Goal: Task Accomplishment & Management: Manage account settings

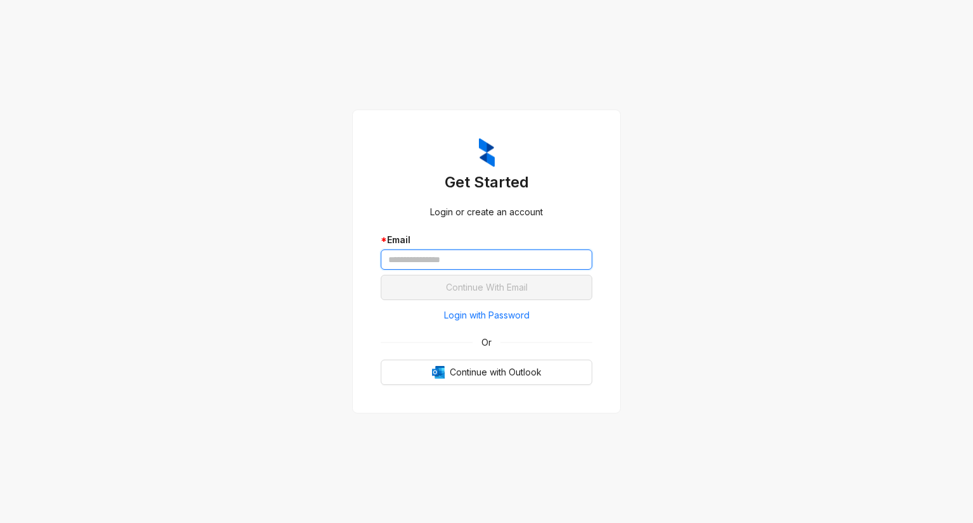
click at [405, 256] on input "text" at bounding box center [487, 260] width 212 height 20
type input "**********"
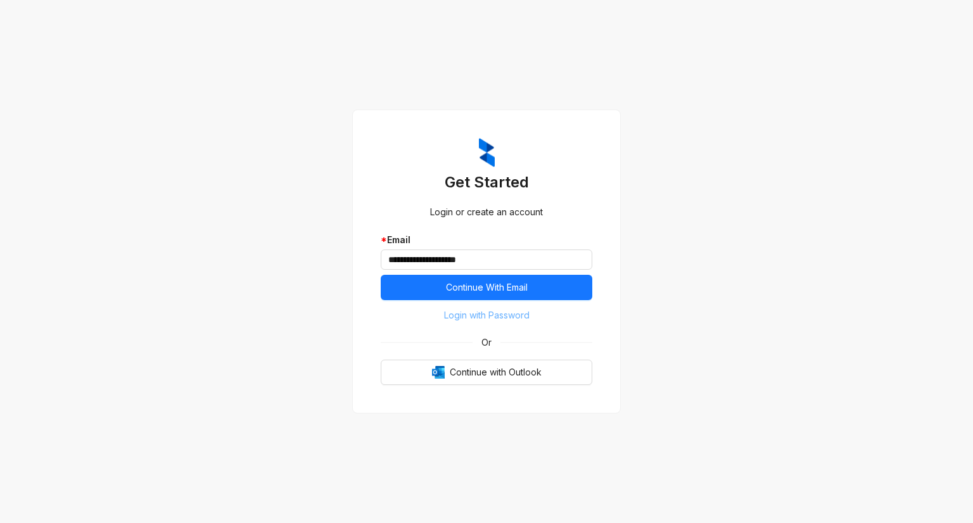
click at [484, 315] on span "Login with Password" at bounding box center [487, 315] width 86 height 14
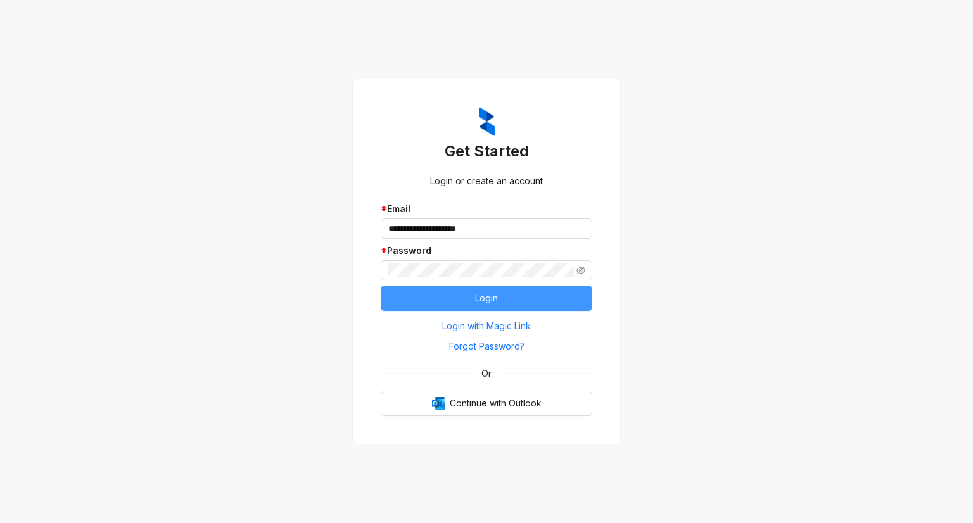
click at [498, 293] on button "Login" at bounding box center [487, 298] width 212 height 25
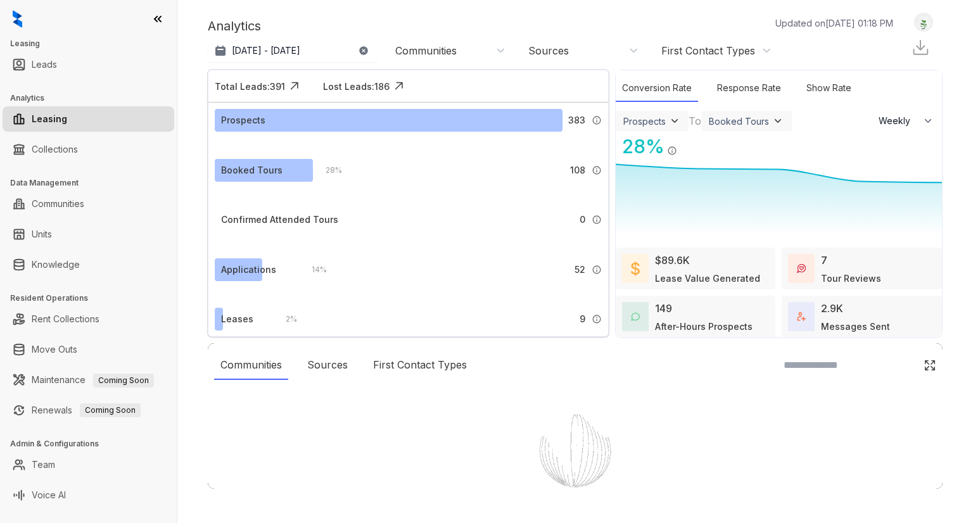
select select "******"
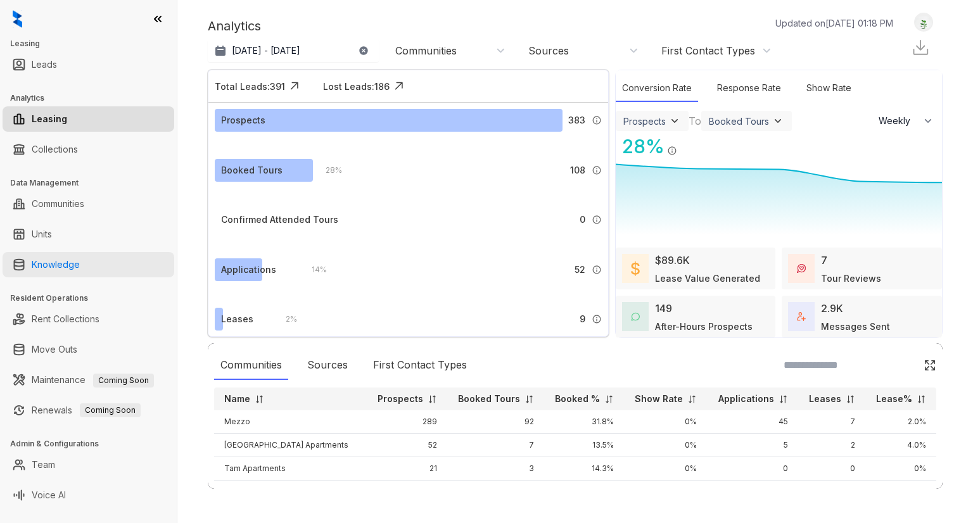
click at [36, 263] on link "Knowledge" at bounding box center [56, 264] width 48 height 25
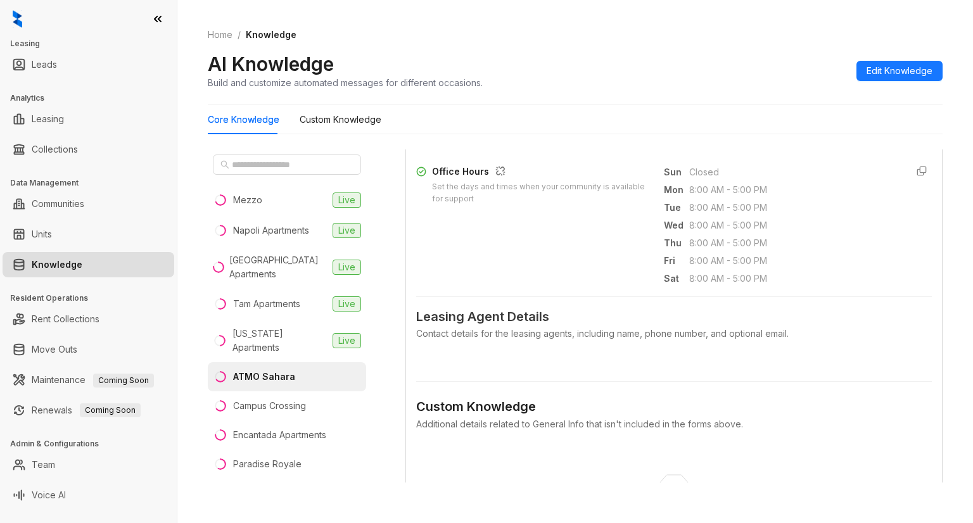
scroll to position [435, 0]
click at [877, 74] on span "Edit Knowledge" at bounding box center [900, 71] width 66 height 14
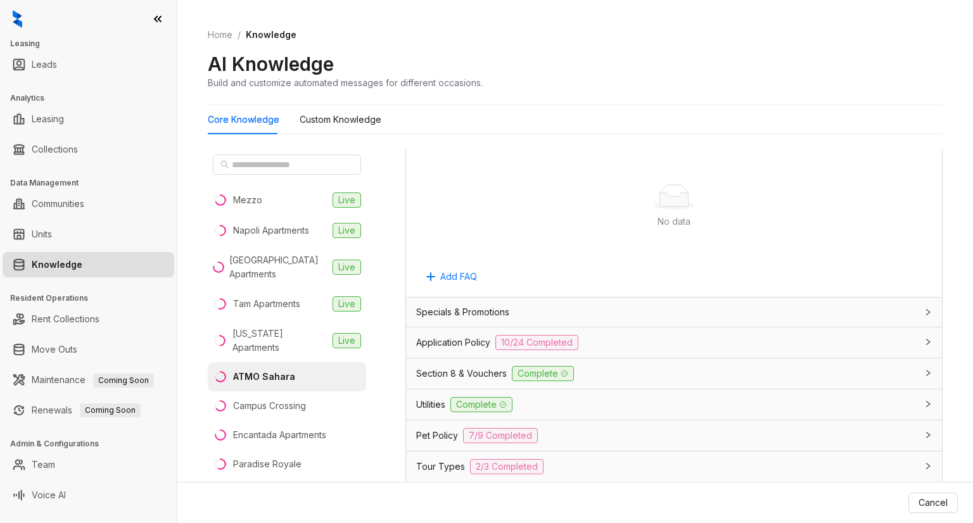
scroll to position [925, 0]
click at [924, 307] on icon "collapsed" at bounding box center [928, 310] width 8 height 8
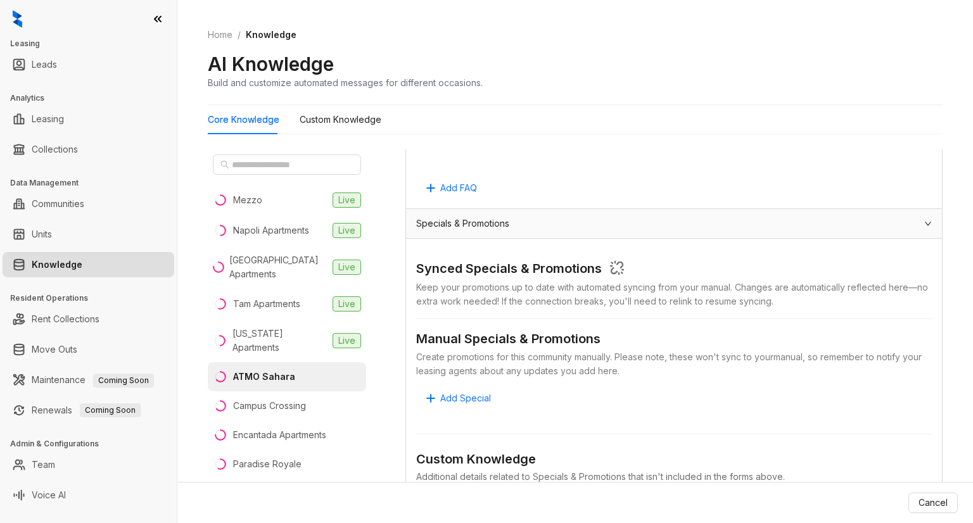
scroll to position [1010, 0]
click at [243, 206] on div "Mezzo" at bounding box center [247, 200] width 29 height 14
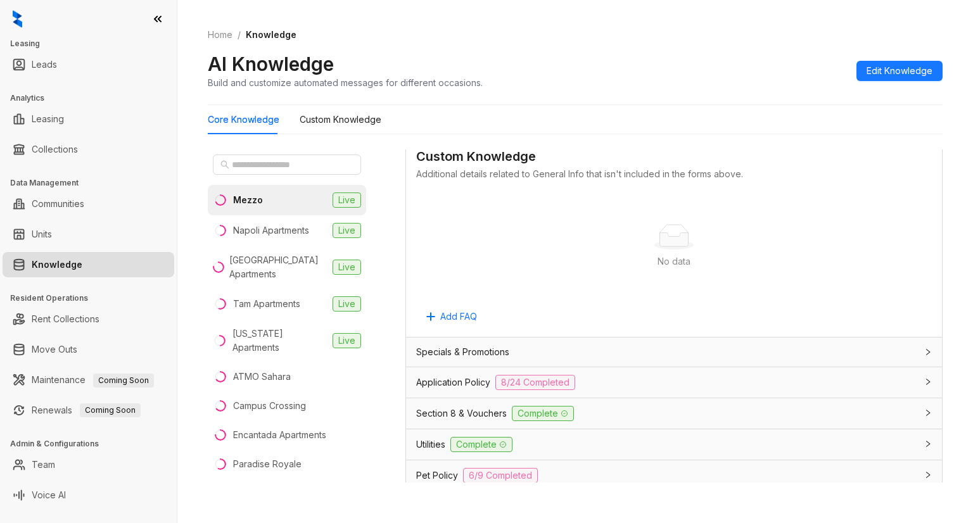
scroll to position [683, 0]
click at [542, 345] on div "Specials & Promotions" at bounding box center [666, 352] width 500 height 14
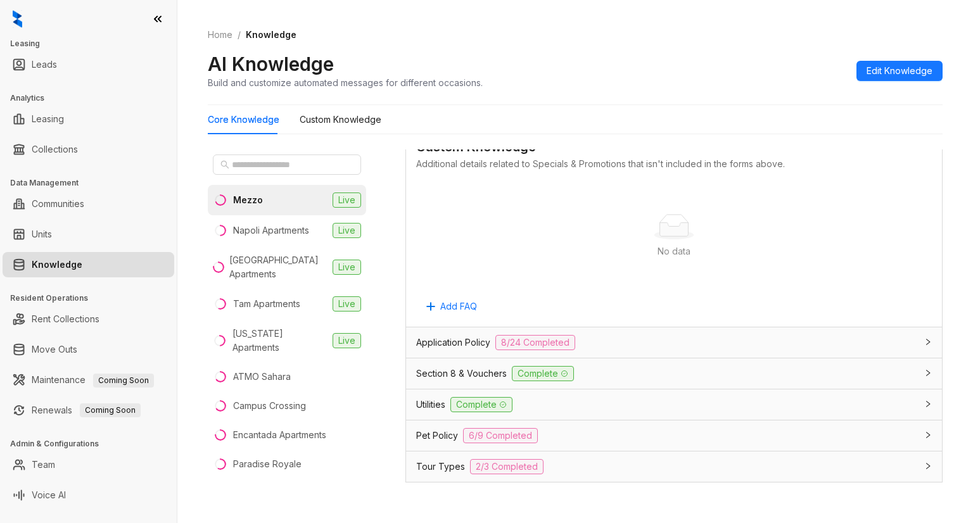
scroll to position [1206, 0]
click at [38, 462] on link "Team" at bounding box center [43, 464] width 23 height 25
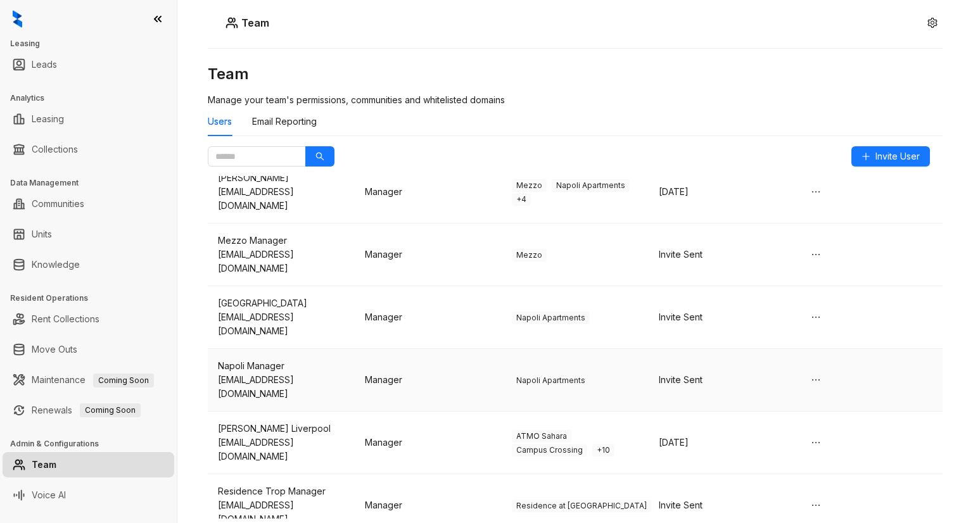
scroll to position [313, 0]
click at [542, 431] on span "ATMO Sahara" at bounding box center [542, 437] width 60 height 13
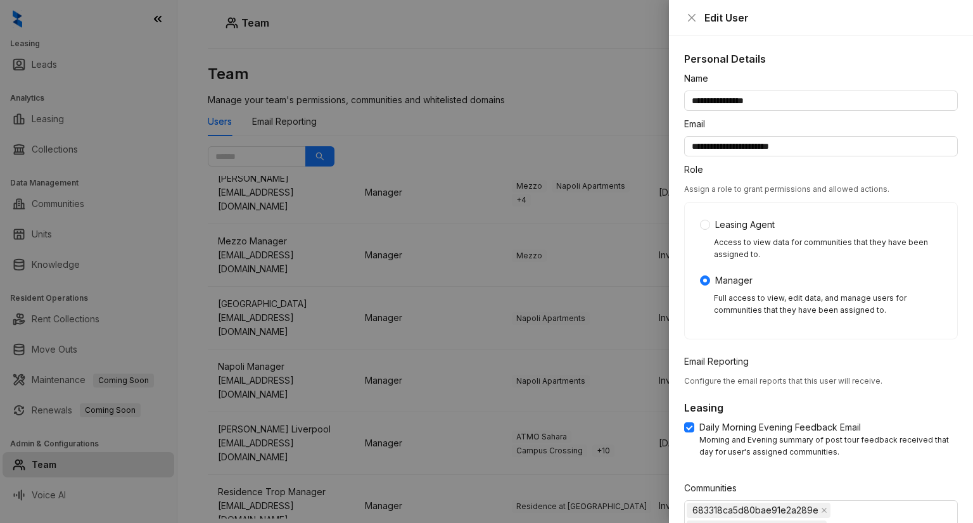
click at [542, 365] on div at bounding box center [486, 261] width 973 height 523
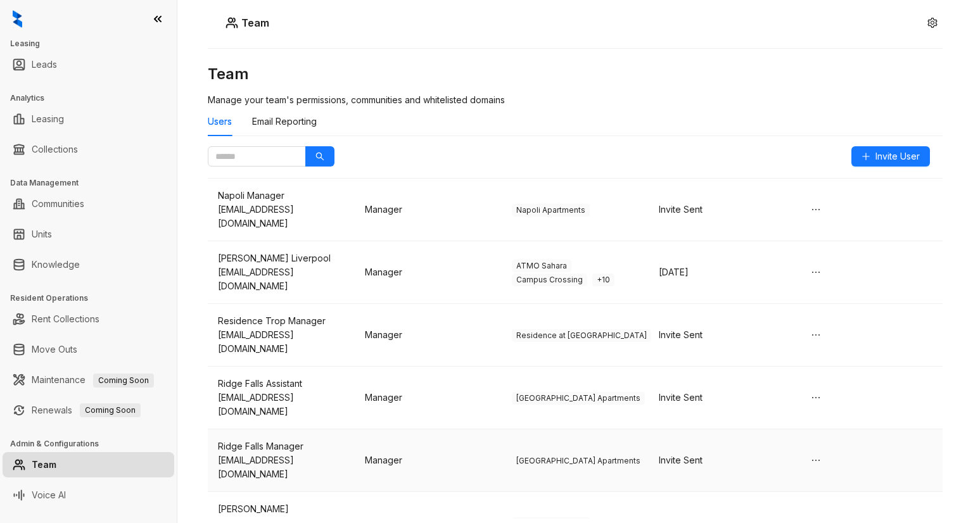
scroll to position [483, 0]
click at [811, 456] on icon "ellipsis" at bounding box center [816, 461] width 10 height 10
click at [739, 454] on div "Invite Sent" at bounding box center [722, 461] width 127 height 14
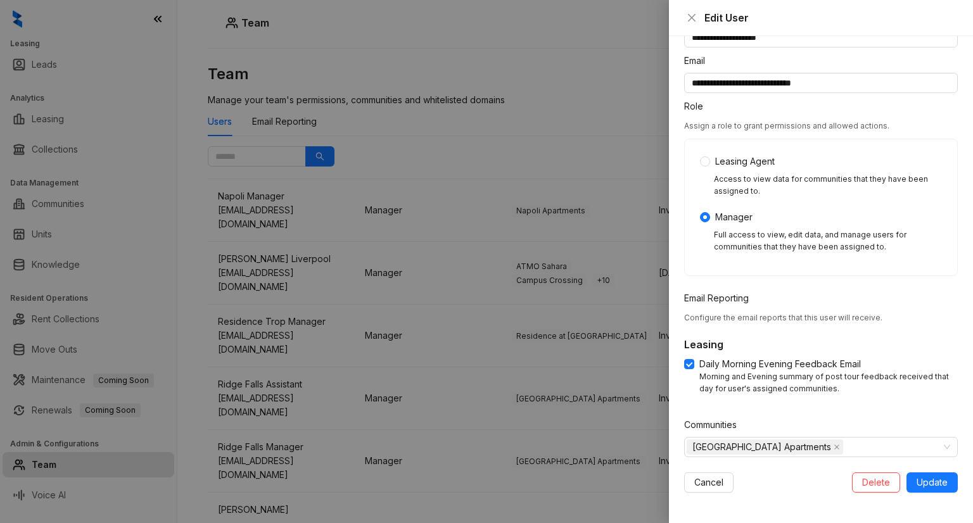
scroll to position [63, 0]
click at [928, 479] on span "Update" at bounding box center [932, 483] width 31 height 14
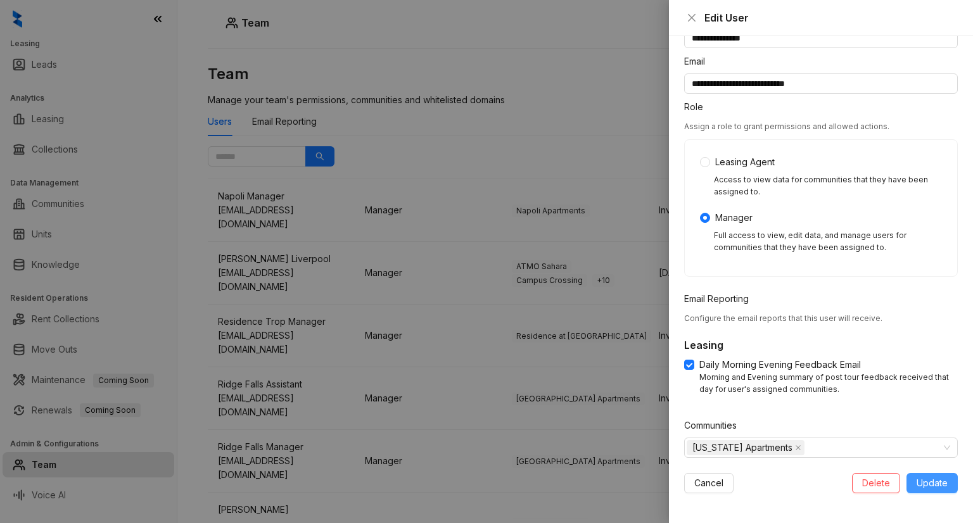
click at [930, 481] on span "Update" at bounding box center [932, 483] width 31 height 14
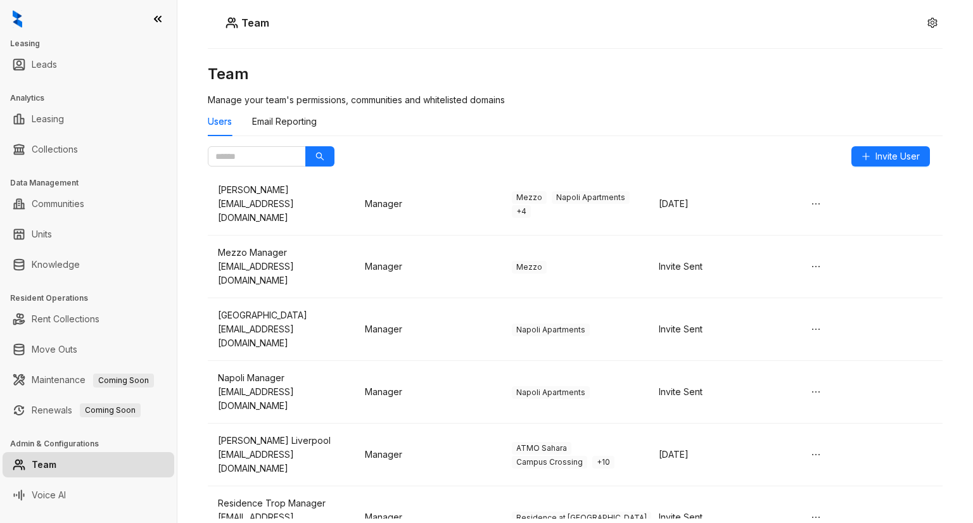
scroll to position [293, 0]
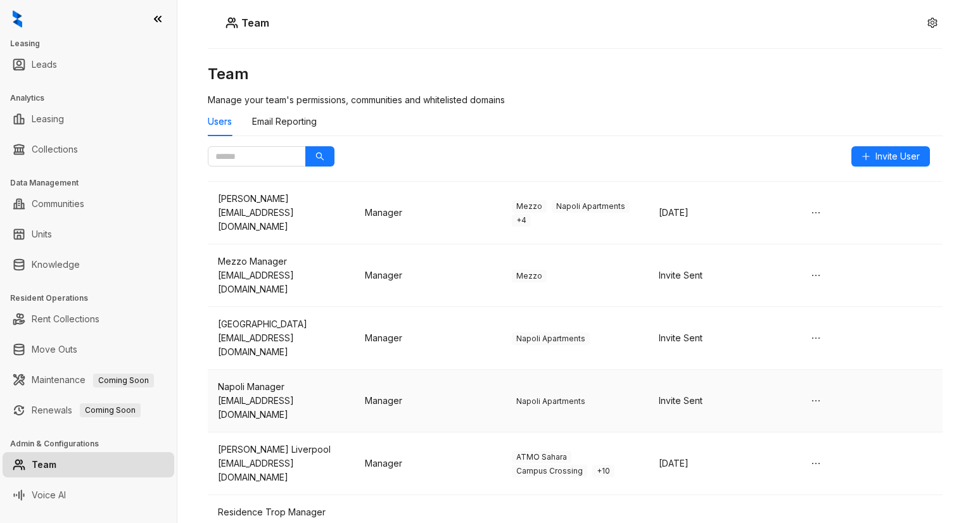
click at [671, 394] on div "Invite Sent" at bounding box center [722, 401] width 127 height 14
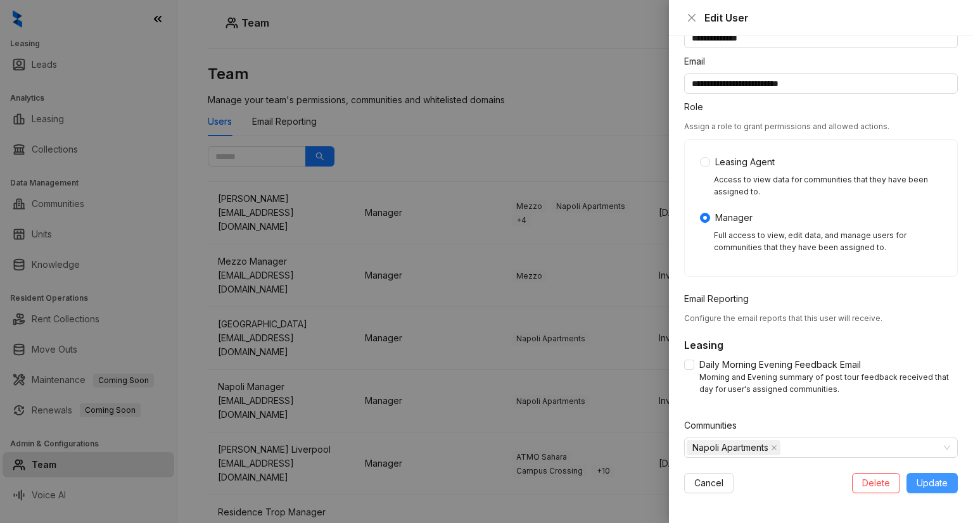
click at [925, 478] on span "Update" at bounding box center [932, 483] width 31 height 14
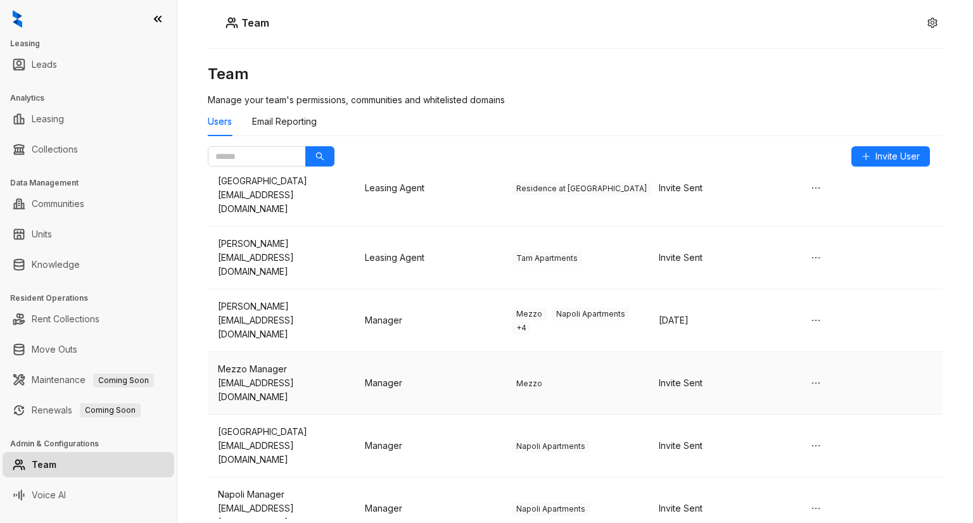
scroll to position [184, 0]
click at [670, 377] on div "Invite Sent" at bounding box center [722, 384] width 127 height 14
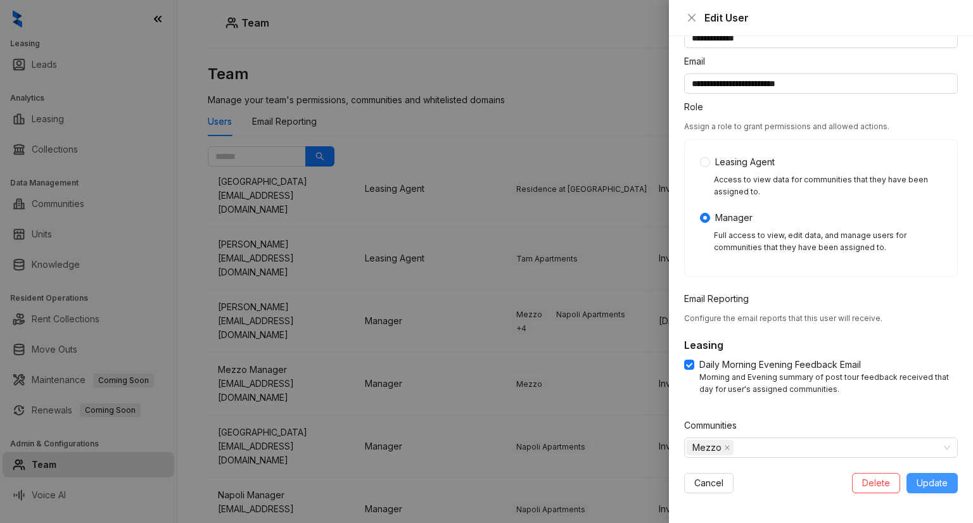
click at [918, 478] on span "Update" at bounding box center [932, 483] width 31 height 14
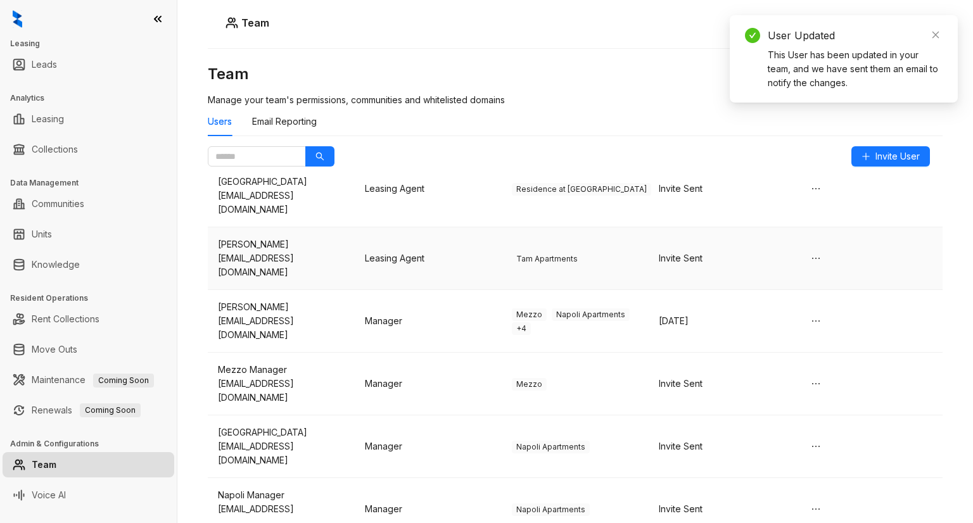
click at [659, 251] on div "Invite Sent" at bounding box center [722, 258] width 127 height 14
type input "***"
type input "**********"
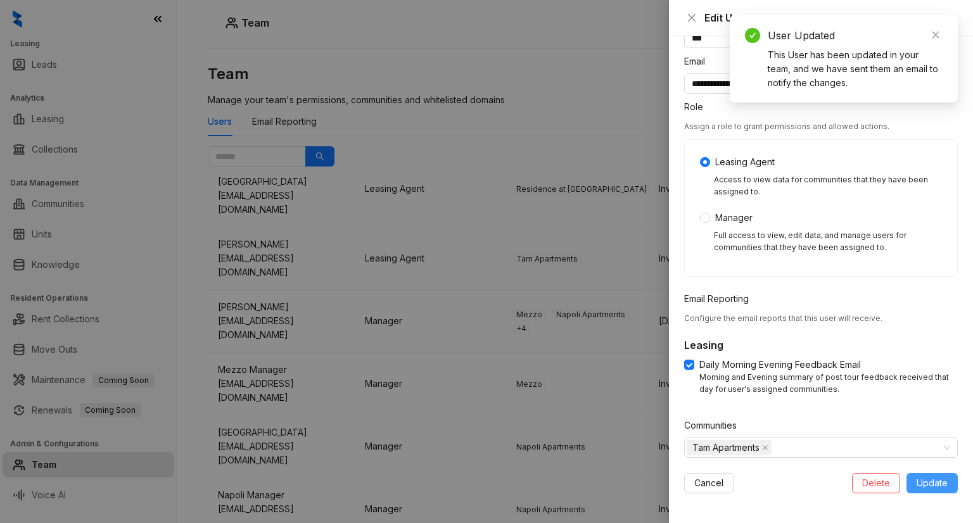
click at [917, 481] on span "Update" at bounding box center [932, 483] width 31 height 14
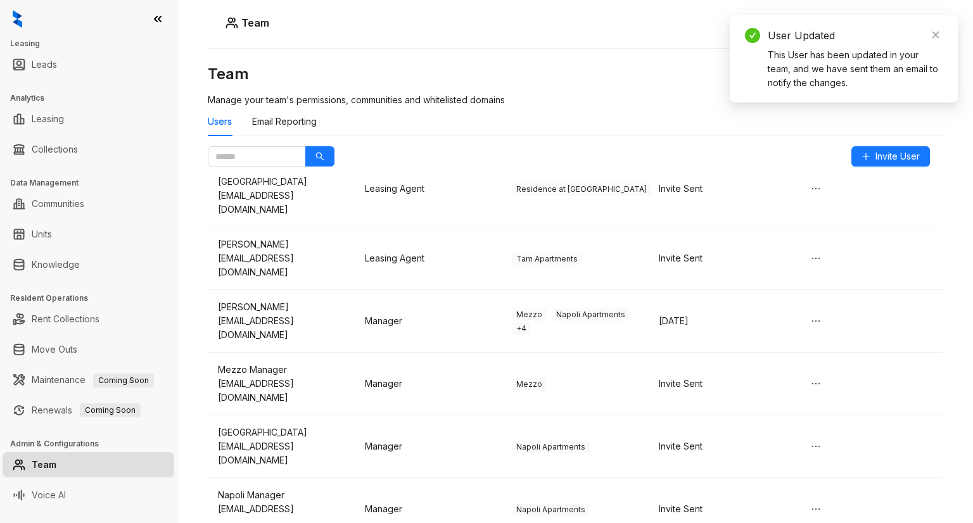
click at [607, 58] on div "Team Team Manage your team's permissions, communities and whitelisted domains U…" at bounding box center [575, 261] width 796 height 523
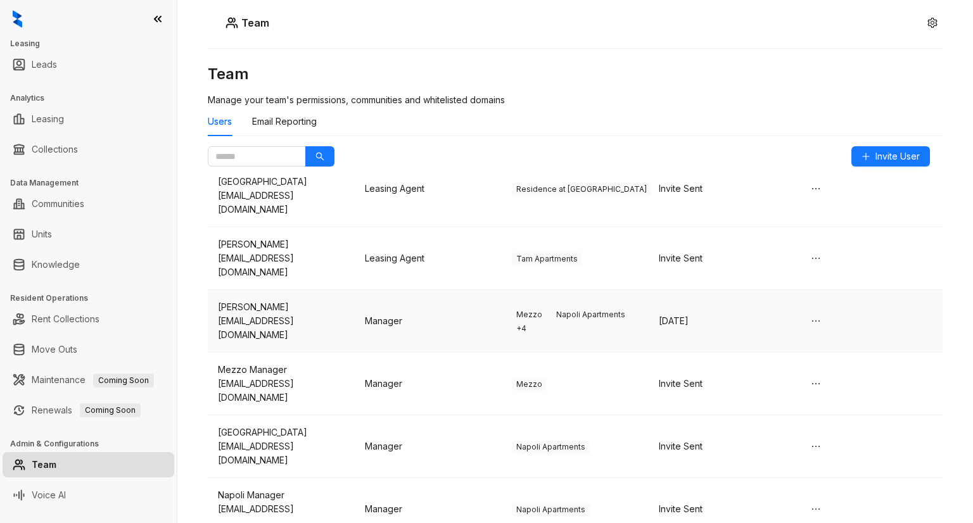
click at [562, 308] on span "Napoli Apartments" at bounding box center [591, 314] width 78 height 13
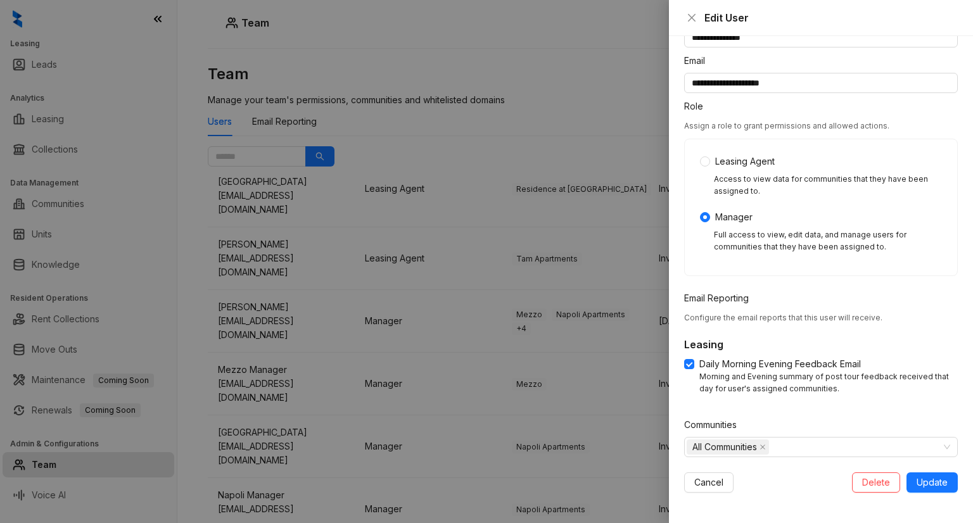
scroll to position [63, 0]
click at [932, 447] on div "All Communities" at bounding box center [821, 447] width 274 height 20
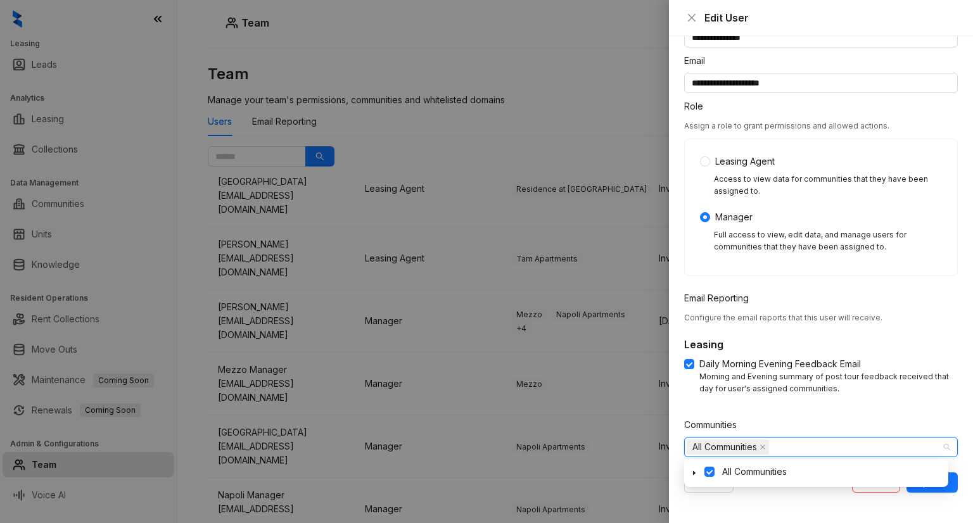
click at [812, 406] on form "**********" at bounding box center [821, 250] width 274 height 485
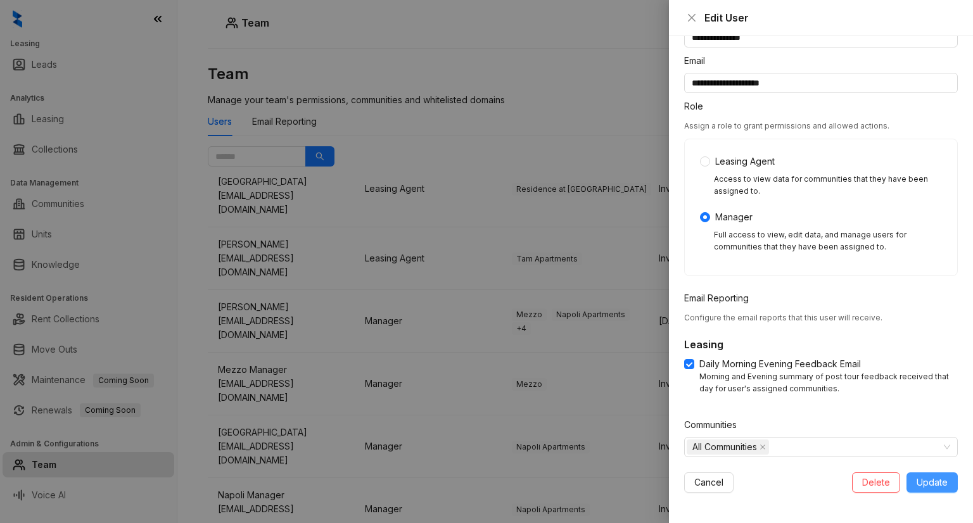
click at [922, 480] on span "Update" at bounding box center [932, 483] width 31 height 14
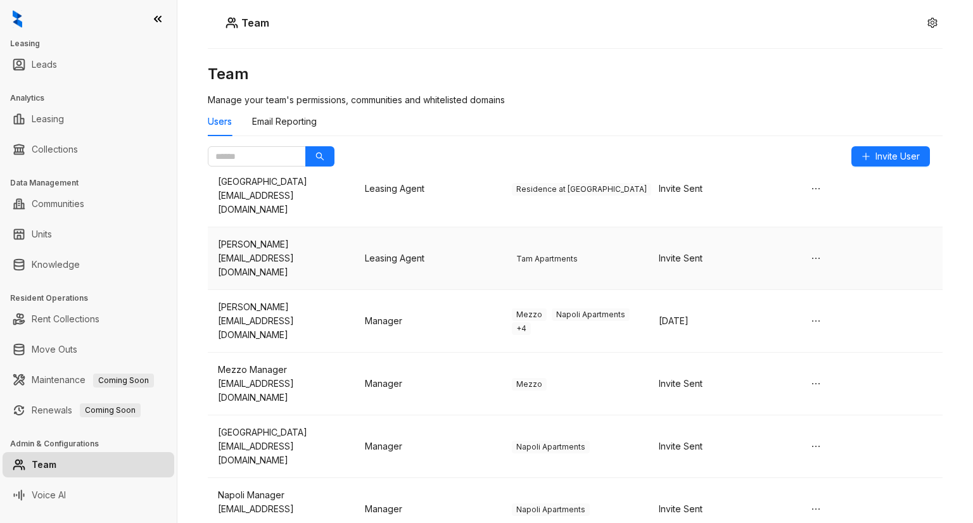
click at [394, 227] on td "Leasing Agent" at bounding box center [428, 258] width 147 height 63
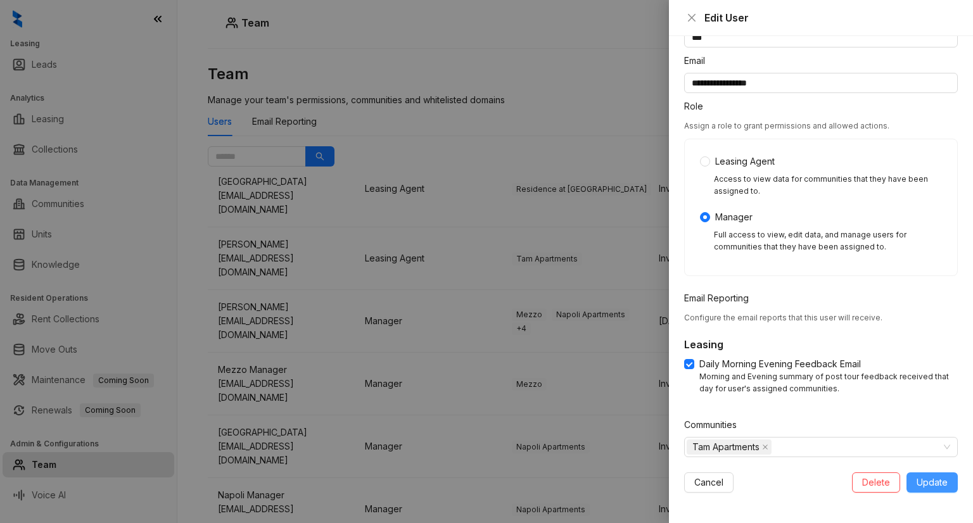
click at [934, 483] on span "Update" at bounding box center [932, 483] width 31 height 14
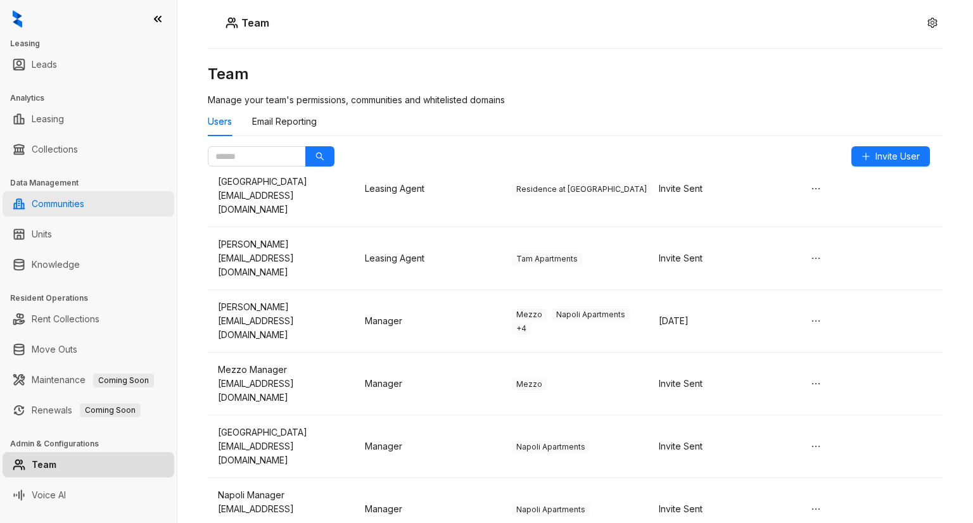
click at [59, 211] on link "Communities" at bounding box center [58, 203] width 53 height 25
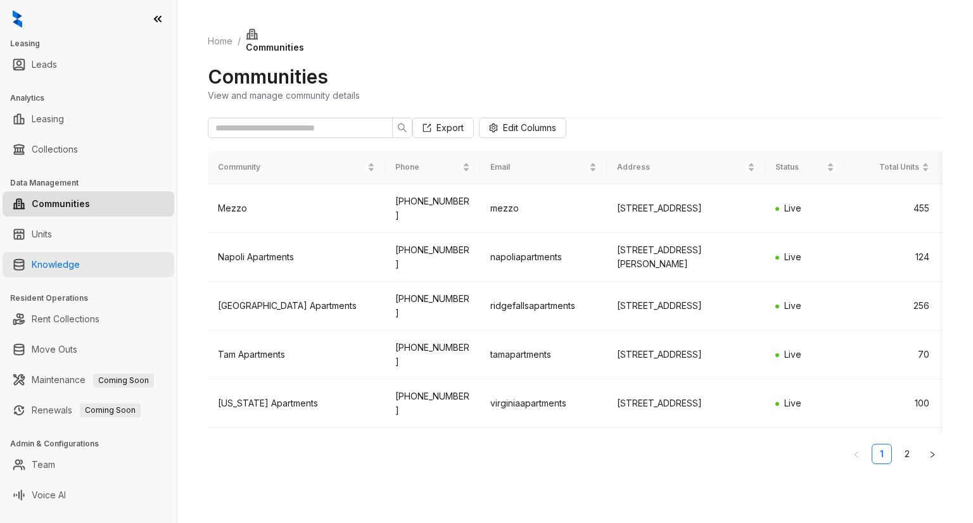
click at [53, 264] on link "Knowledge" at bounding box center [56, 264] width 48 height 25
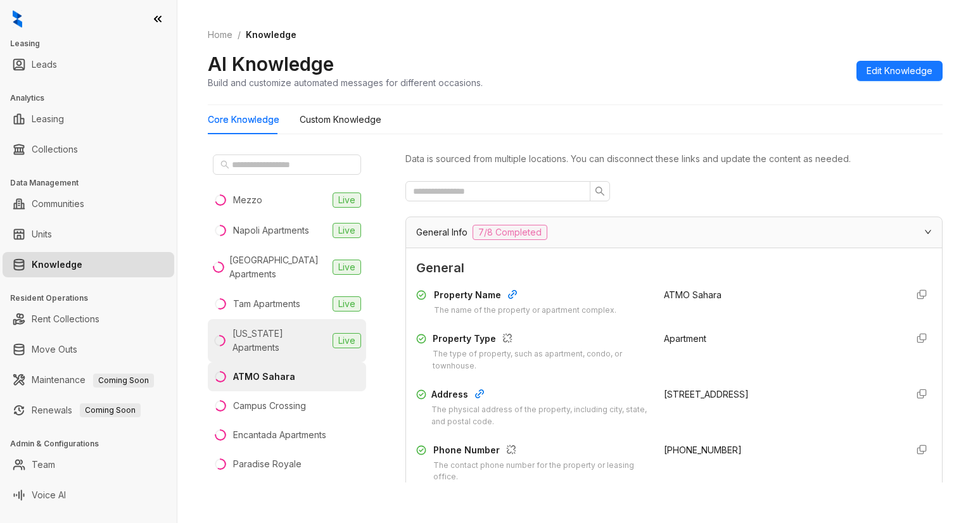
click at [265, 331] on div "[US_STATE] Apartments" at bounding box center [279, 341] width 95 height 28
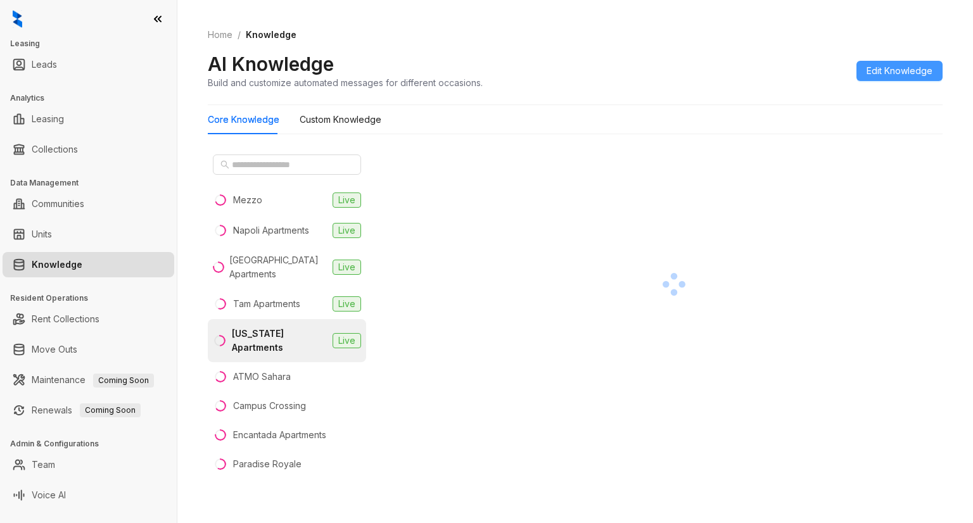
click at [895, 69] on span "Edit Knowledge" at bounding box center [900, 71] width 66 height 14
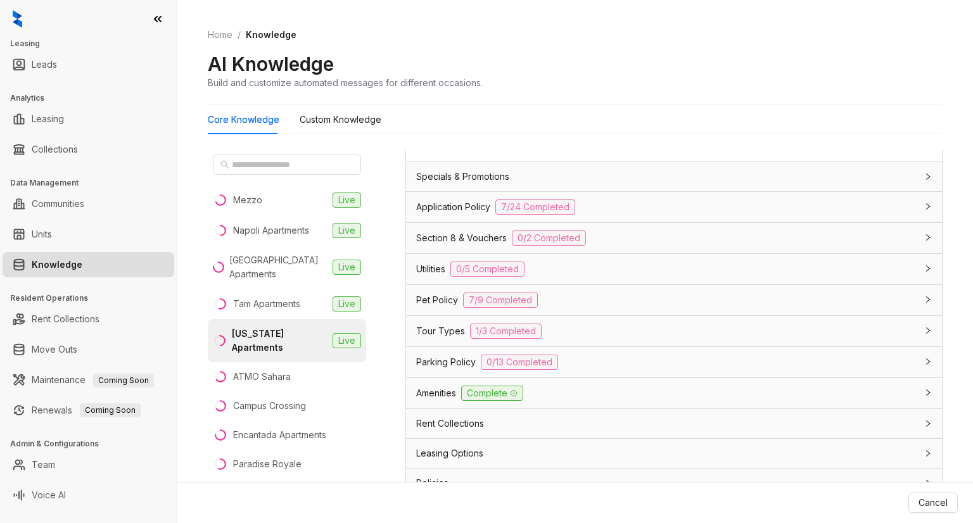
scroll to position [1057, 0]
click at [683, 239] on div "Section 8 & Vouchers 0/2 Completed" at bounding box center [666, 239] width 500 height 15
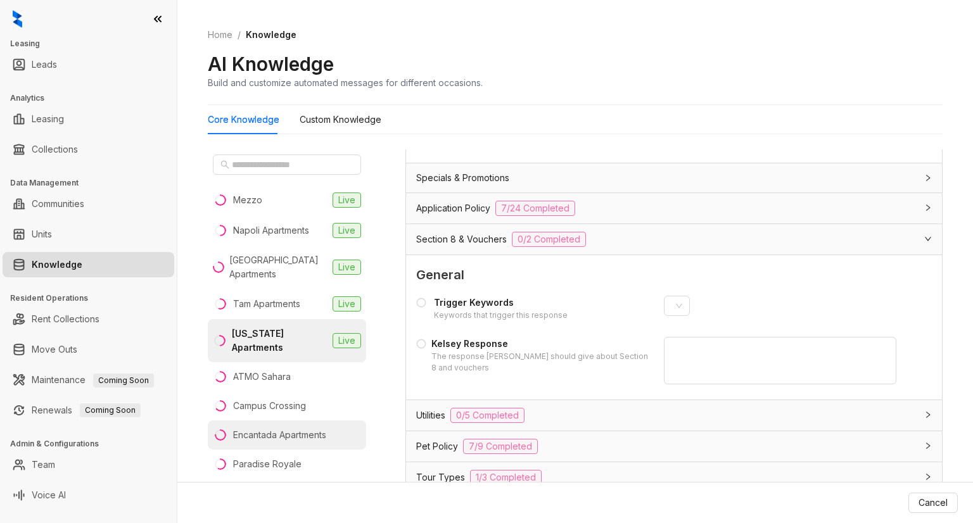
click at [285, 431] on div "Encantada Apartments" at bounding box center [279, 435] width 93 height 14
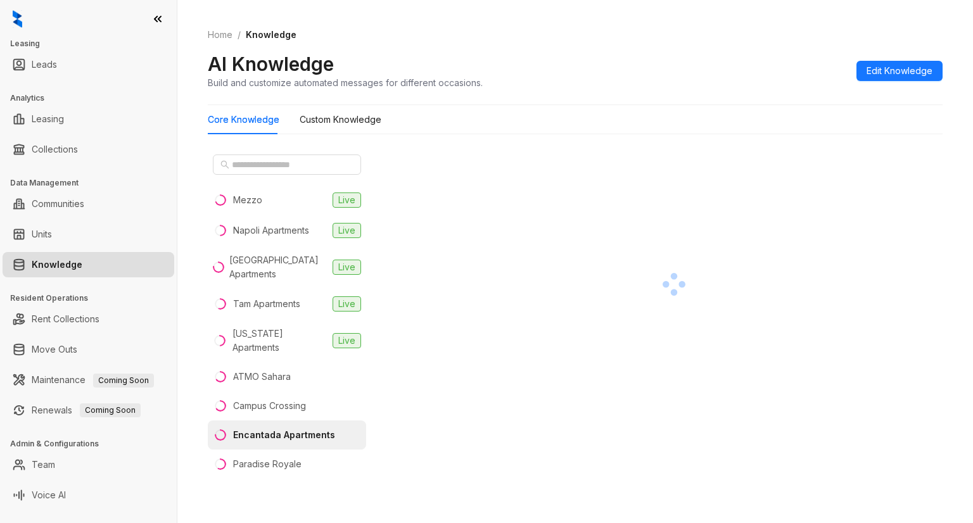
click at [887, 88] on div "AI Knowledge Build and customize automated messages for different occasions. Ed…" at bounding box center [575, 70] width 735 height 37
click at [878, 77] on span "Edit Knowledge" at bounding box center [900, 71] width 66 height 14
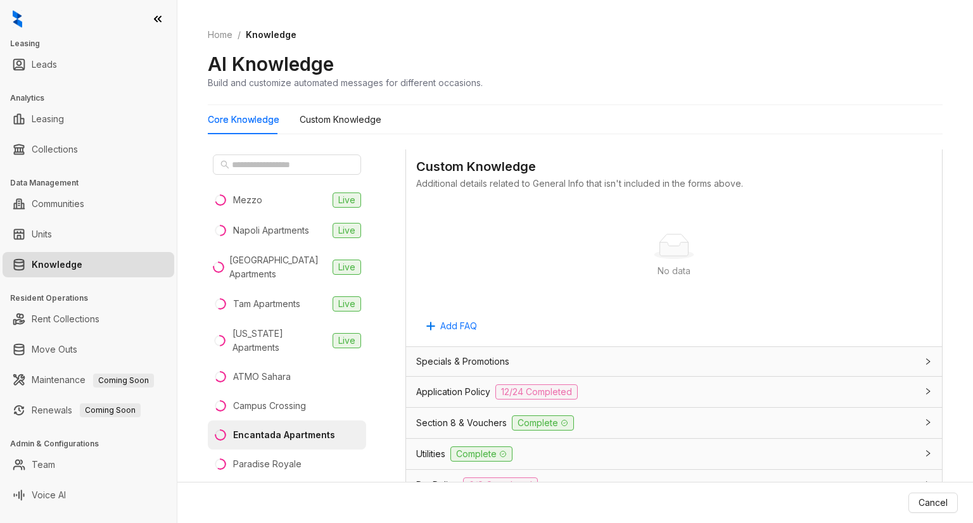
scroll to position [872, 0]
click at [594, 359] on div "Specials & Promotions" at bounding box center [666, 363] width 500 height 14
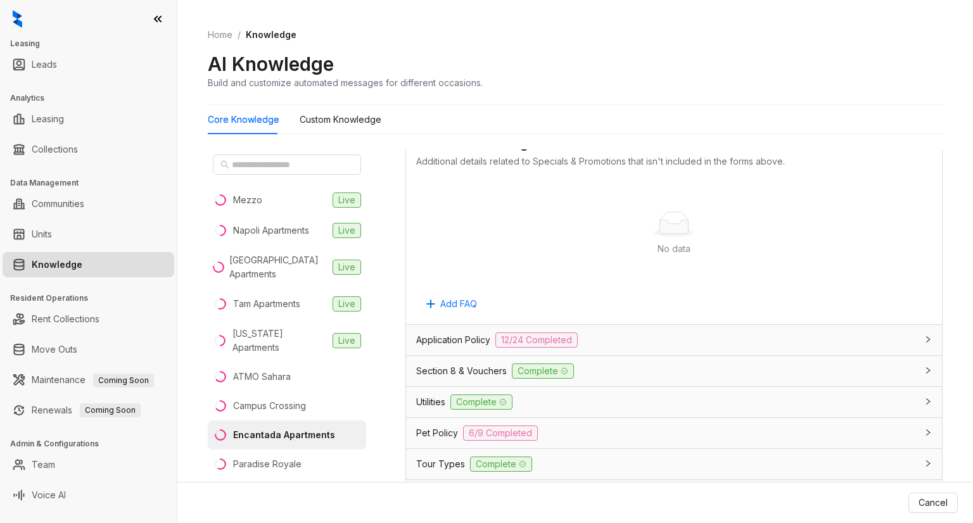
scroll to position [1416, 0]
click at [609, 333] on div "Application Policy 12/24 Completed" at bounding box center [666, 340] width 500 height 15
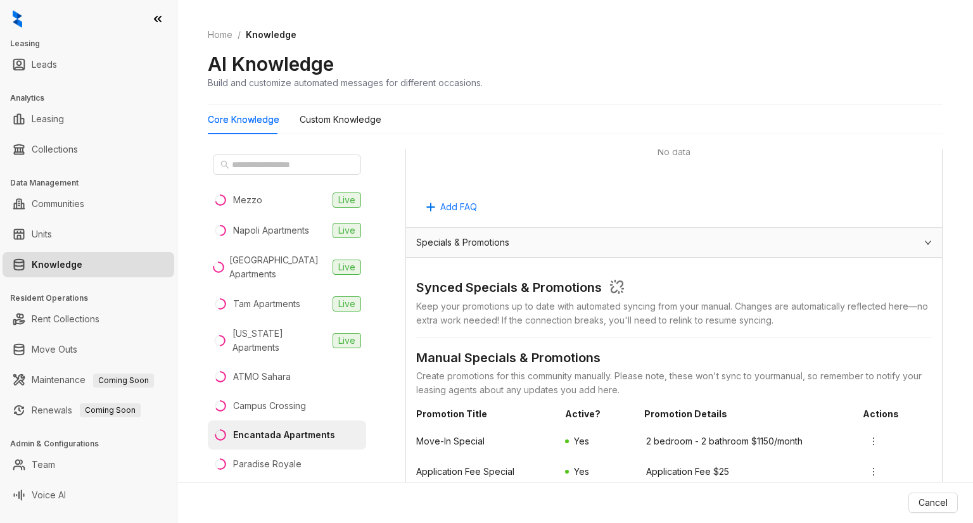
scroll to position [991, 0]
click at [924, 245] on icon "expanded" at bounding box center [928, 244] width 8 height 8
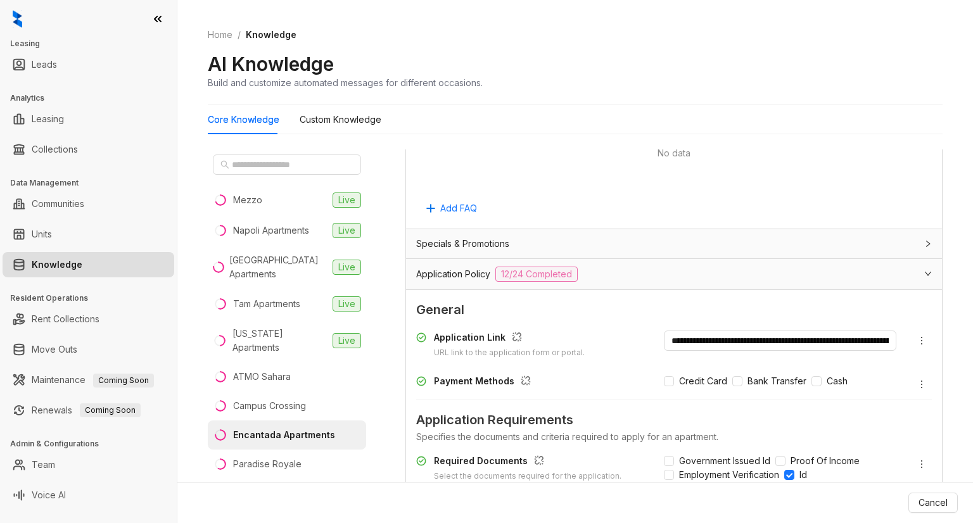
click at [924, 270] on icon "expanded" at bounding box center [928, 274] width 8 height 8
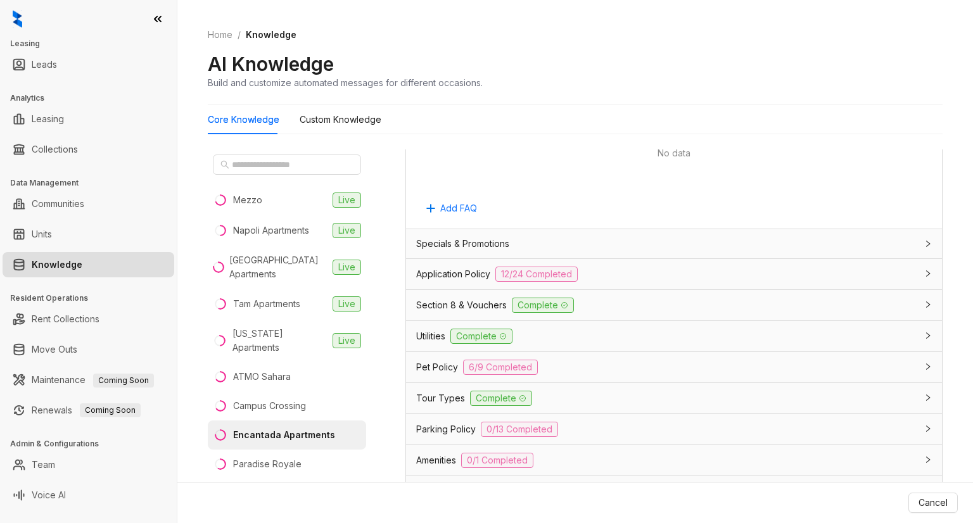
click at [869, 302] on div "Section 8 & Vouchers Complete" at bounding box center [666, 305] width 500 height 15
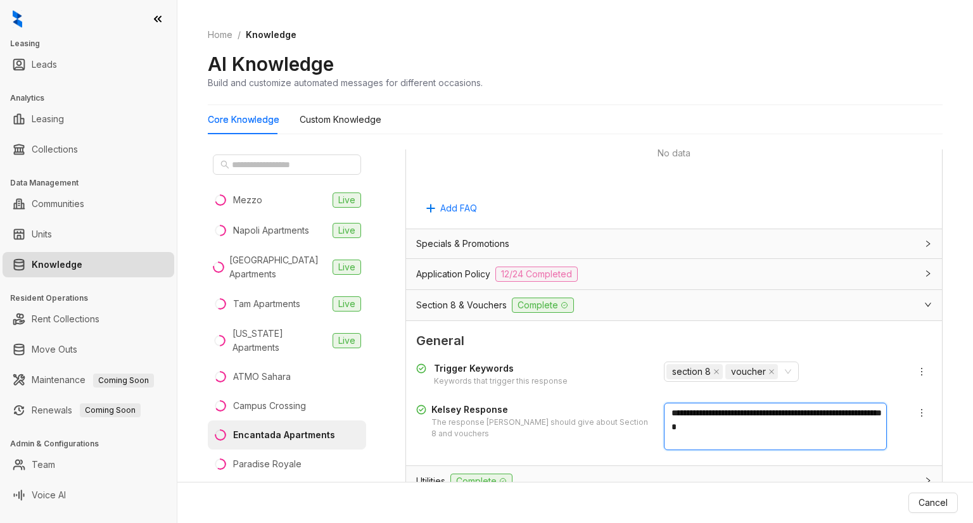
drag, startPoint x: 775, startPoint y: 432, endPoint x: 649, endPoint y: 401, distance: 130.4
click at [649, 403] on div "**********" at bounding box center [674, 427] width 516 height 48
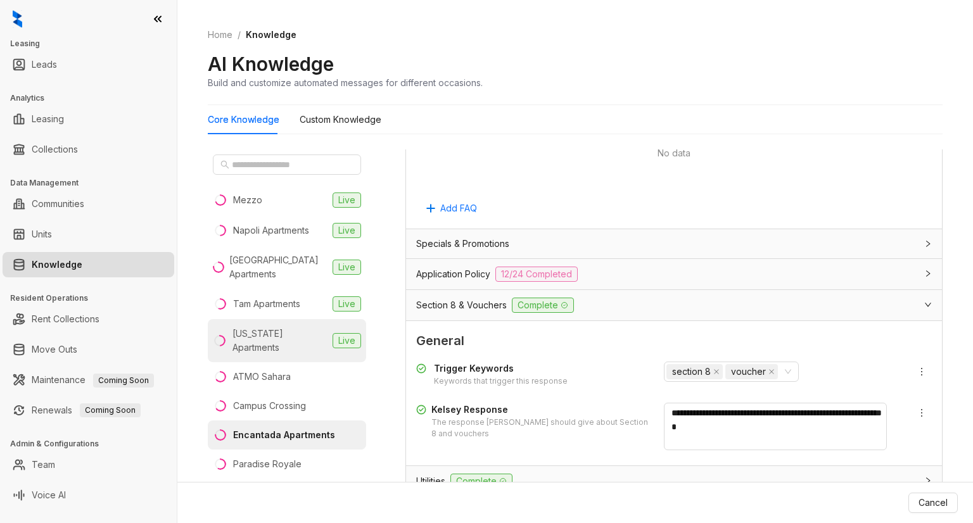
click at [255, 335] on div "[US_STATE] Apartments" at bounding box center [279, 341] width 95 height 28
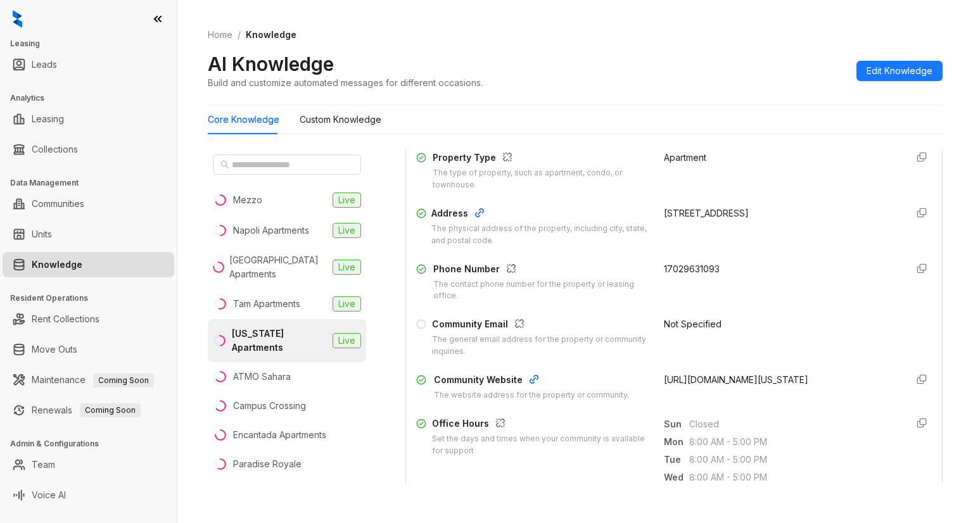
scroll to position [182, 0]
click at [895, 73] on span "Edit Knowledge" at bounding box center [900, 71] width 66 height 14
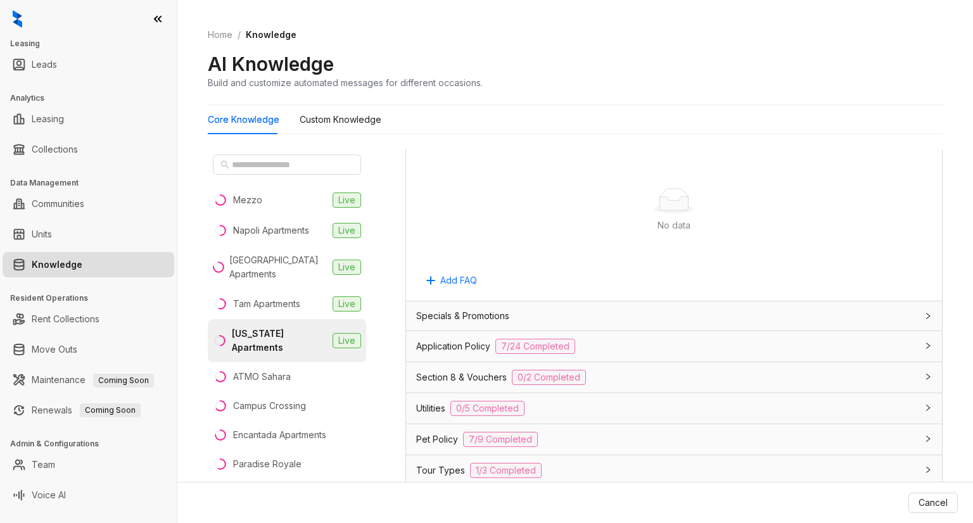
scroll to position [917, 0]
click at [626, 378] on div "Section 8 & Vouchers 0/2 Completed" at bounding box center [666, 378] width 500 height 15
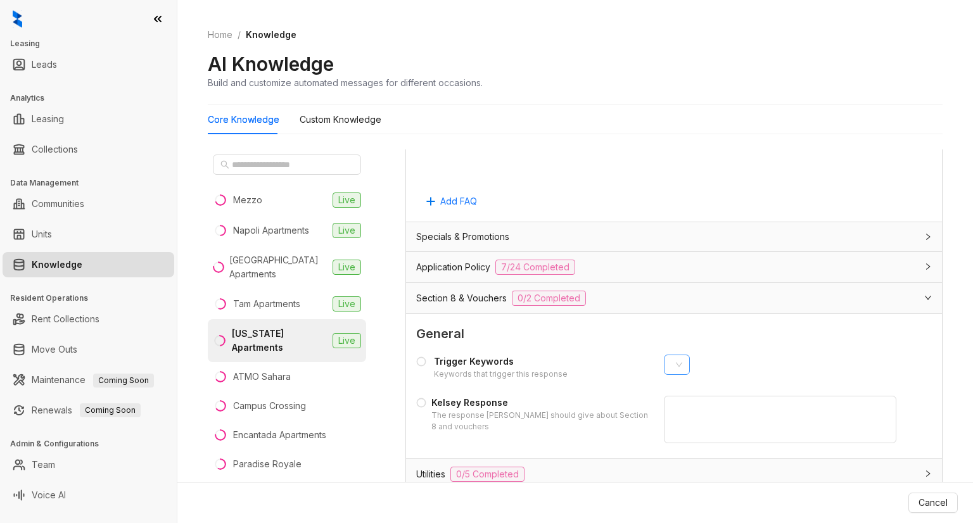
scroll to position [1003, 0]
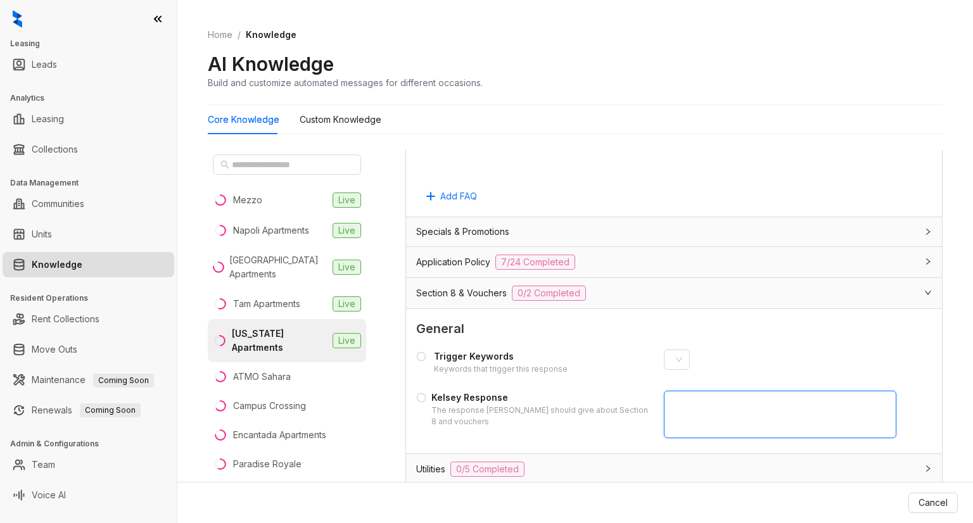
click at [695, 414] on textarea at bounding box center [780, 415] width 232 height 48
paste textarea "**********"
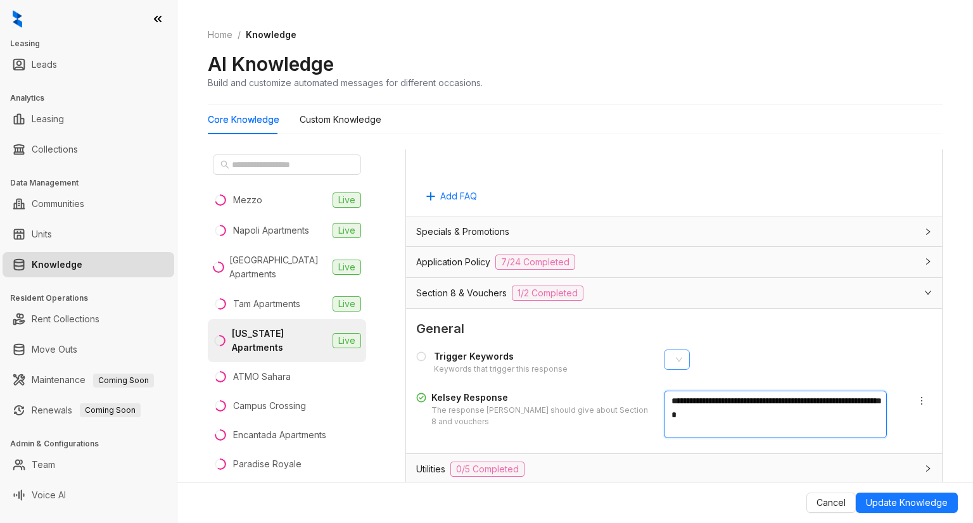
click at [674, 356] on div at bounding box center [670, 360] width 8 height 18
type textarea "**********"
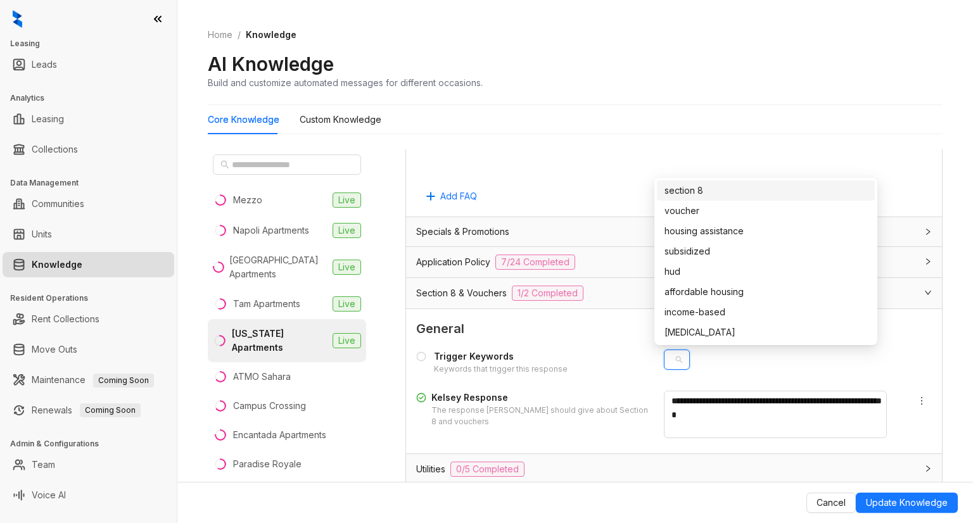
click at [683, 187] on div "section 8" at bounding box center [765, 191] width 203 height 14
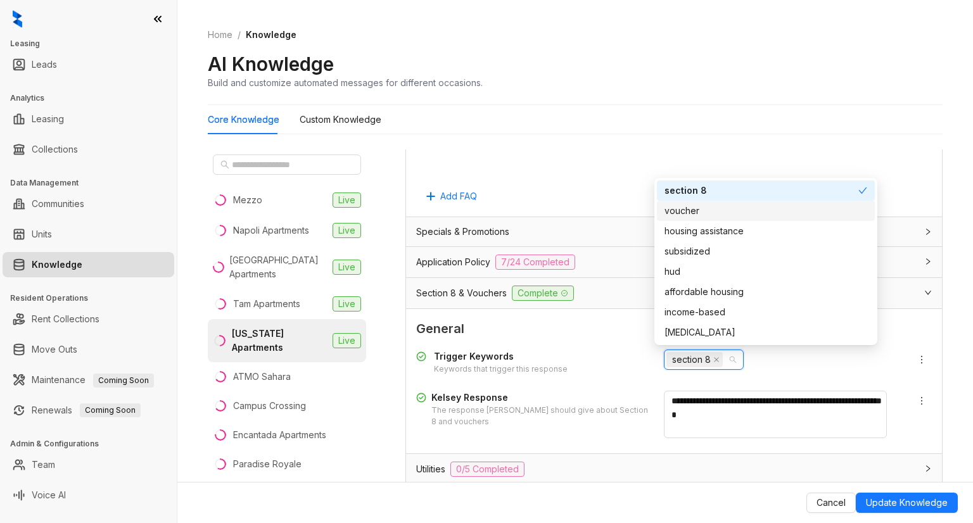
click at [680, 207] on div "voucher" at bounding box center [765, 211] width 203 height 14
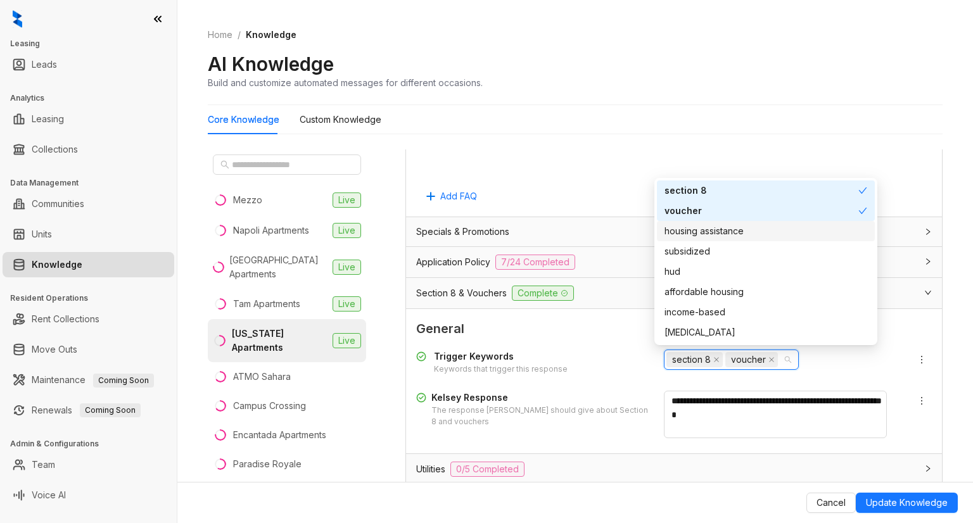
click at [682, 227] on div "housing assistance" at bounding box center [765, 231] width 203 height 14
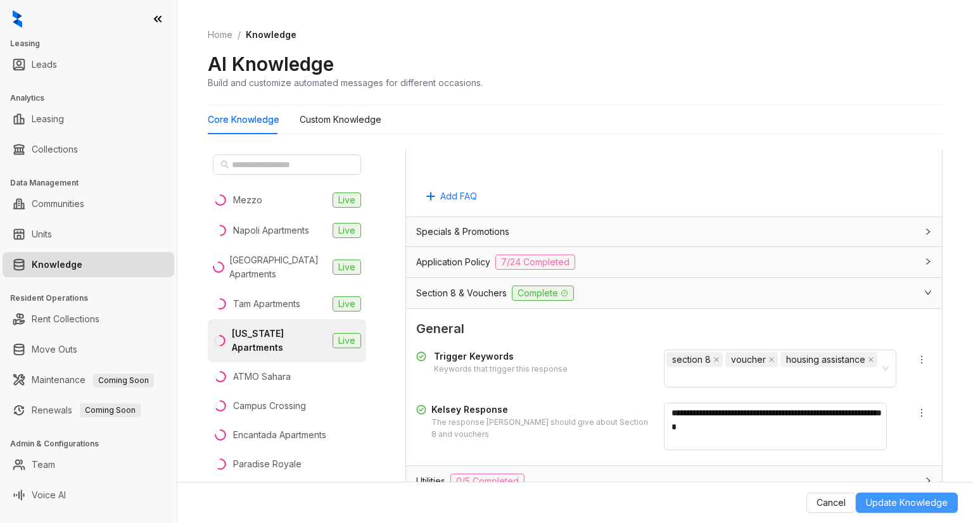
click at [893, 503] on span "Update Knowledge" at bounding box center [907, 503] width 82 height 14
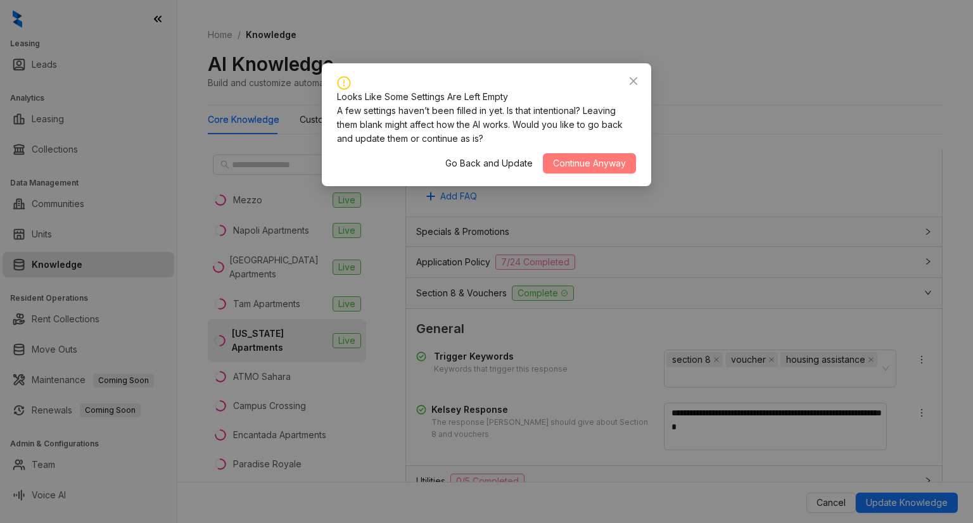
click at [584, 160] on span "Continue Anyway" at bounding box center [589, 163] width 73 height 14
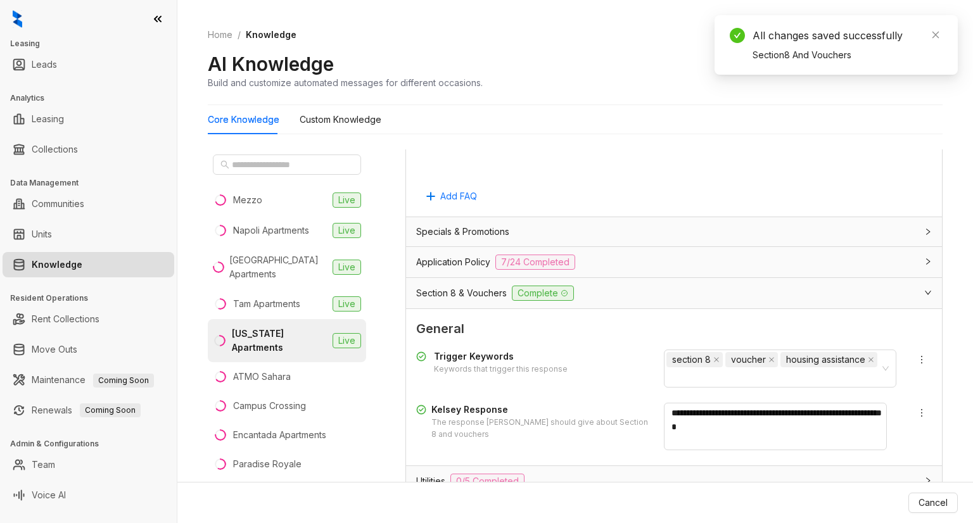
click at [607, 263] on div "Application Policy 7/24 Completed" at bounding box center [666, 262] width 500 height 15
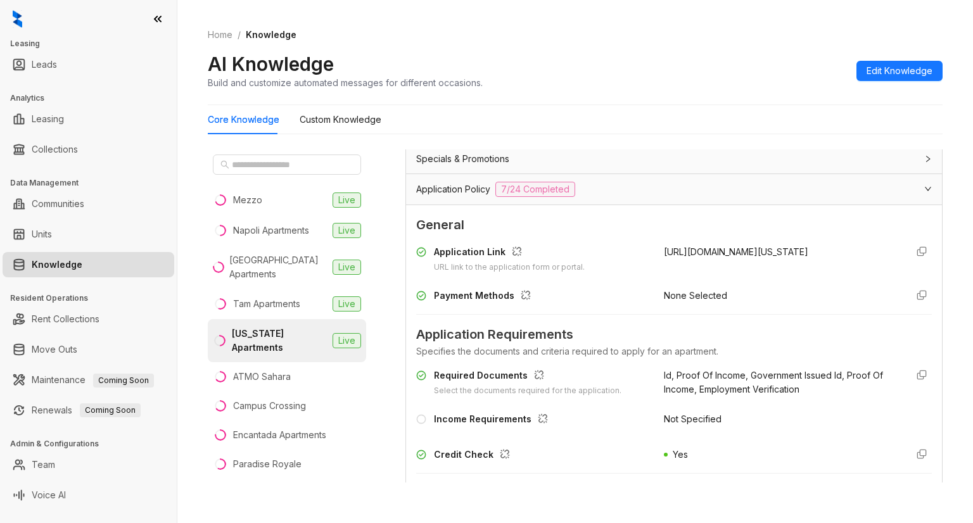
scroll to position [944, 0]
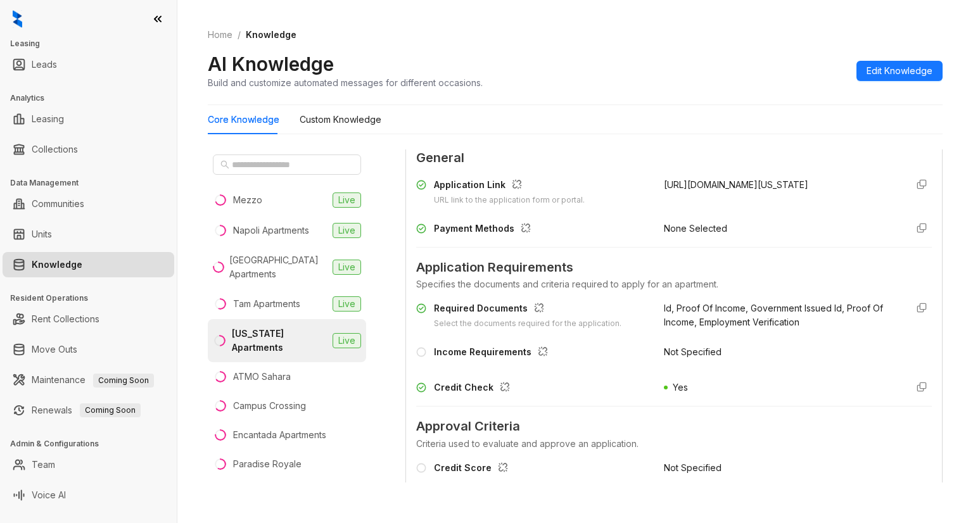
click at [422, 357] on icon at bounding box center [421, 352] width 10 height 10
click at [906, 73] on span "Edit Knowledge" at bounding box center [900, 71] width 66 height 14
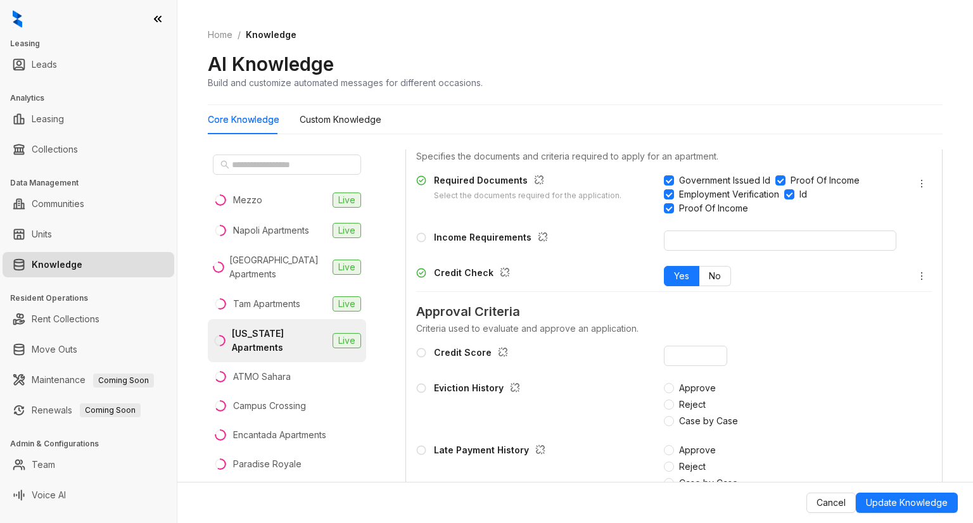
scroll to position [1271, 0]
click at [757, 251] on input "text" at bounding box center [780, 241] width 232 height 20
click at [441, 216] on div "Required Documents Select the documents required for the application." at bounding box center [532, 195] width 232 height 42
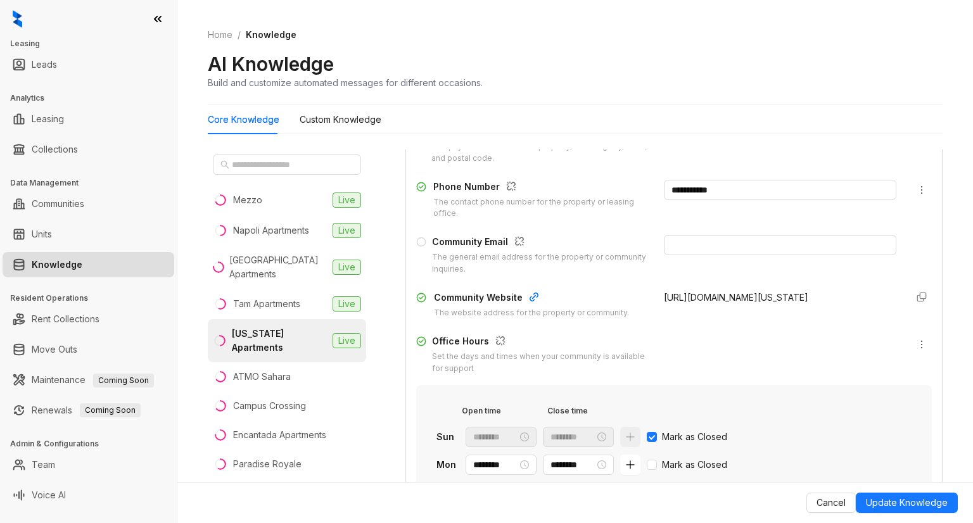
scroll to position [267, 0]
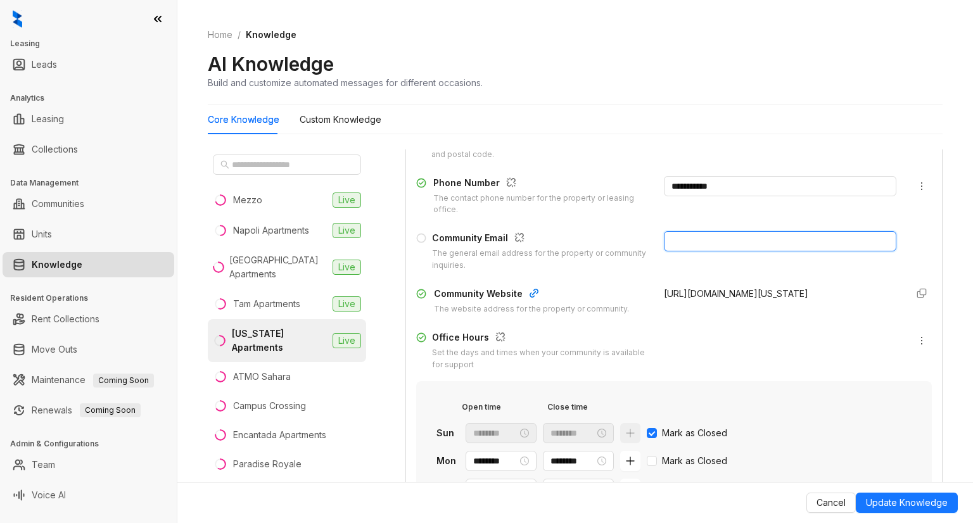
click at [692, 239] on input "text" at bounding box center [780, 241] width 232 height 20
paste input "**********"
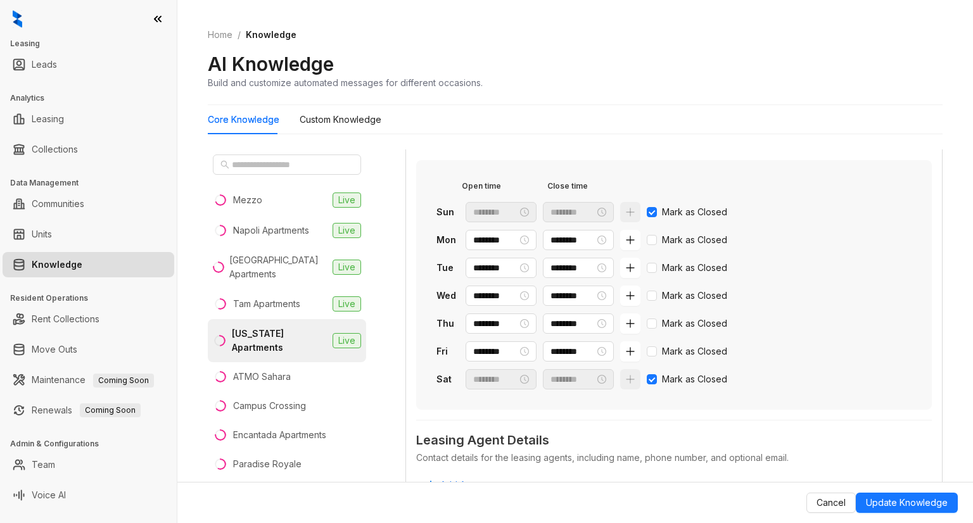
scroll to position [488, 0]
type input "**********"
click at [405, 378] on div "**********" at bounding box center [575, 318] width 735 height 349
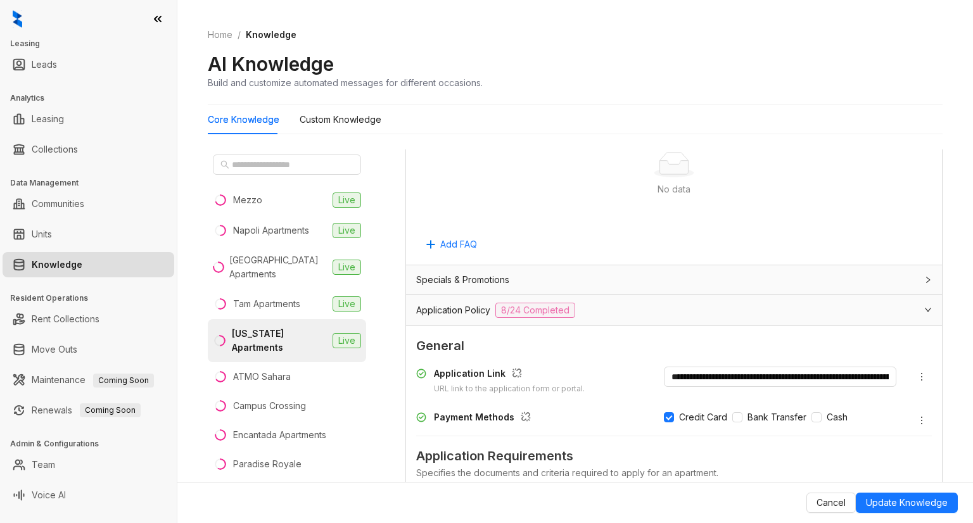
scroll to position [954, 0]
click at [894, 502] on span "Update Knowledge" at bounding box center [907, 503] width 82 height 14
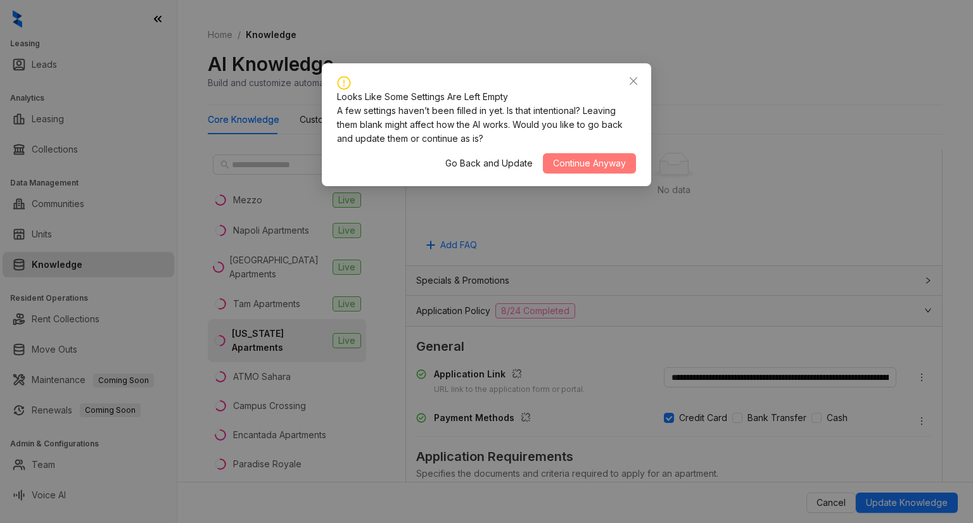
click at [598, 159] on span "Continue Anyway" at bounding box center [589, 163] width 73 height 14
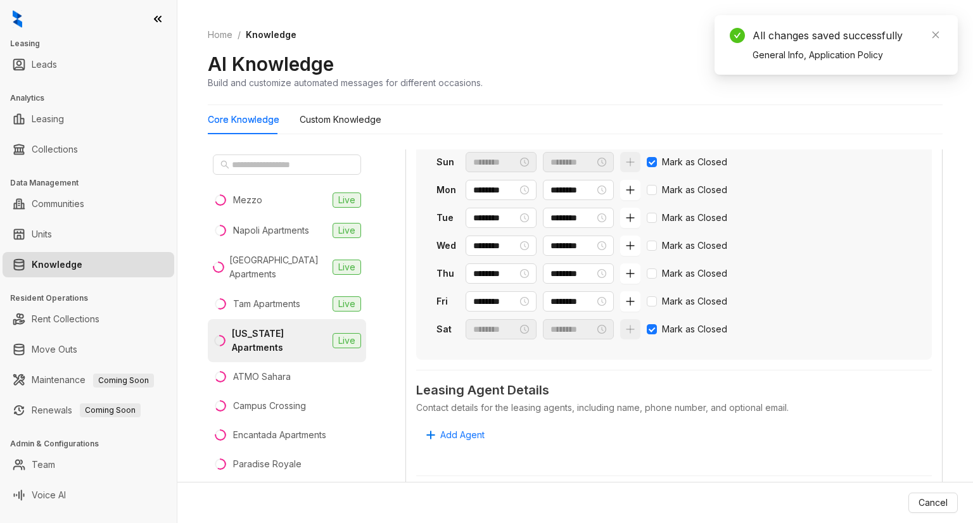
scroll to position [538, 0]
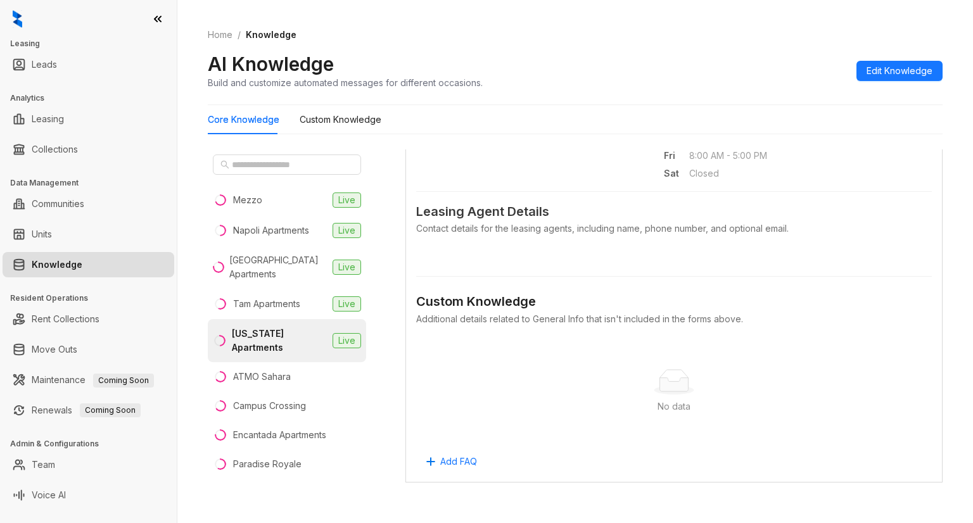
click at [426, 39] on ol "Home / Knowledge" at bounding box center [575, 35] width 735 height 14
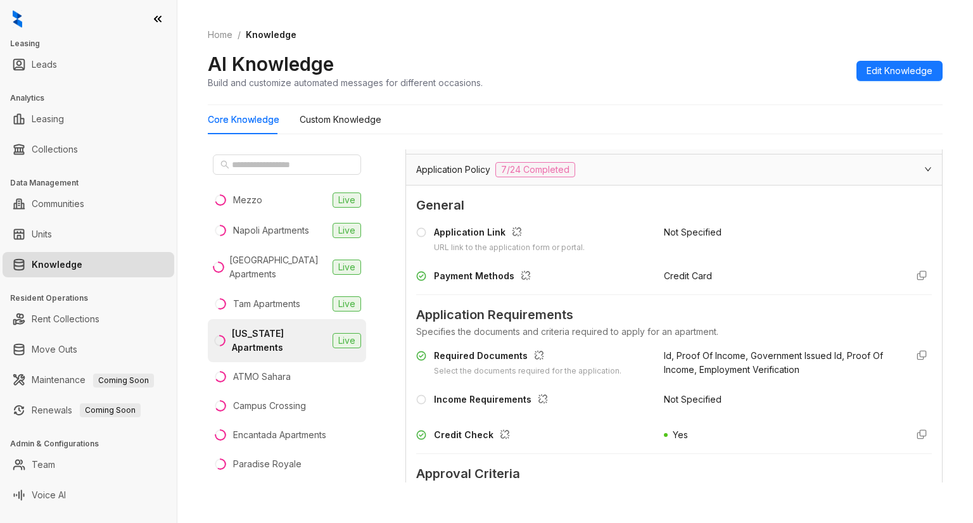
scroll to position [896, 0]
click at [884, 72] on span "Edit Knowledge" at bounding box center [900, 71] width 66 height 14
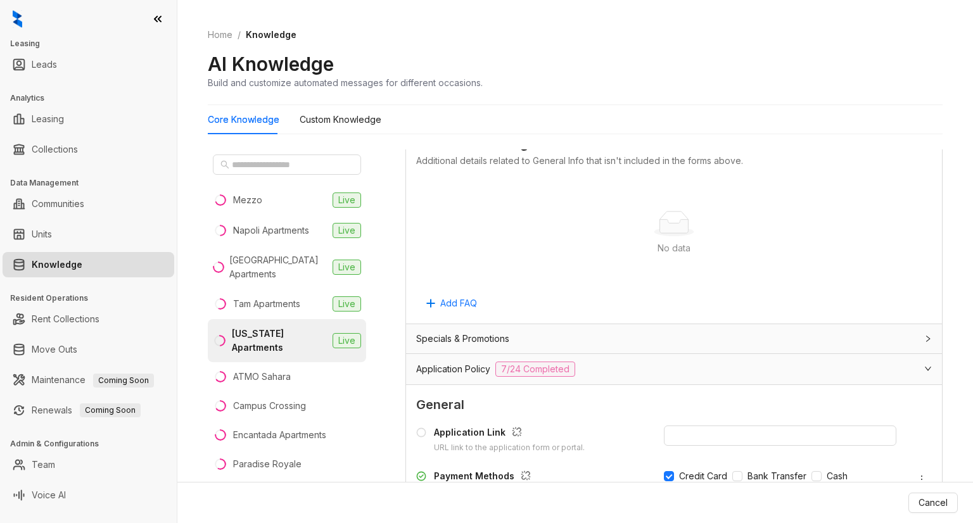
scroll to position [1095, 0]
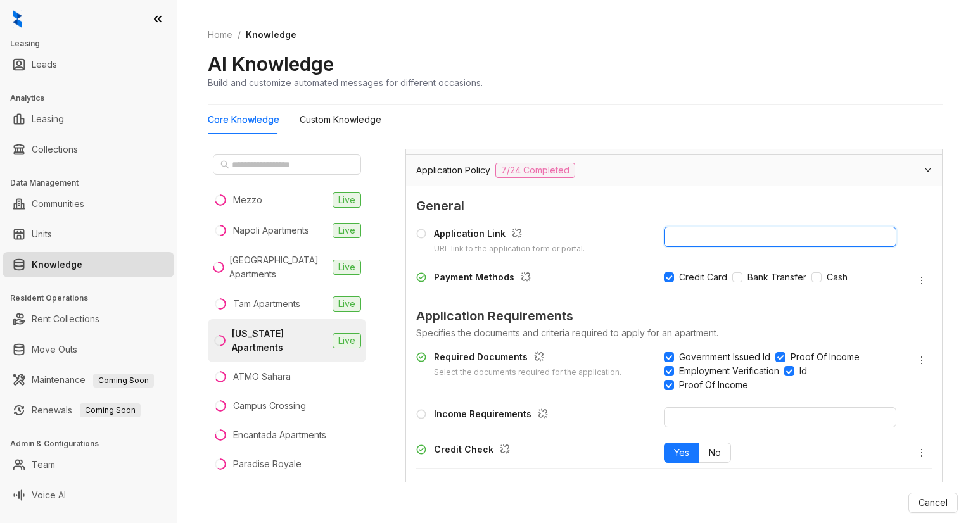
click at [679, 239] on input "text" at bounding box center [780, 237] width 232 height 20
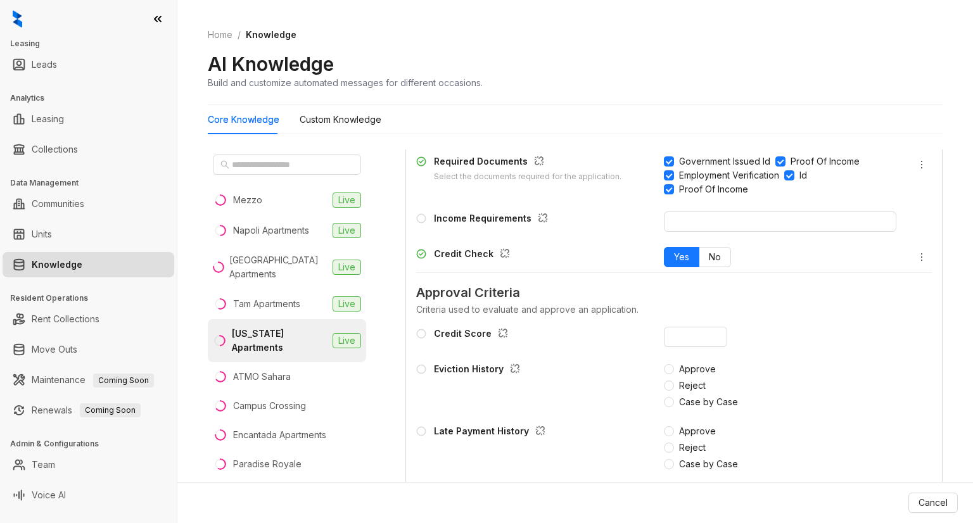
scroll to position [1290, 0]
click at [722, 232] on input "text" at bounding box center [780, 222] width 232 height 20
click at [447, 28] on ol "Home / Knowledge" at bounding box center [575, 35] width 735 height 14
click at [692, 232] on input "text" at bounding box center [780, 222] width 232 height 20
paste input "**********"
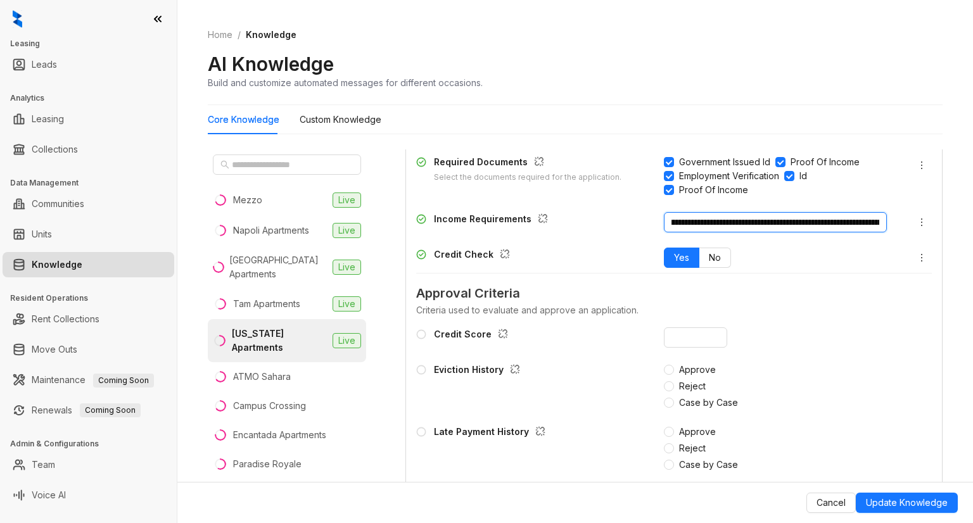
scroll to position [0, 0]
drag, startPoint x: 870, startPoint y: 291, endPoint x: 647, endPoint y: 289, distance: 223.0
click at [647, 232] on div "**********" at bounding box center [674, 222] width 516 height 20
click at [664, 232] on input "**********" at bounding box center [775, 222] width 223 height 20
click at [737, 232] on input "**********" at bounding box center [775, 222] width 223 height 20
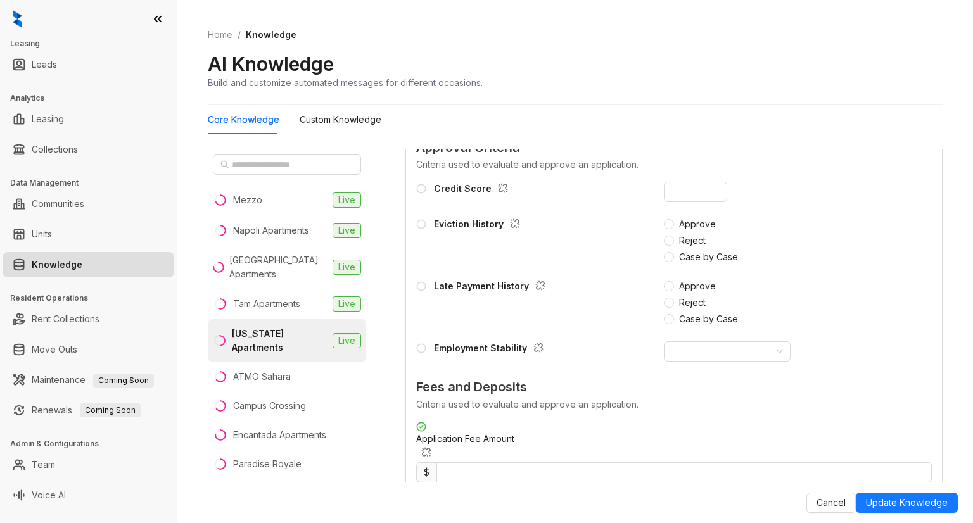
scroll to position [1435, 0]
type input "**********"
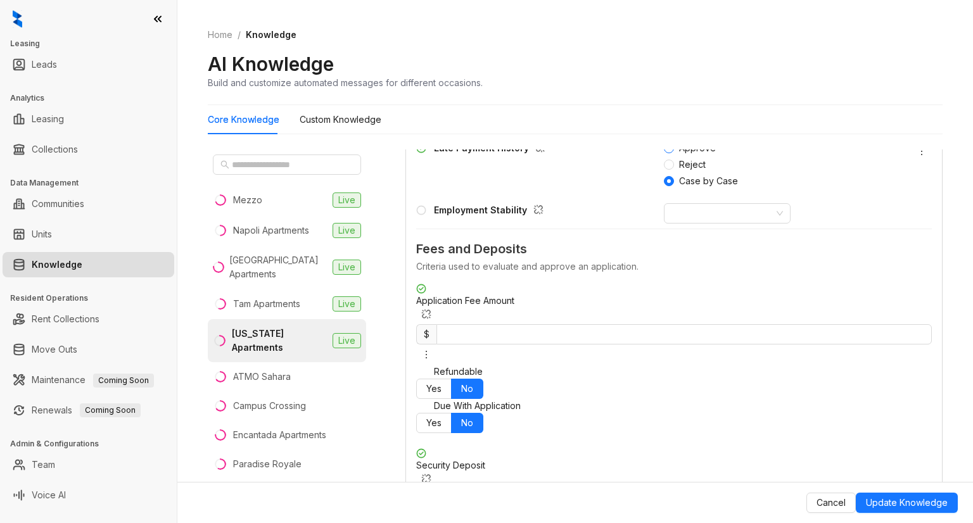
scroll to position [1581, 0]
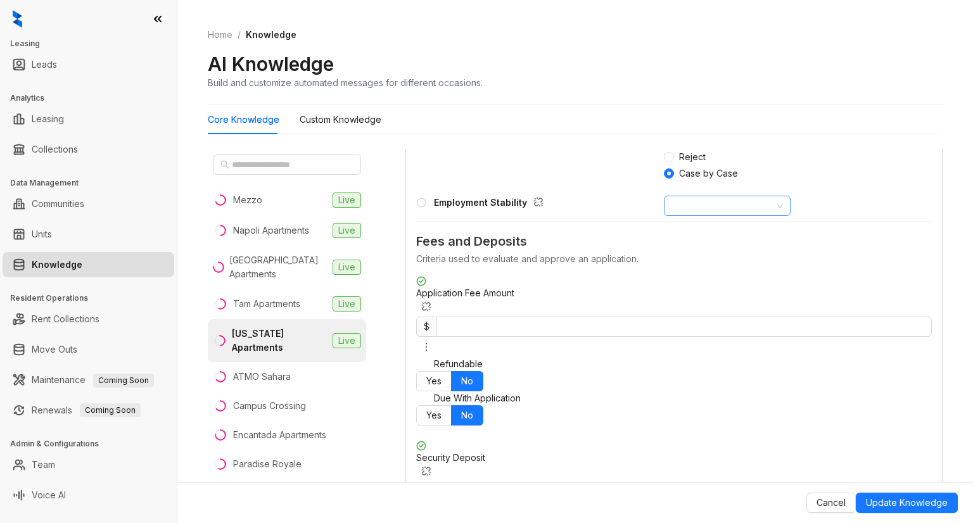
click at [735, 215] on input "search" at bounding box center [721, 205] width 100 height 19
click at [725, 316] on div "Minimum 3 months" at bounding box center [717, 314] width 106 height 14
click at [806, 216] on div "Minimum 3 months" at bounding box center [780, 206] width 232 height 20
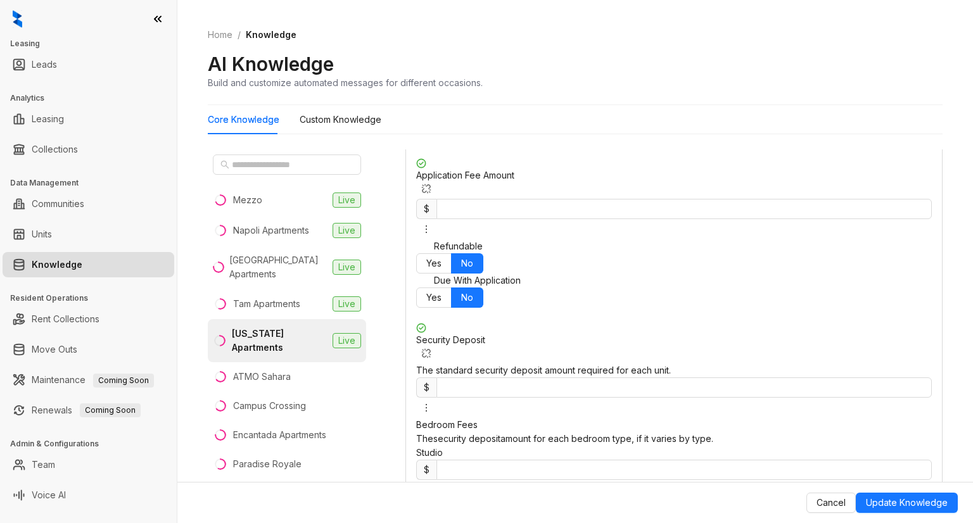
scroll to position [1698, 0]
click at [712, 220] on input "*" at bounding box center [683, 210] width 495 height 20
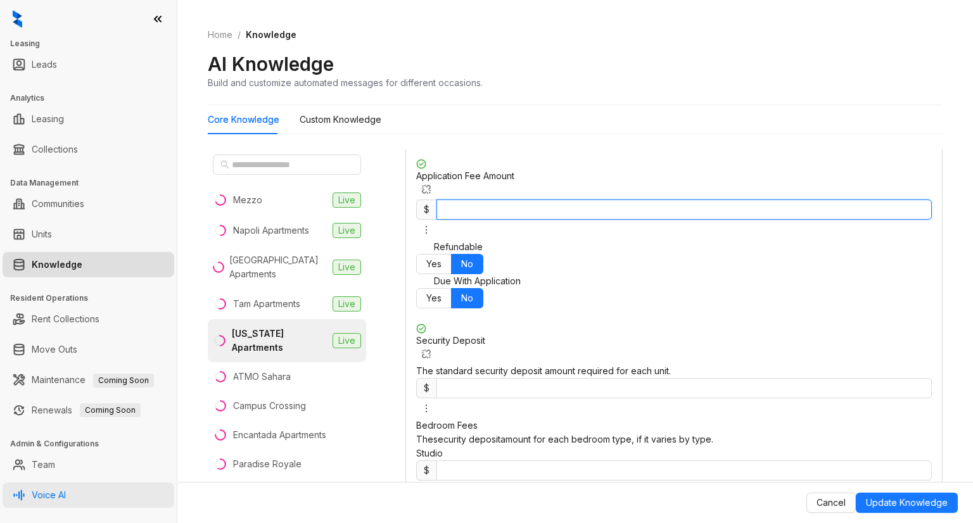
type input "**"
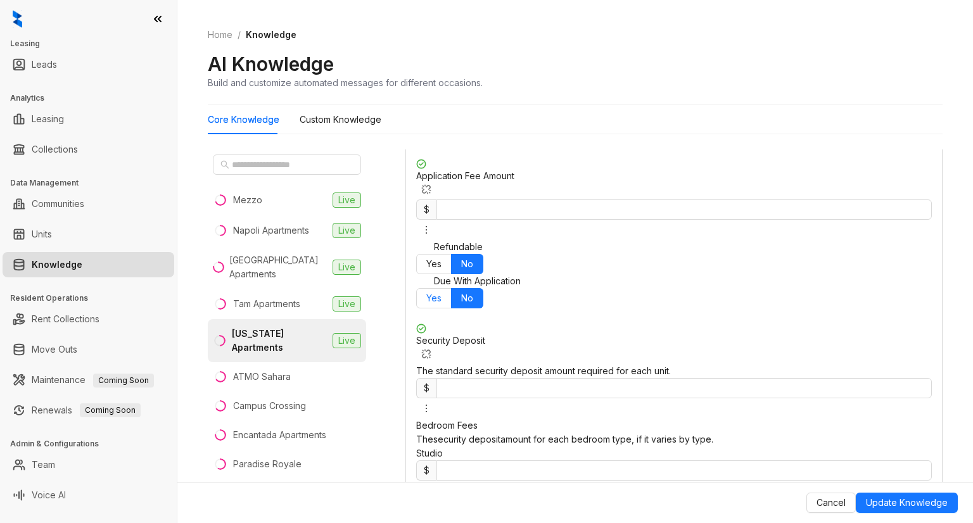
click at [441, 303] on span "Yes" at bounding box center [433, 298] width 15 height 11
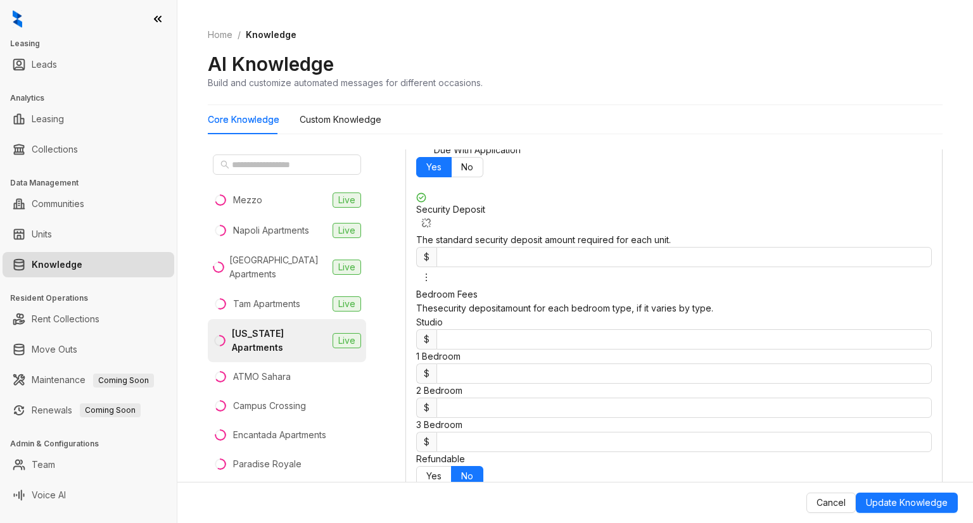
scroll to position [1830, 0]
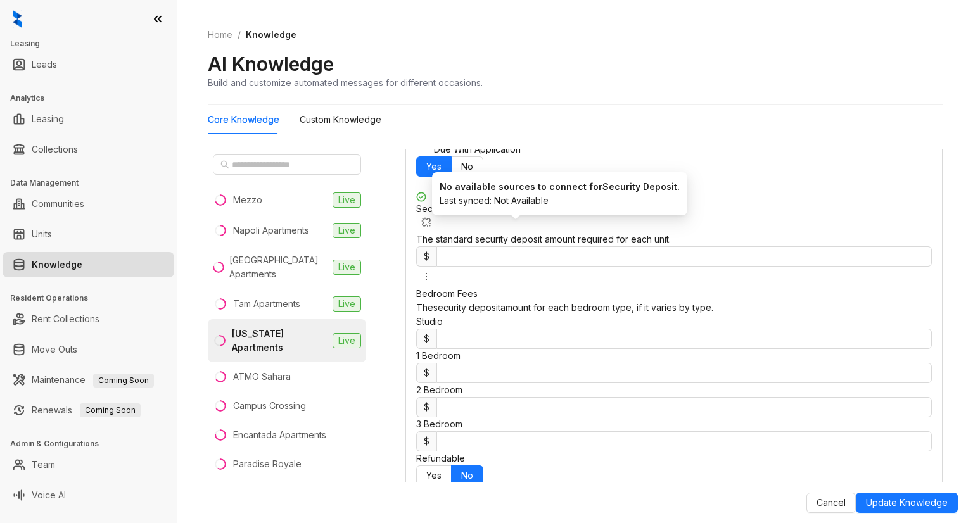
click at [431, 227] on icon "button" at bounding box center [426, 222] width 10 height 10
click at [799, 274] on div "Security Deposit The standard security deposit amount required for each unit. $…" at bounding box center [674, 370] width 516 height 356
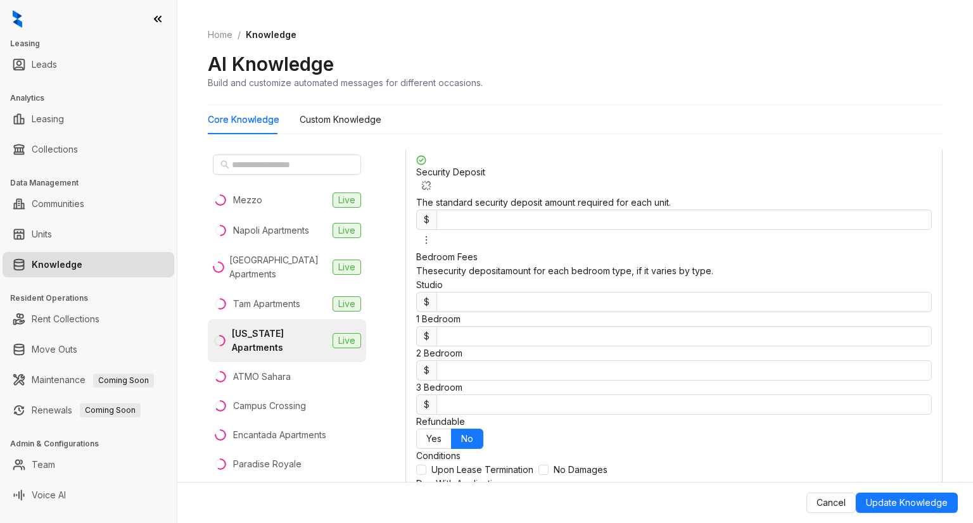
scroll to position [1867, 0]
click at [879, 504] on span "Update Knowledge" at bounding box center [907, 503] width 82 height 14
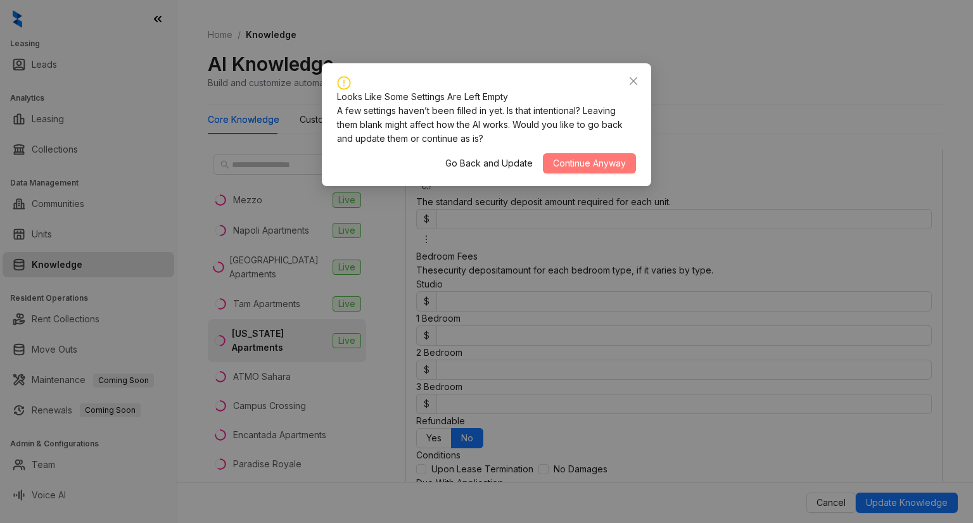
click at [585, 170] on span "Continue Anyway" at bounding box center [589, 163] width 73 height 14
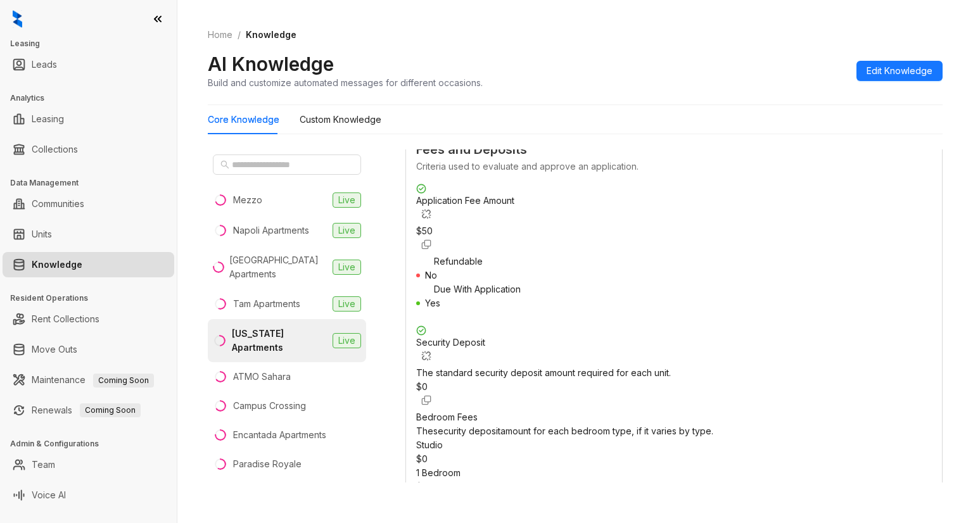
scroll to position [1414, 0]
click at [668, 225] on div "$ 50" at bounding box center [674, 232] width 516 height 14
click at [919, 63] on button "Edit Knowledge" at bounding box center [899, 71] width 86 height 20
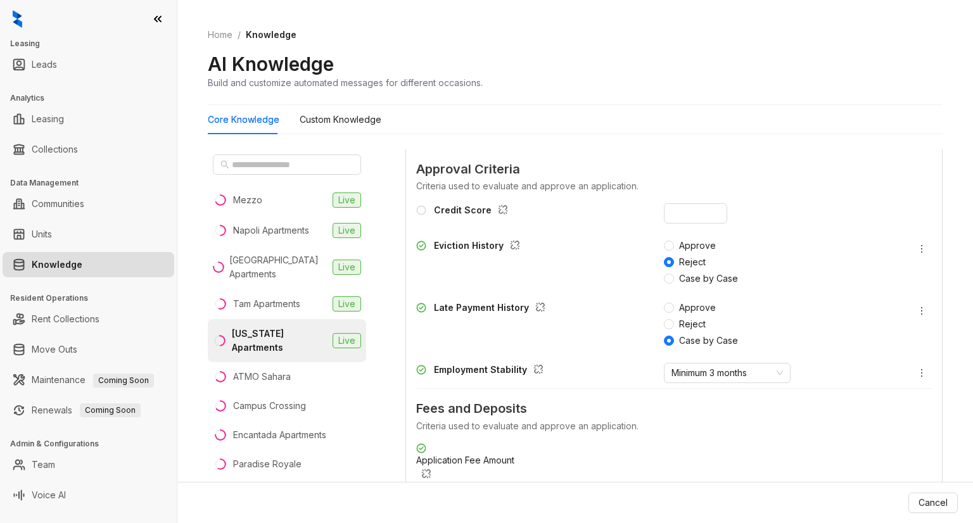
scroll to position [1736, 0]
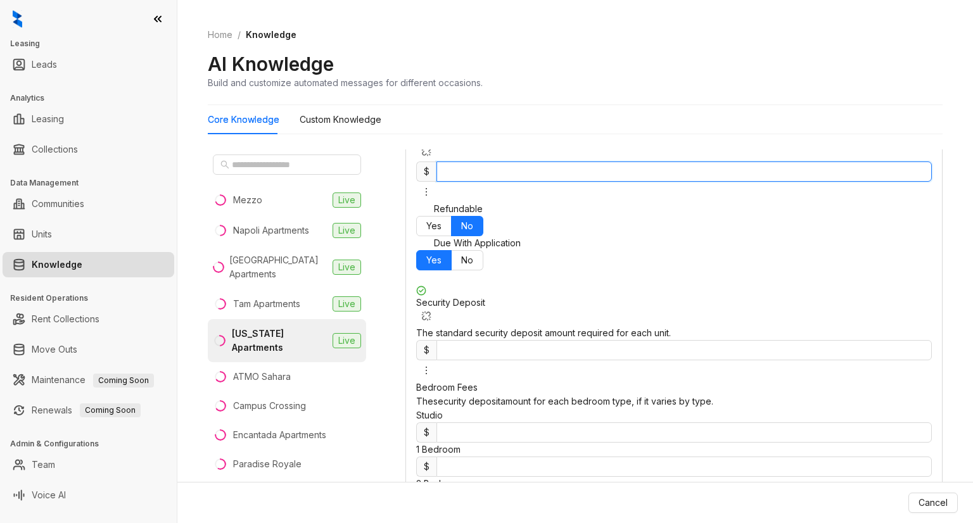
click at [702, 182] on input "**" at bounding box center [683, 172] width 495 height 20
type input "**"
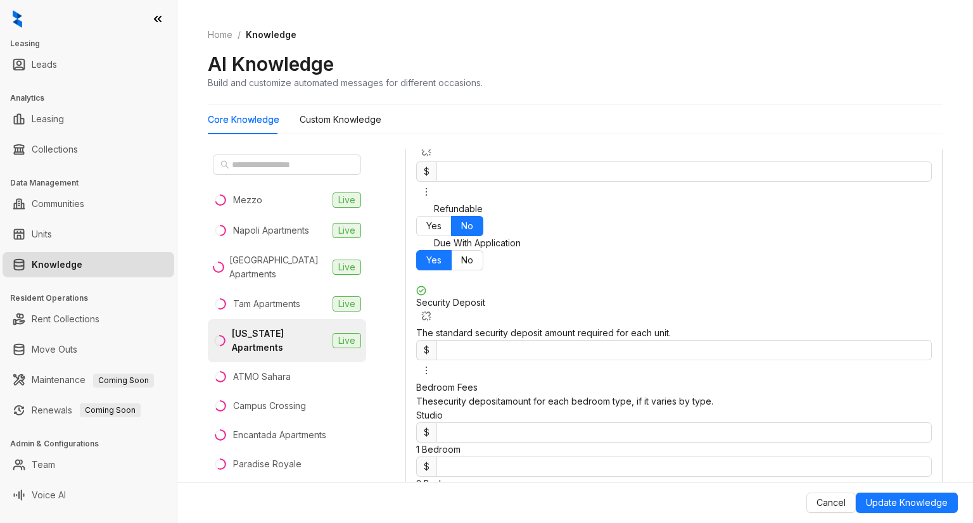
click at [824, 236] on div "Yes No" at bounding box center [674, 226] width 516 height 20
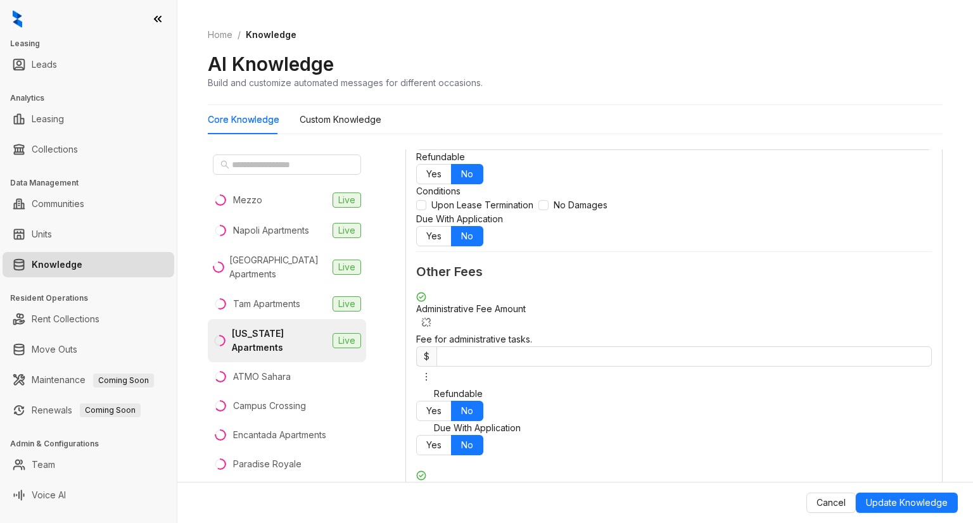
scroll to position [2134, 0]
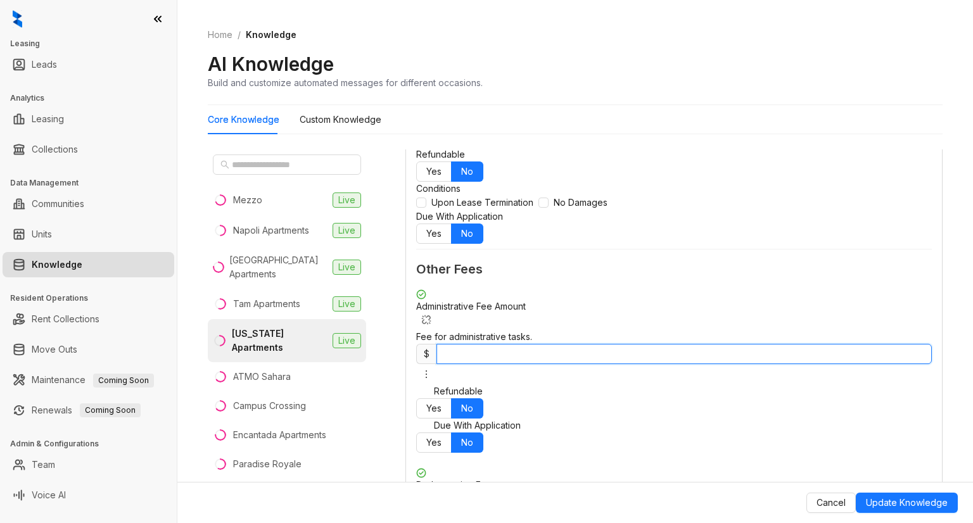
click at [692, 344] on input "*" at bounding box center [683, 354] width 495 height 20
type input "***"
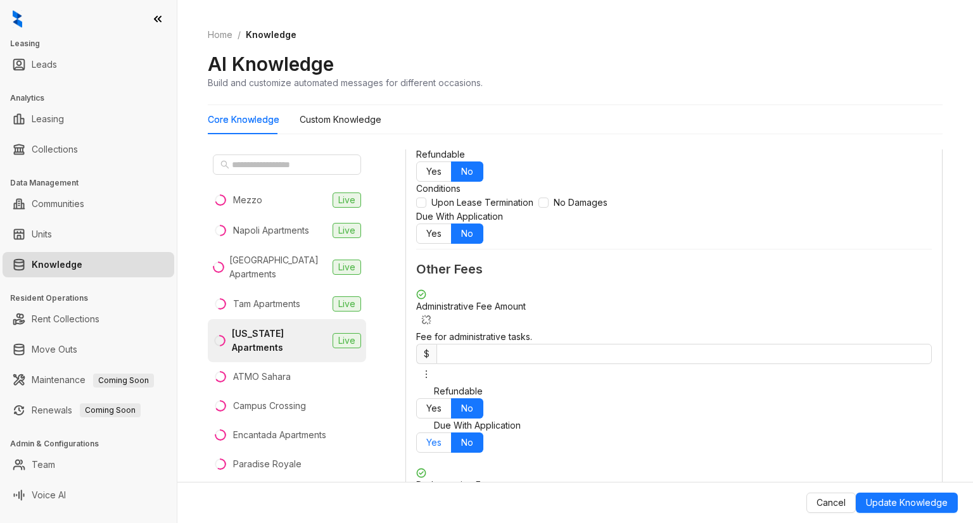
click at [441, 437] on span "Yes" at bounding box center [433, 442] width 15 height 11
click at [473, 437] on span "No" at bounding box center [467, 442] width 12 height 11
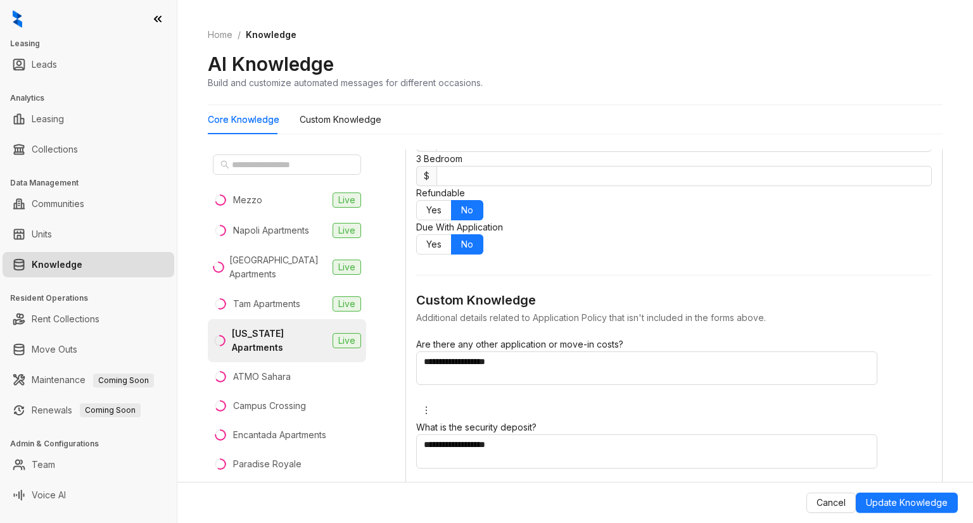
scroll to position [2688, 0]
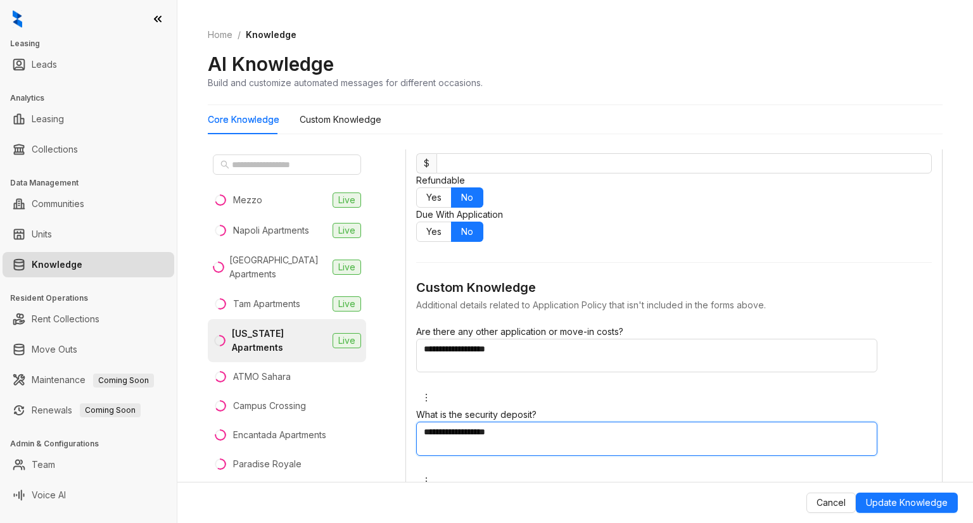
click at [552, 422] on textarea "**********" at bounding box center [646, 439] width 461 height 34
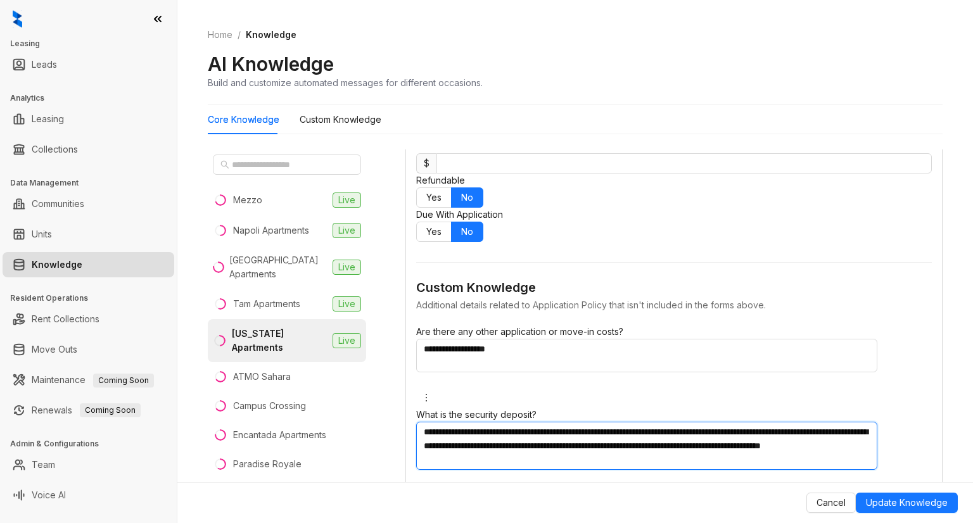
drag, startPoint x: 540, startPoint y: 324, endPoint x: 414, endPoint y: 293, distance: 129.7
paste textarea "**********"
type textarea "**********"
click at [796, 422] on textarea "**********" at bounding box center [646, 446] width 461 height 48
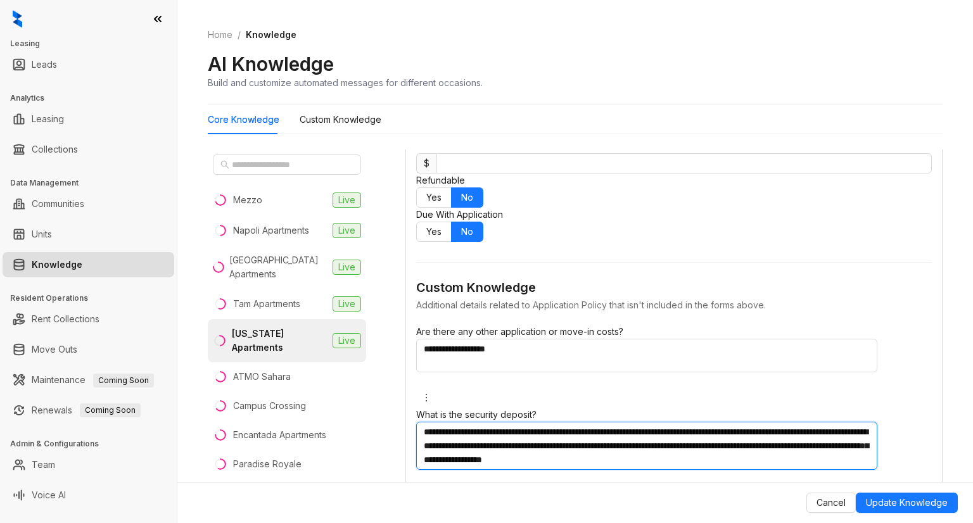
drag, startPoint x: 792, startPoint y: 326, endPoint x: 385, endPoint y: 285, distance: 409.4
click at [385, 285] on div "**********" at bounding box center [575, 318] width 735 height 349
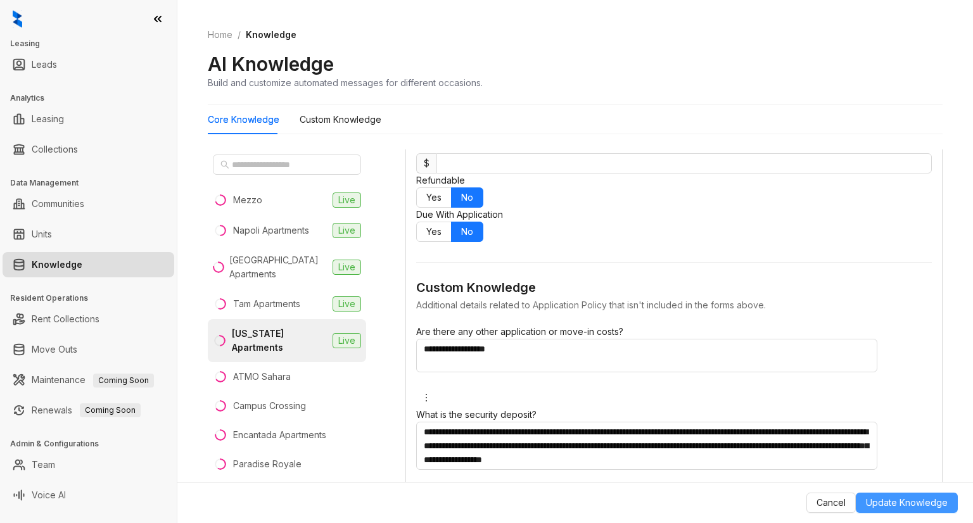
click at [917, 501] on span "Update Knowledge" at bounding box center [907, 503] width 82 height 14
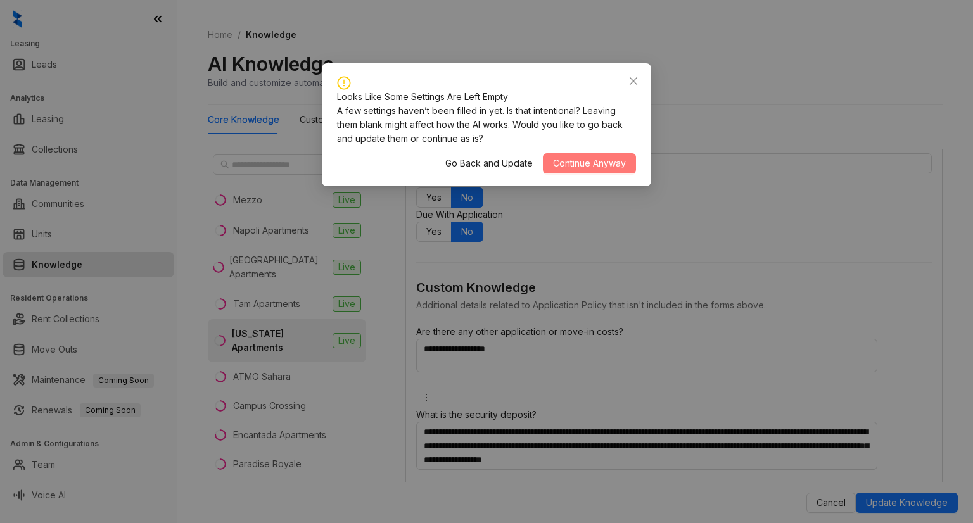
click at [568, 162] on span "Continue Anyway" at bounding box center [589, 163] width 73 height 14
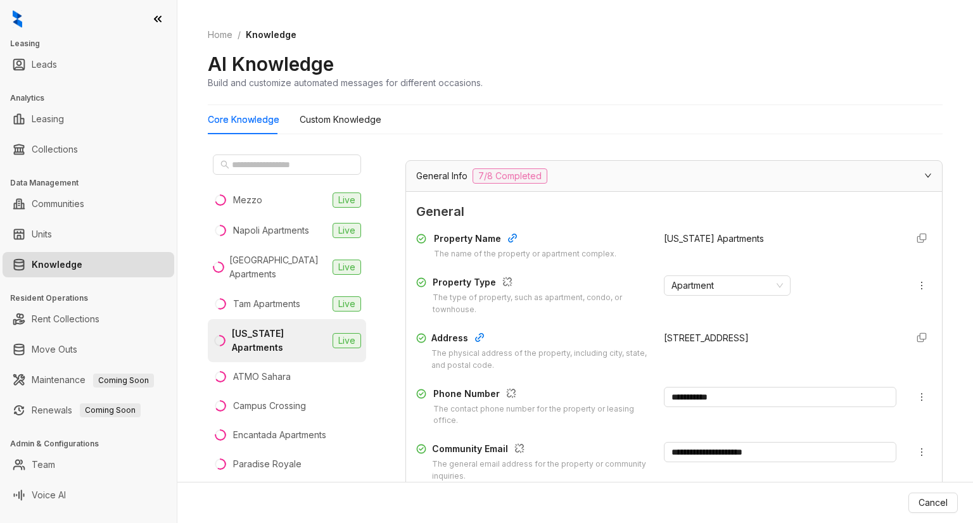
scroll to position [0, 0]
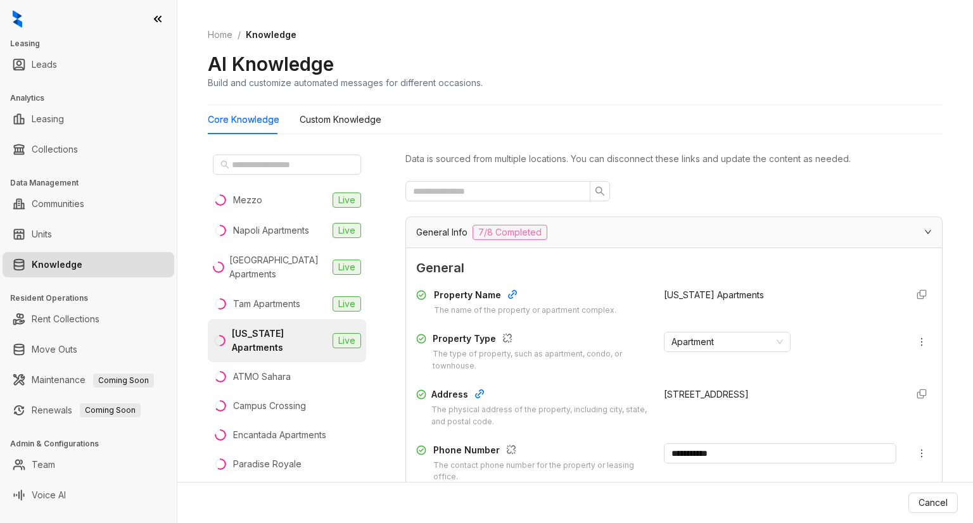
click at [925, 232] on icon "expanded" at bounding box center [928, 232] width 6 height 4
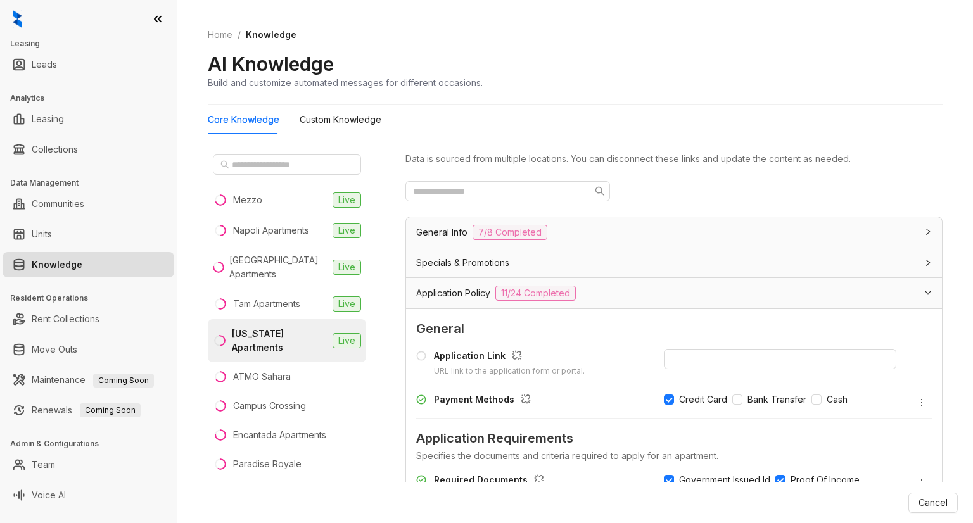
click at [932, 122] on div "Core Knowledge Custom Knowledge" at bounding box center [575, 119] width 735 height 29
click at [335, 123] on Knowledge "Custom Knowledge" at bounding box center [341, 120] width 82 height 14
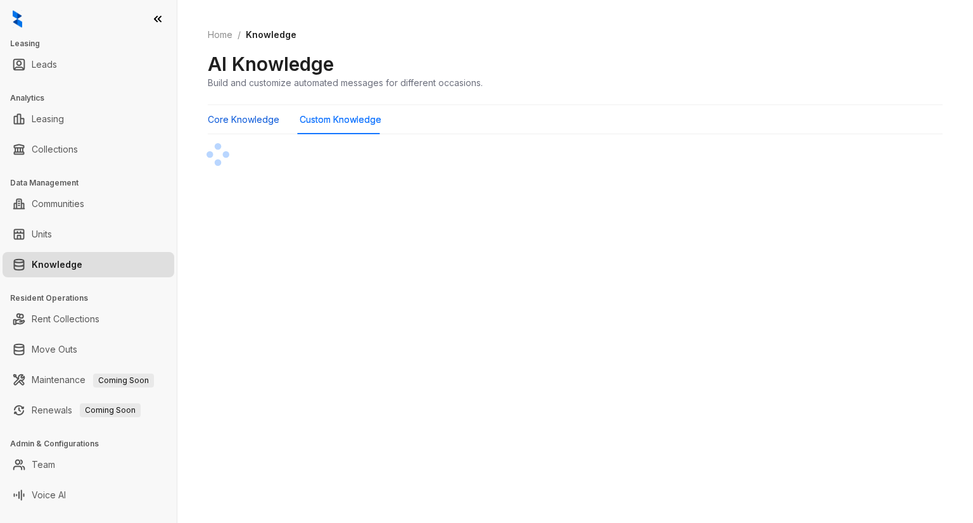
click at [241, 120] on Knowledge "Core Knowledge" at bounding box center [244, 120] width 72 height 14
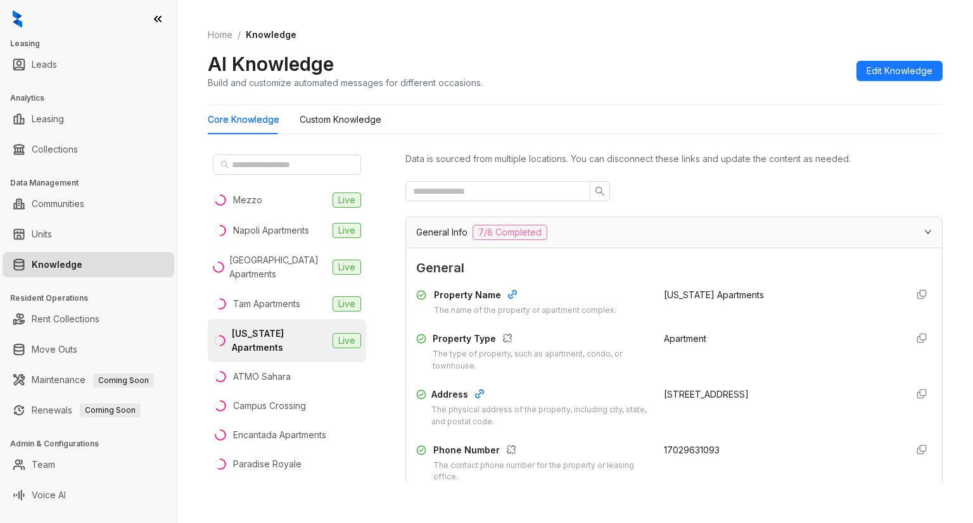
click at [396, 487] on div "Mezzo Live Napoli Apartments [GEOGRAPHIC_DATA] Apartments Live Tam Apartments L…" at bounding box center [575, 318] width 735 height 349
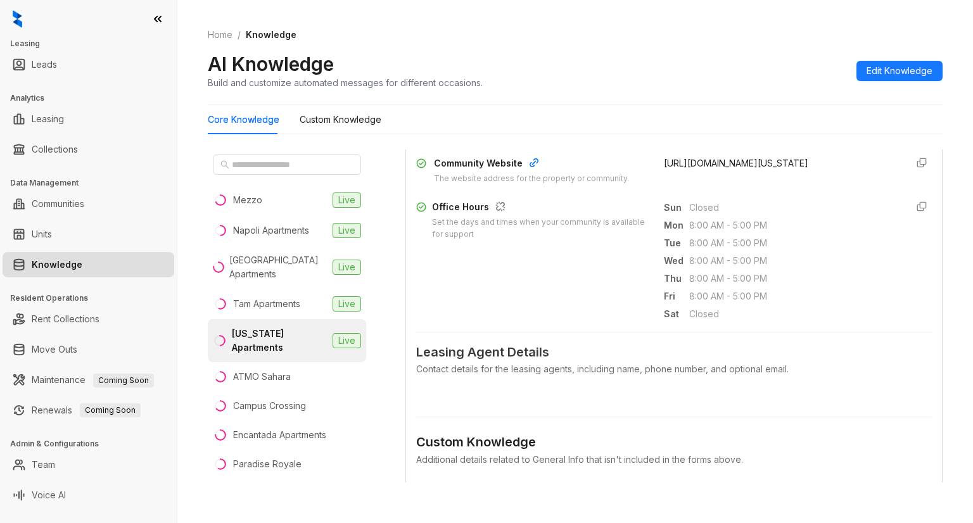
scroll to position [398, 0]
click at [879, 67] on span "Edit Knowledge" at bounding box center [900, 71] width 66 height 14
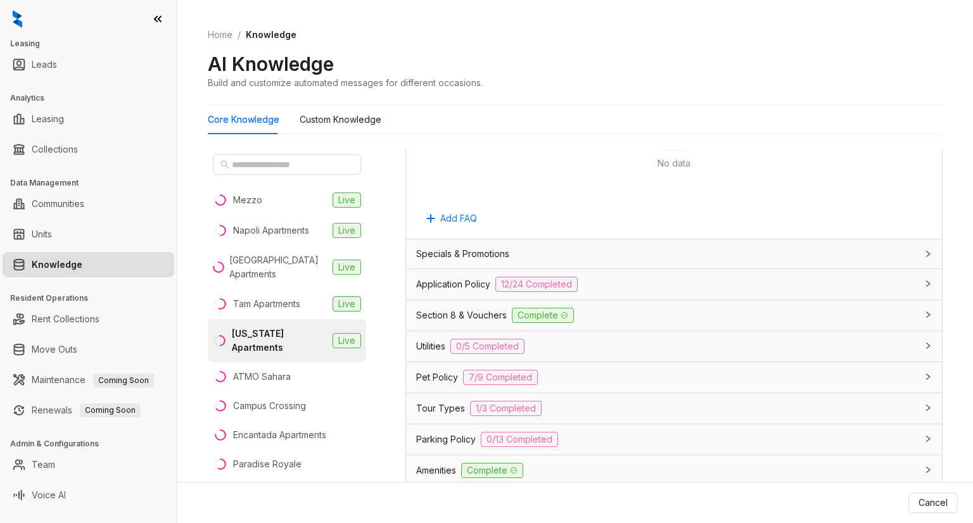
scroll to position [981, 0]
click at [606, 284] on div "Application Policy 12/24 Completed" at bounding box center [666, 284] width 500 height 15
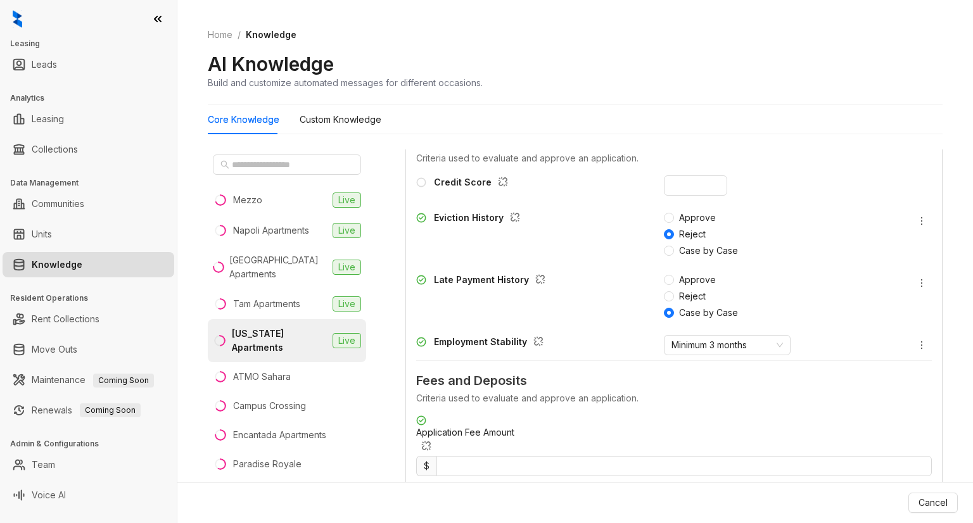
scroll to position [1441, 0]
click at [688, 196] on input "number" at bounding box center [695, 186] width 63 height 20
click at [591, 196] on div "Credit Score" at bounding box center [532, 186] width 232 height 20
click at [423, 188] on icon at bounding box center [421, 183] width 10 height 10
click at [685, 196] on input "number" at bounding box center [695, 186] width 63 height 20
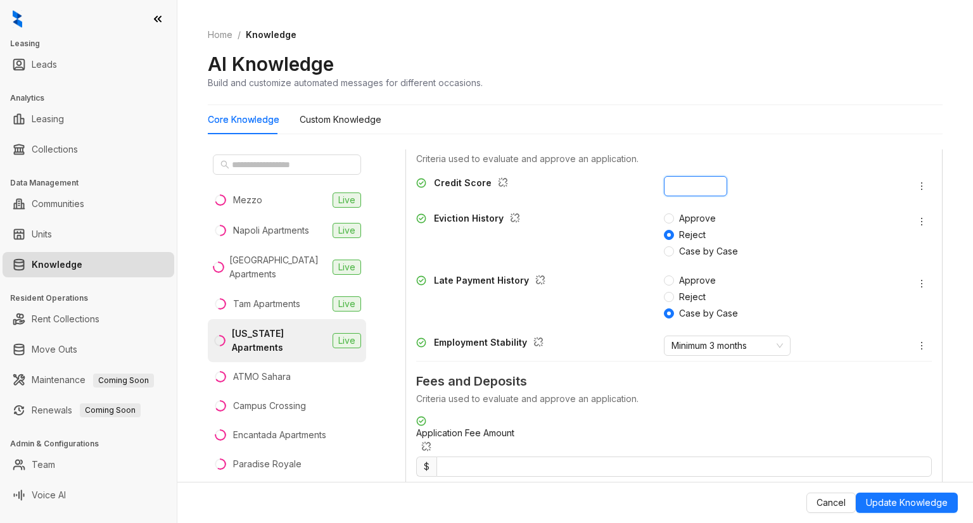
type input "*"
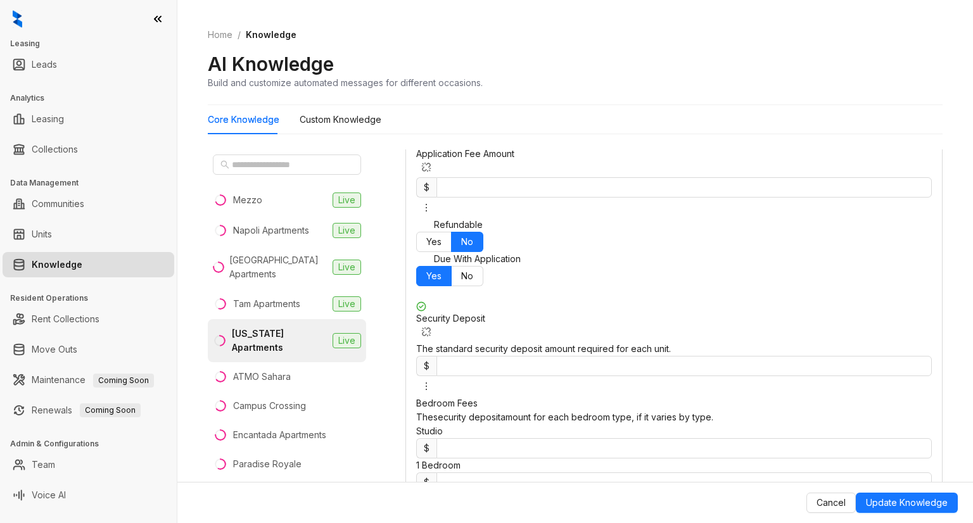
scroll to position [1720, 0]
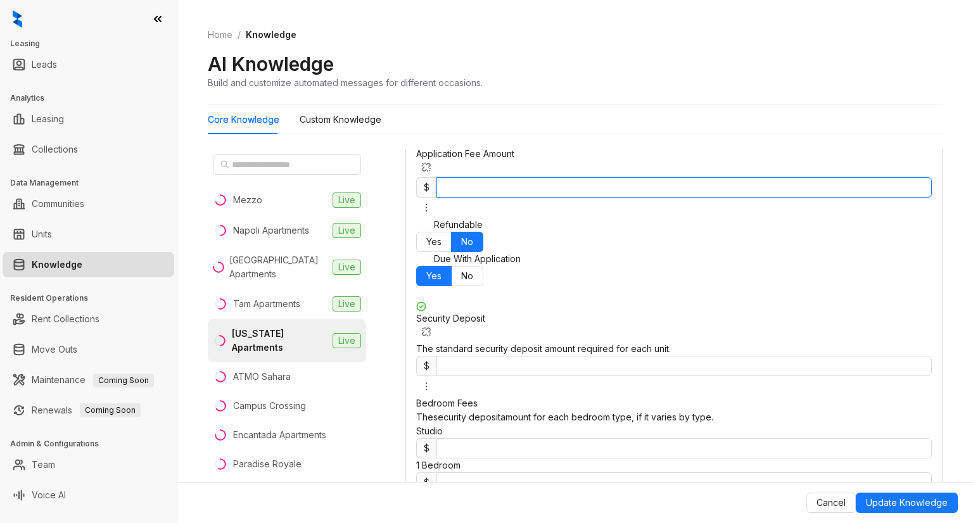
click at [689, 198] on input "**" at bounding box center [683, 187] width 495 height 20
type input "**"
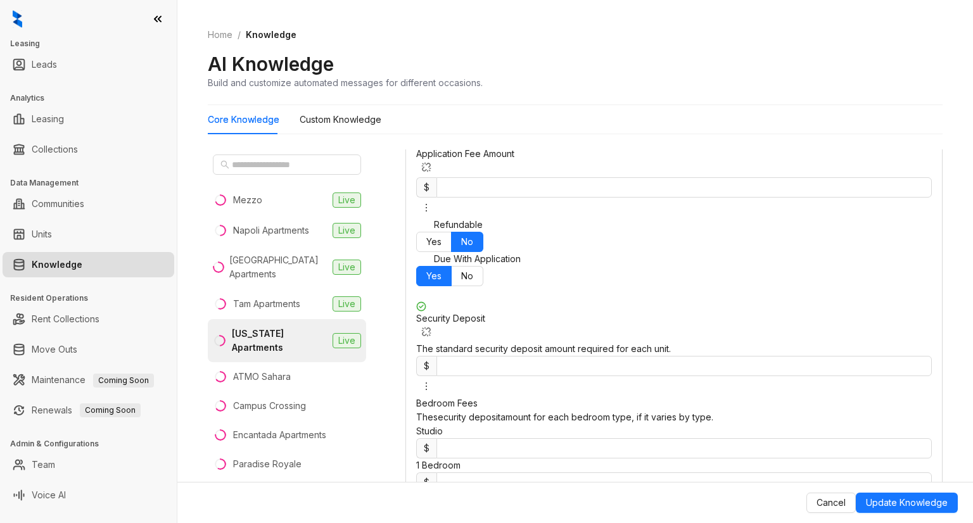
click at [837, 360] on div "$ *" at bounding box center [674, 366] width 516 height 20
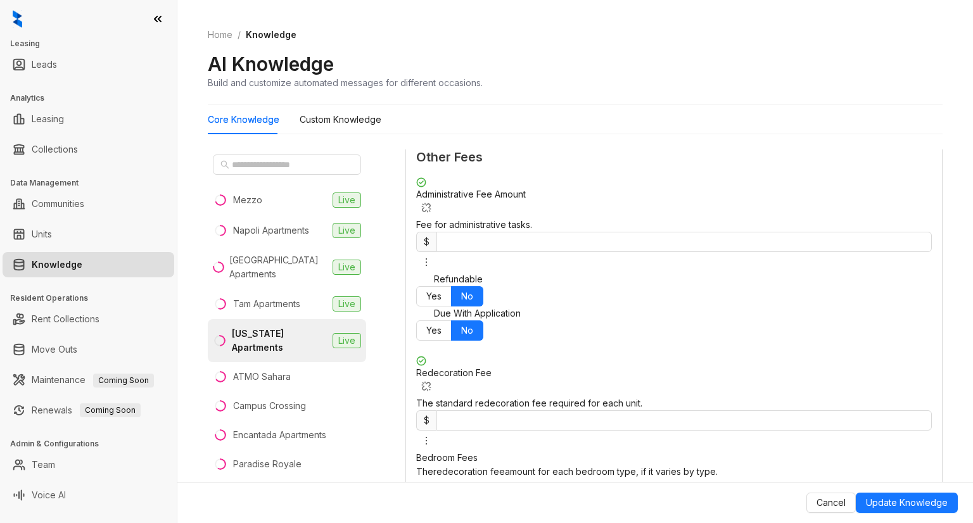
scroll to position [2246, 0]
click at [443, 132] on div "Core Knowledge Custom Knowledge" at bounding box center [575, 119] width 735 height 29
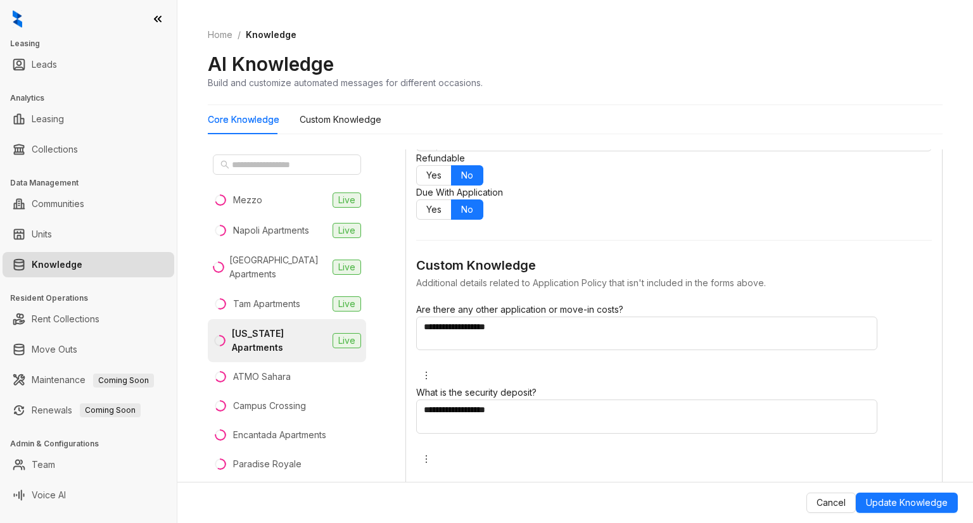
scroll to position [2710, 0]
click at [343, 119] on Knowledge "Custom Knowledge" at bounding box center [341, 120] width 82 height 14
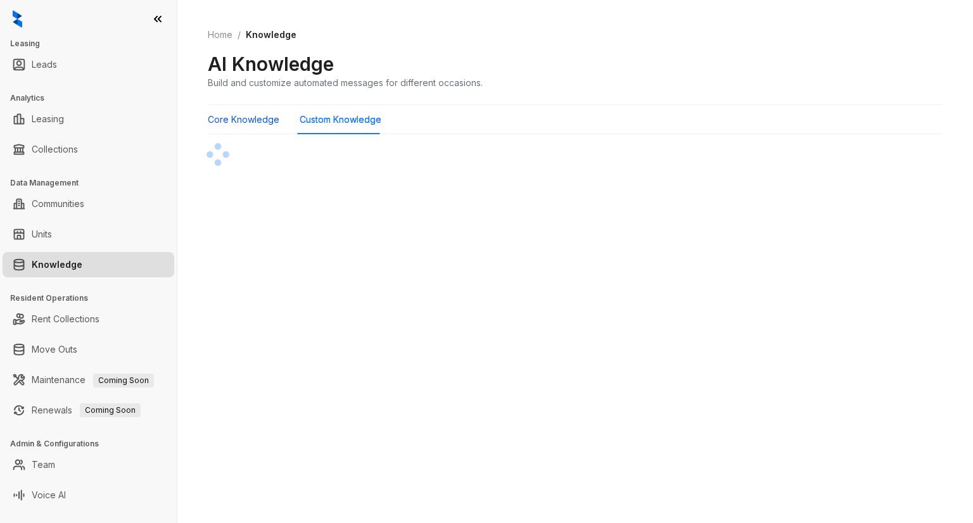
click at [241, 120] on Knowledge "Core Knowledge" at bounding box center [244, 120] width 72 height 14
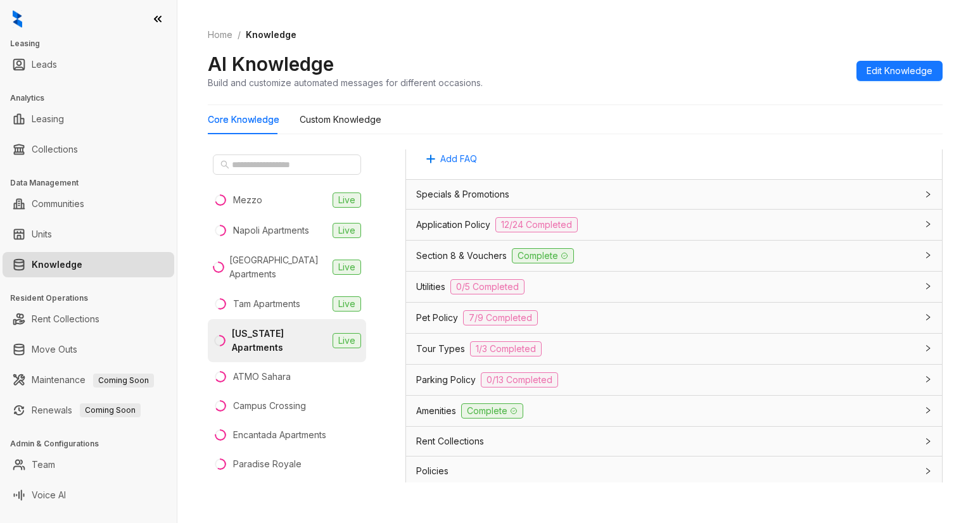
scroll to position [848, 0]
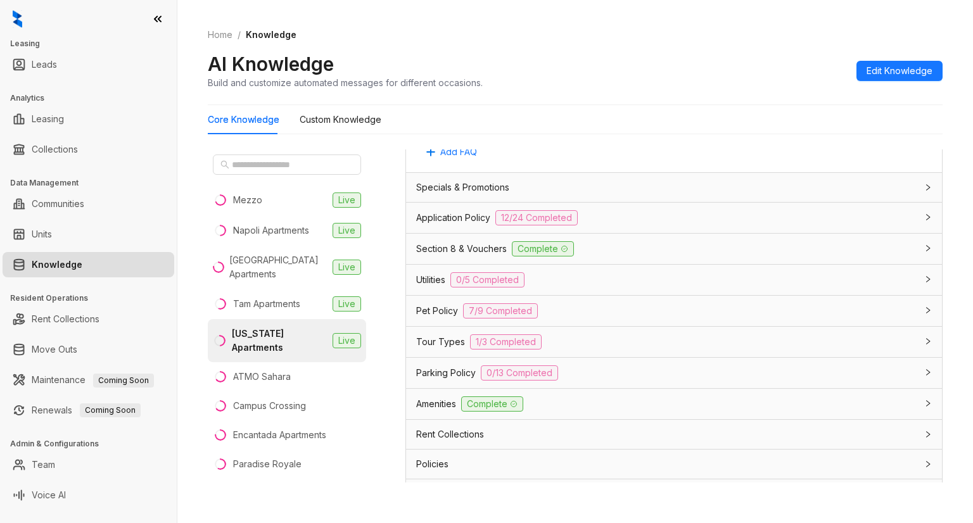
click at [656, 212] on div "Application Policy 12/24 Completed" at bounding box center [666, 217] width 500 height 15
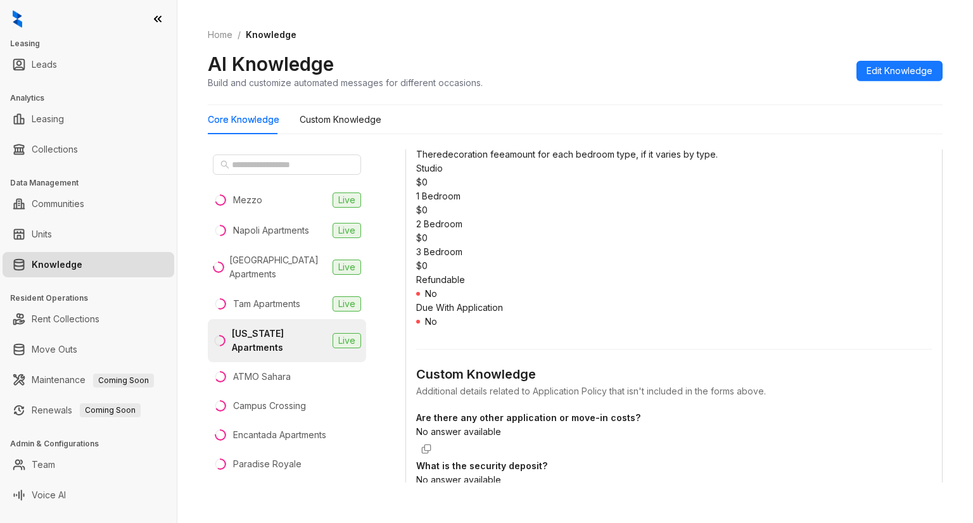
scroll to position [2204, 0]
click at [912, 70] on span "Edit Knowledge" at bounding box center [900, 71] width 66 height 14
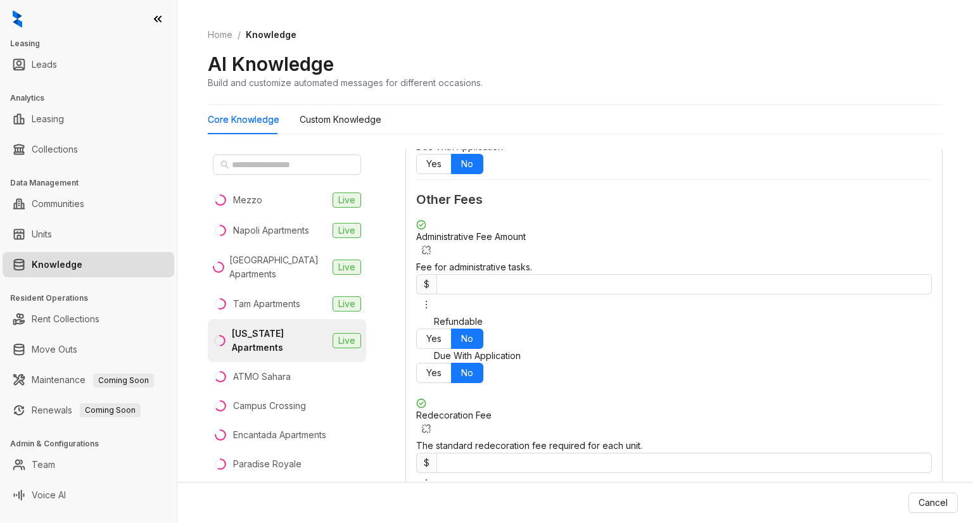
scroll to position [2539, 0]
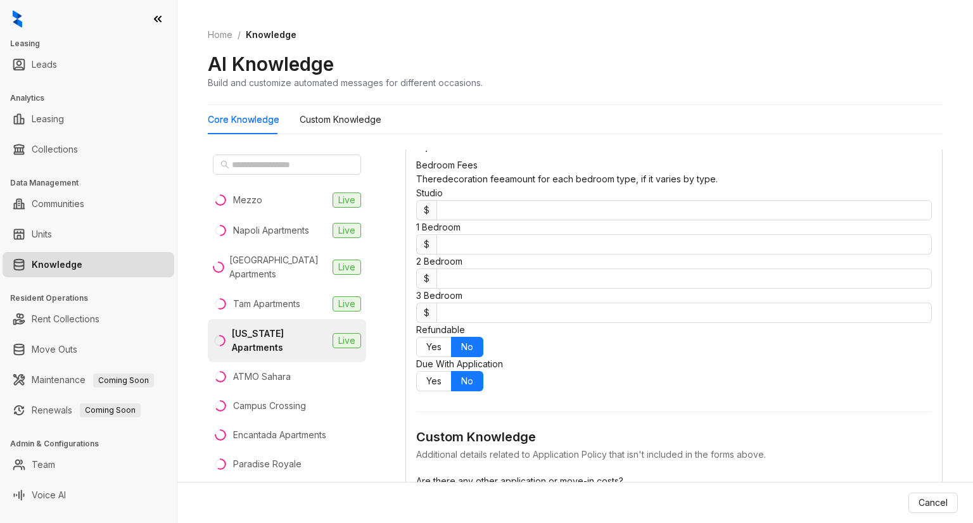
paste textarea "**********"
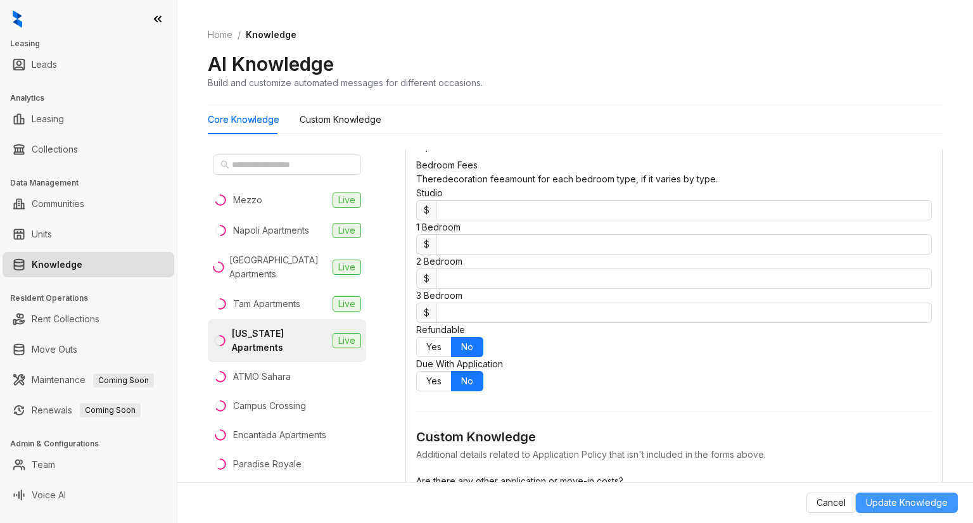
type textarea "**********"
click at [910, 499] on span "Update Knowledge" at bounding box center [907, 503] width 82 height 14
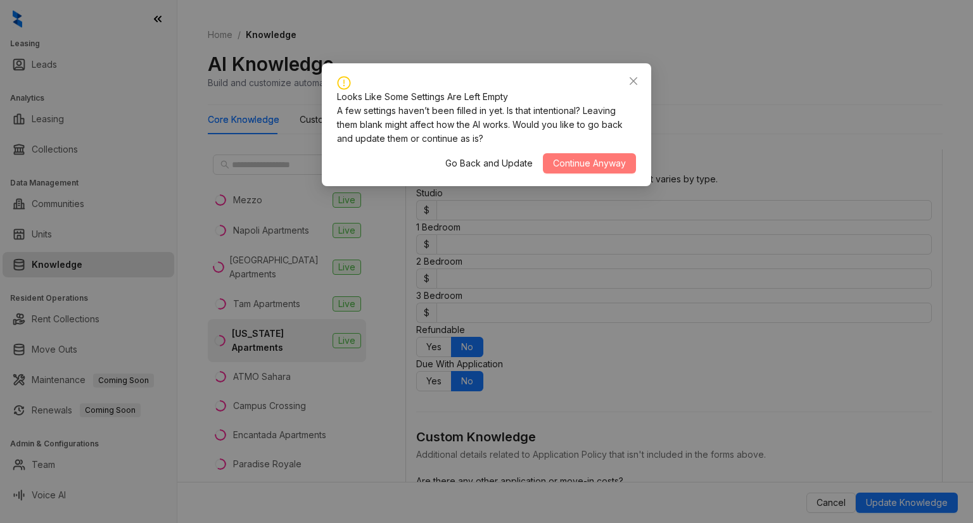
click at [574, 168] on span "Continue Anyway" at bounding box center [589, 163] width 73 height 14
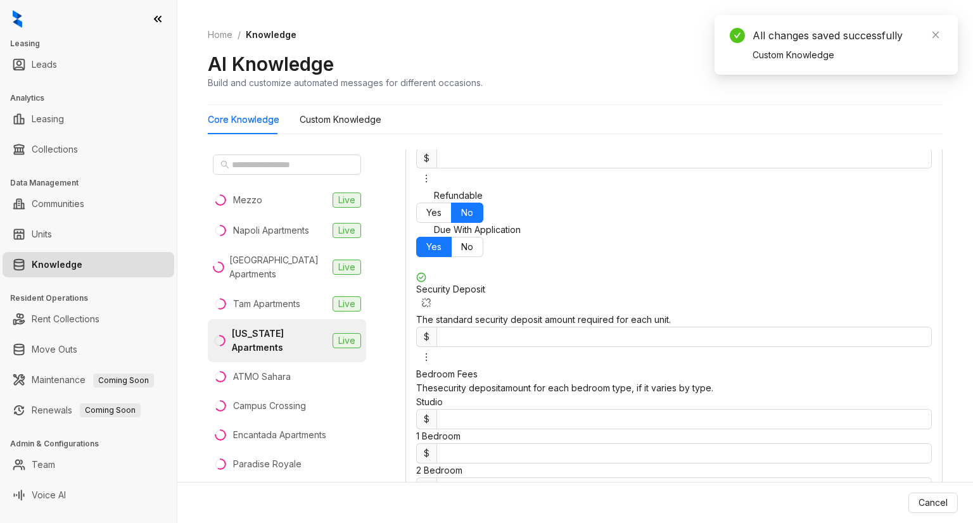
scroll to position [1731, 0]
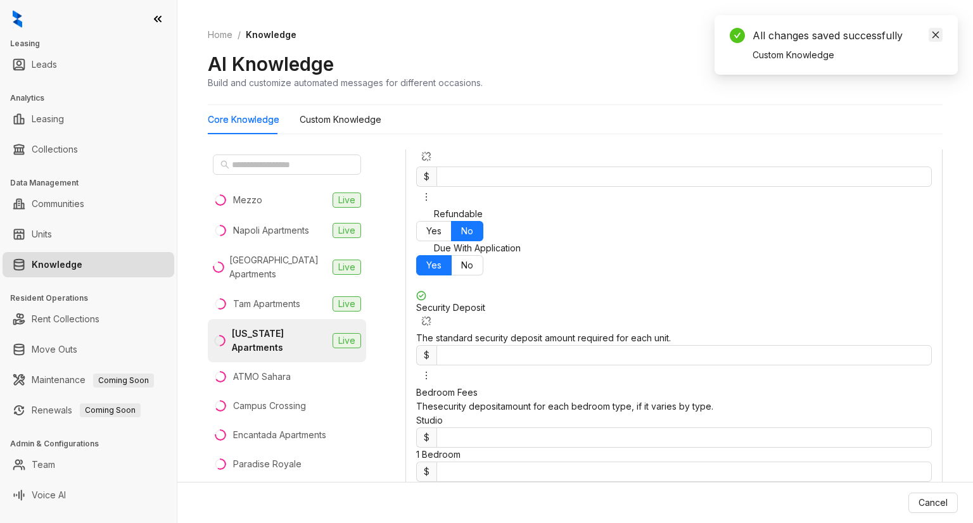
click at [937, 34] on icon "close" at bounding box center [935, 34] width 9 height 9
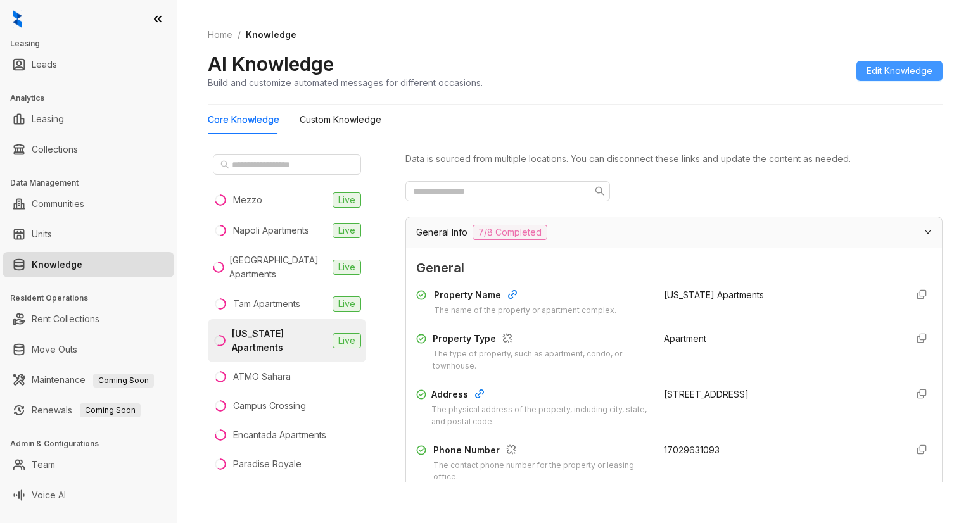
click at [897, 67] on span "Edit Knowledge" at bounding box center [900, 71] width 66 height 14
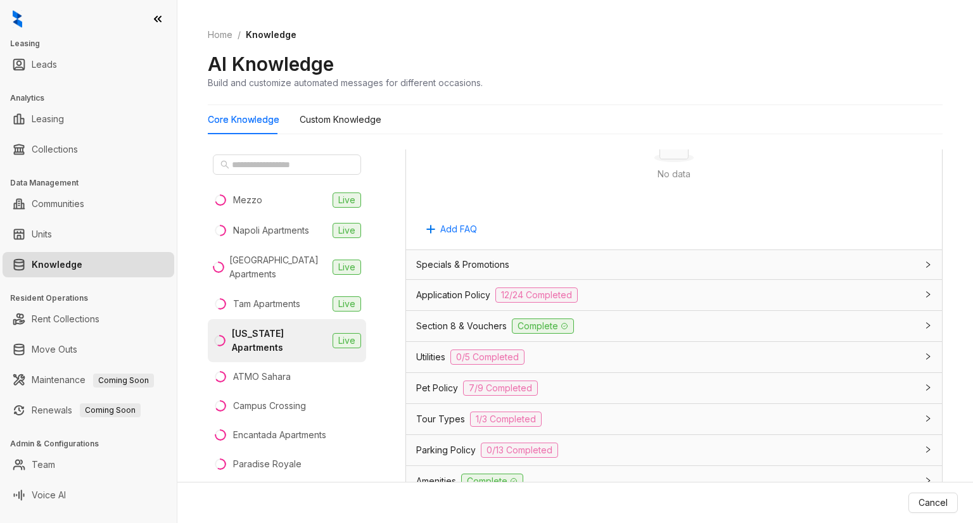
scroll to position [969, 0]
click at [924, 264] on icon "collapsed" at bounding box center [928, 266] width 8 height 8
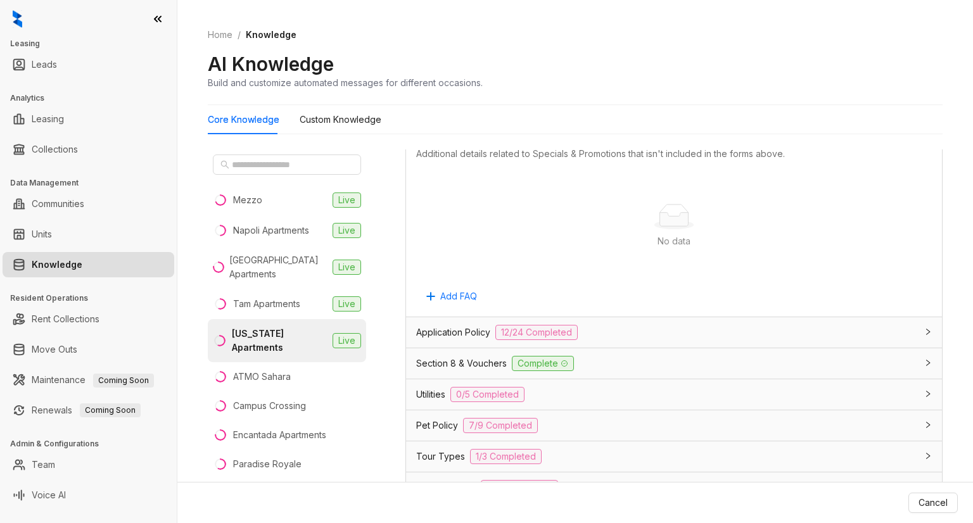
scroll to position [1428, 0]
click at [804, 332] on div "Application Policy 12/24 Completed" at bounding box center [666, 333] width 500 height 15
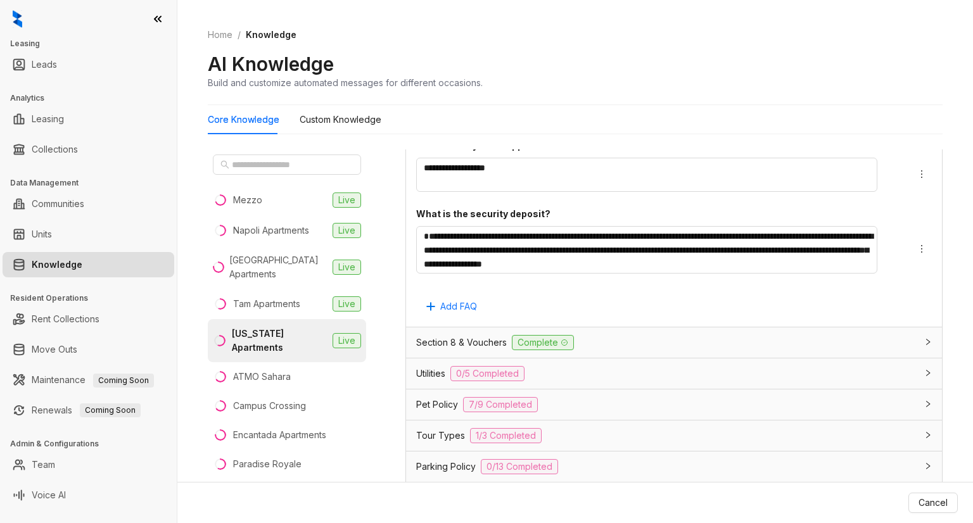
scroll to position [3248, 0]
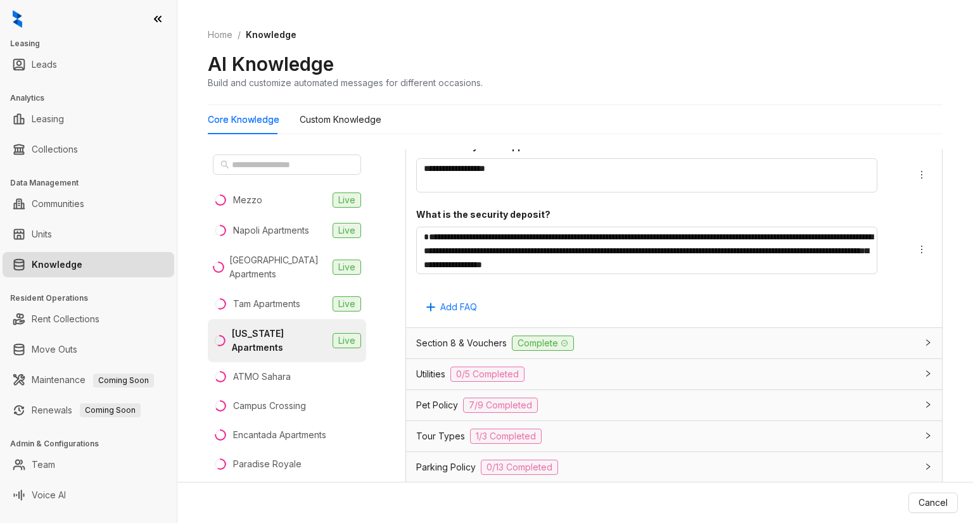
click at [751, 379] on div "Utilities 0/5 Completed" at bounding box center [674, 374] width 536 height 30
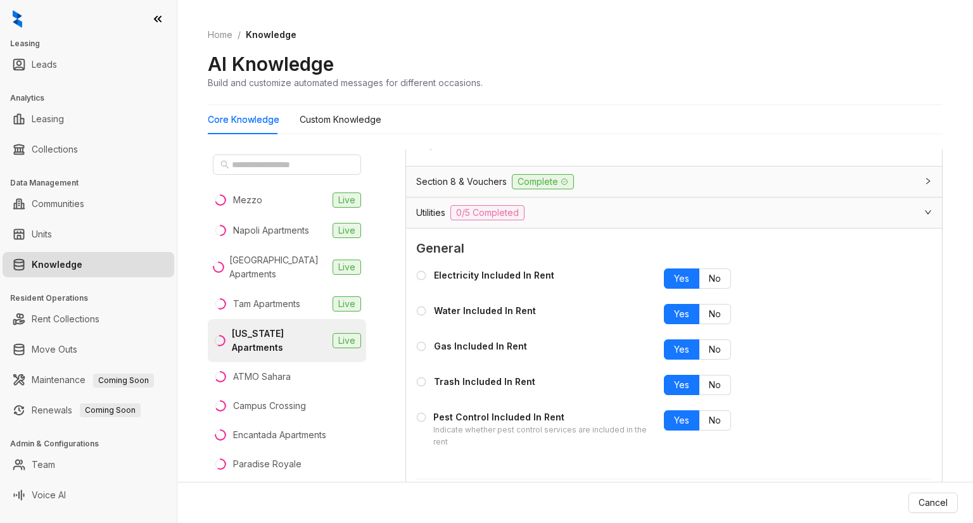
scroll to position [3415, 0]
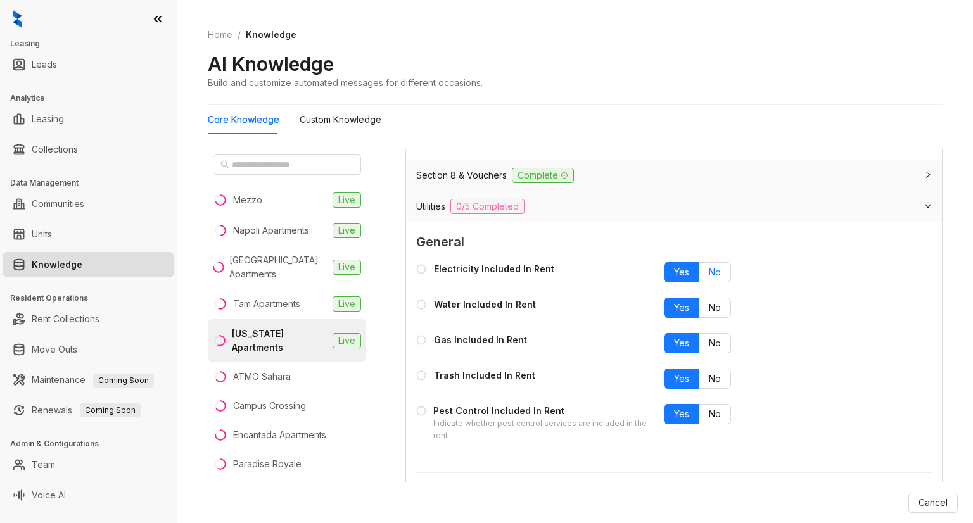
click at [709, 268] on span "No" at bounding box center [715, 272] width 12 height 11
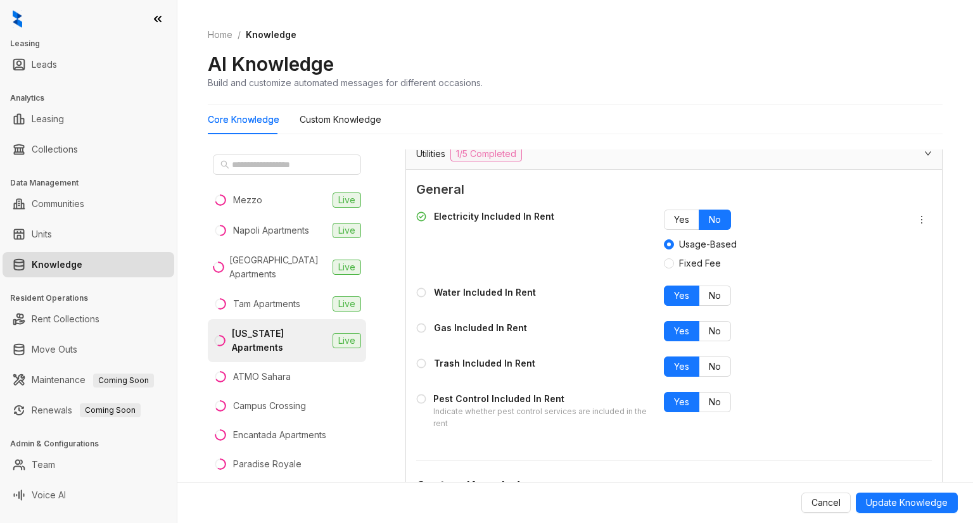
scroll to position [3469, 0]
click at [710, 292] on span "No" at bounding box center [715, 294] width 12 height 11
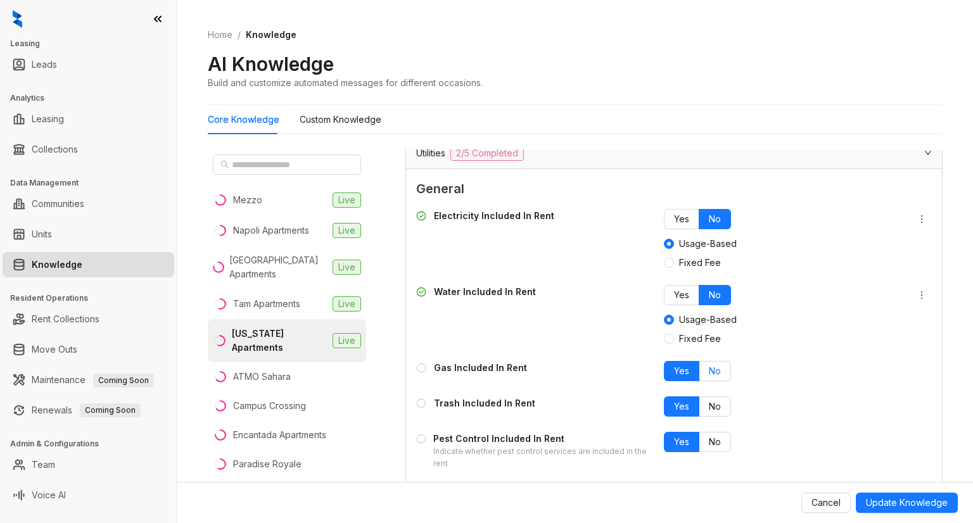
click at [709, 365] on span "No" at bounding box center [715, 370] width 12 height 11
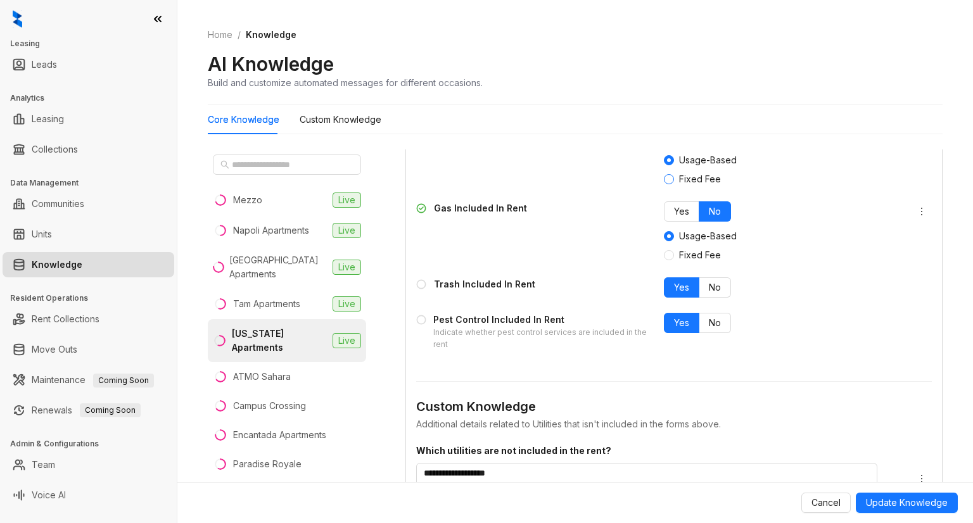
scroll to position [3628, 0]
click at [712, 282] on label "No" at bounding box center [715, 287] width 32 height 20
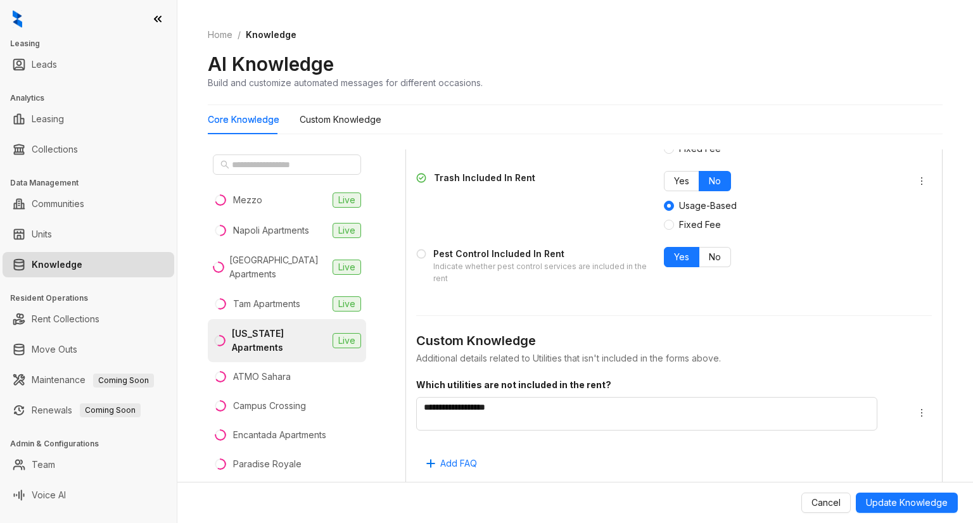
scroll to position [3735, 0]
click at [699, 253] on label "No" at bounding box center [715, 257] width 32 height 20
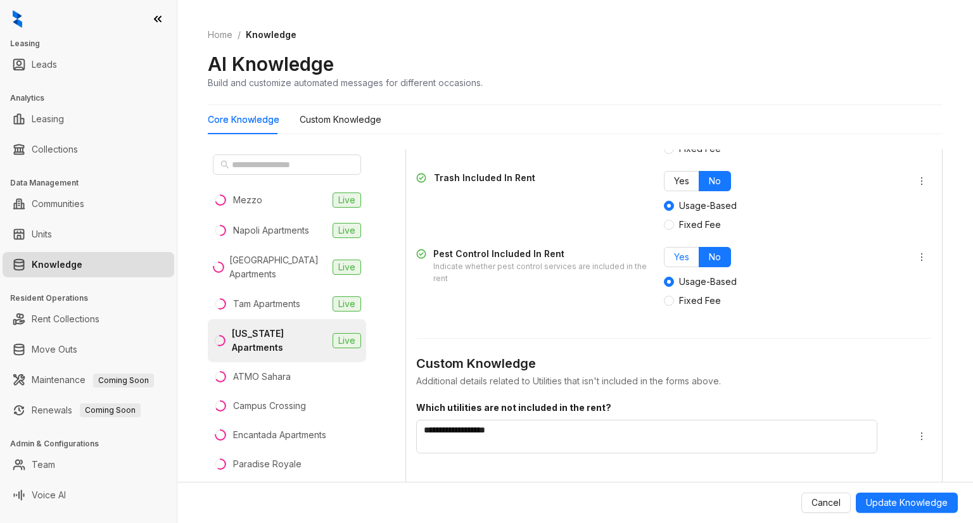
click at [676, 247] on label "Yes" at bounding box center [681, 257] width 35 height 20
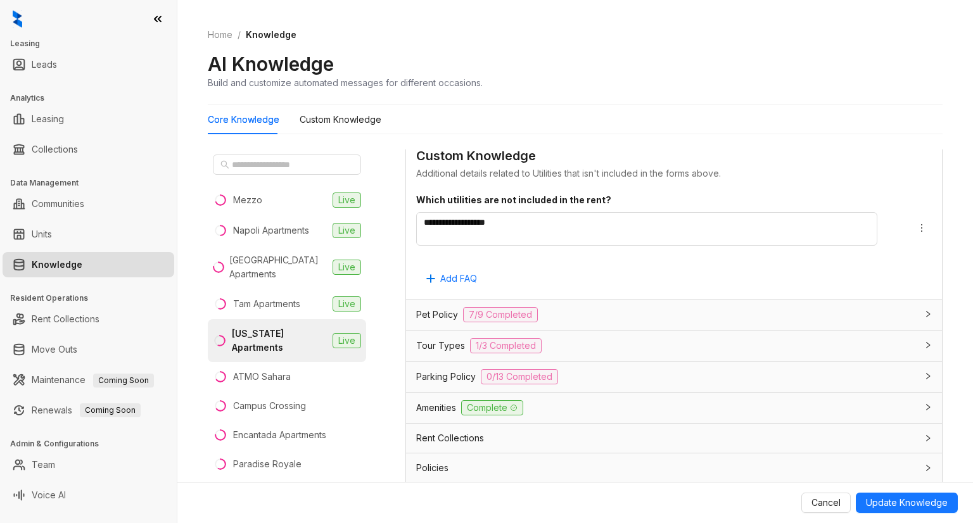
scroll to position [3919, 0]
click at [892, 502] on span "Update Knowledge" at bounding box center [907, 503] width 82 height 14
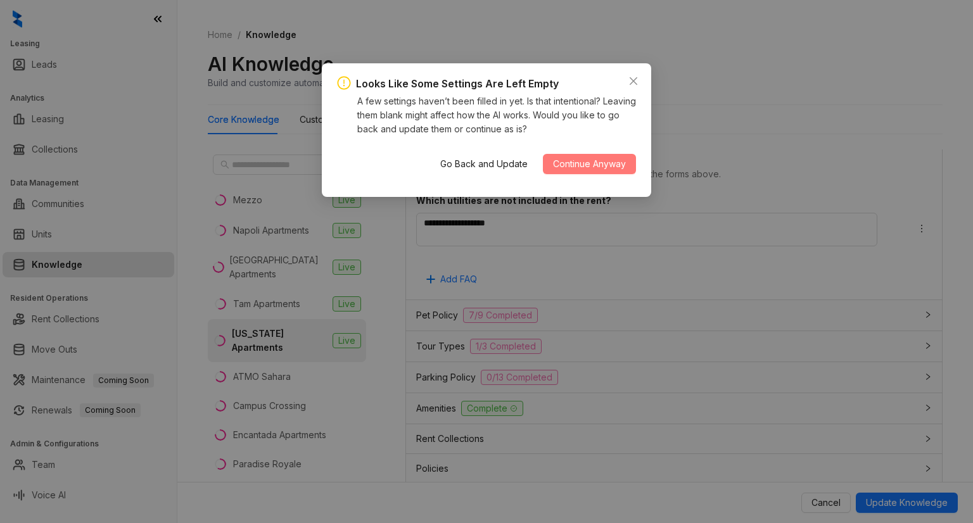
click at [557, 163] on span "Continue Anyway" at bounding box center [589, 164] width 73 height 14
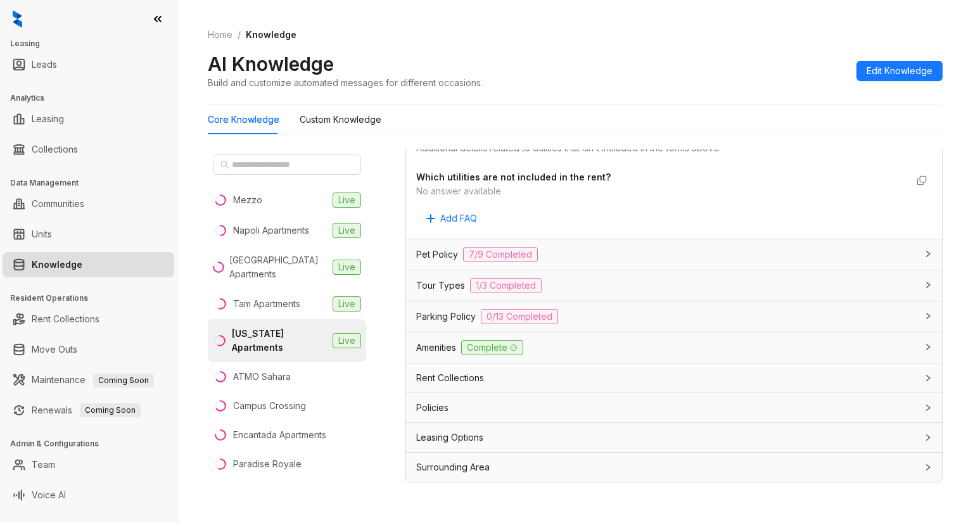
scroll to position [3527, 0]
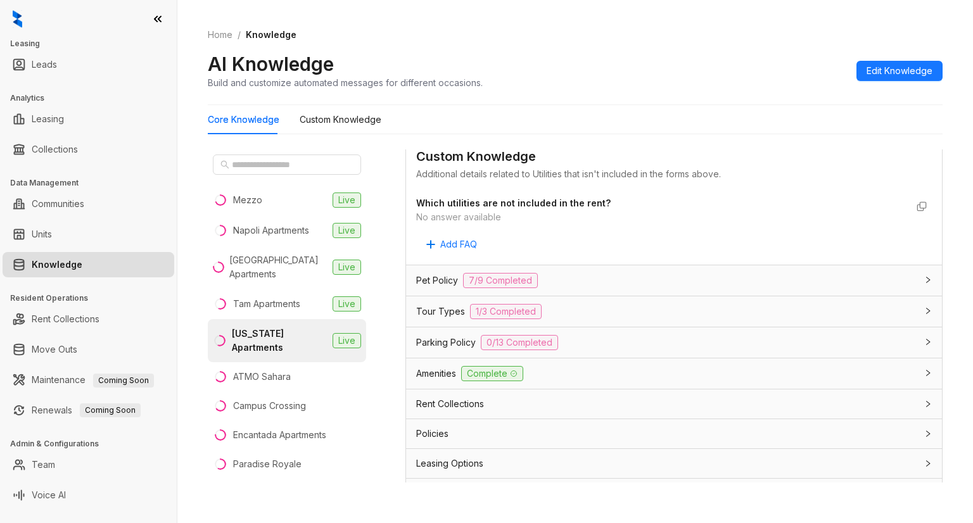
click at [598, 278] on div "Pet Policy 7/9 Completed" at bounding box center [666, 280] width 500 height 15
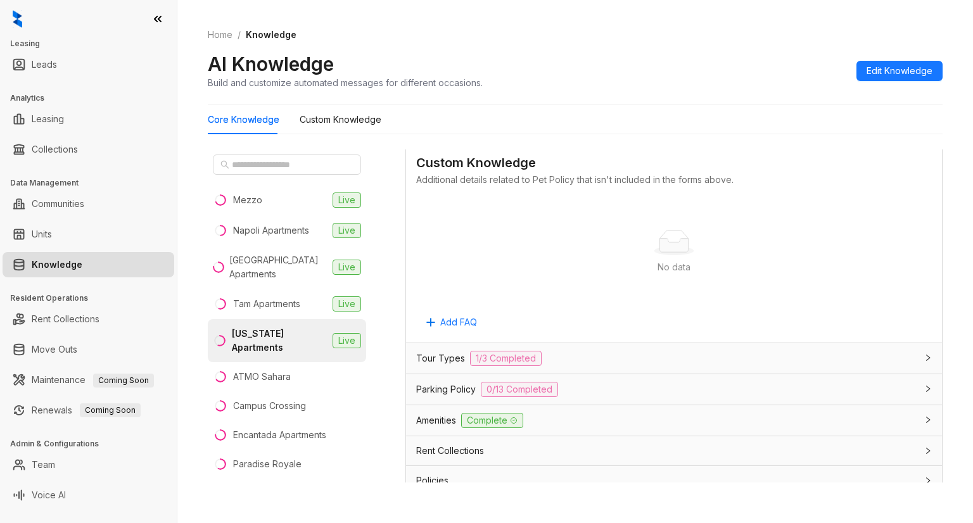
scroll to position [4224, 0]
click at [674, 352] on div "Tour Types 1/3 Completed" at bounding box center [666, 359] width 500 height 15
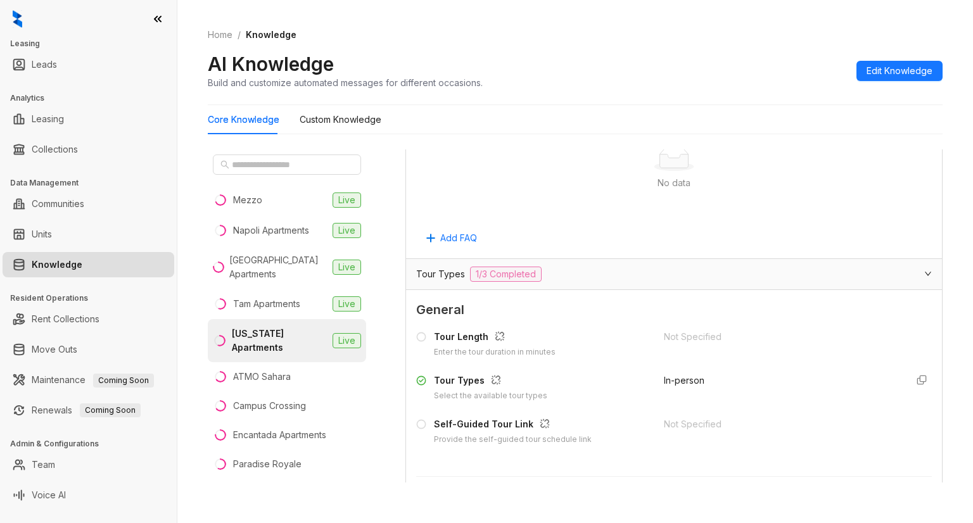
scroll to position [4315, 0]
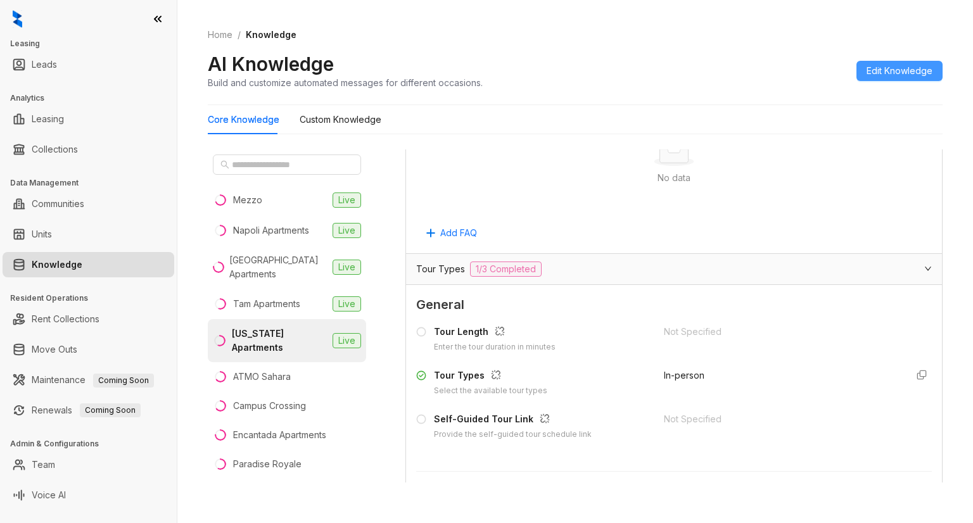
click at [882, 71] on span "Edit Knowledge" at bounding box center [900, 71] width 66 height 14
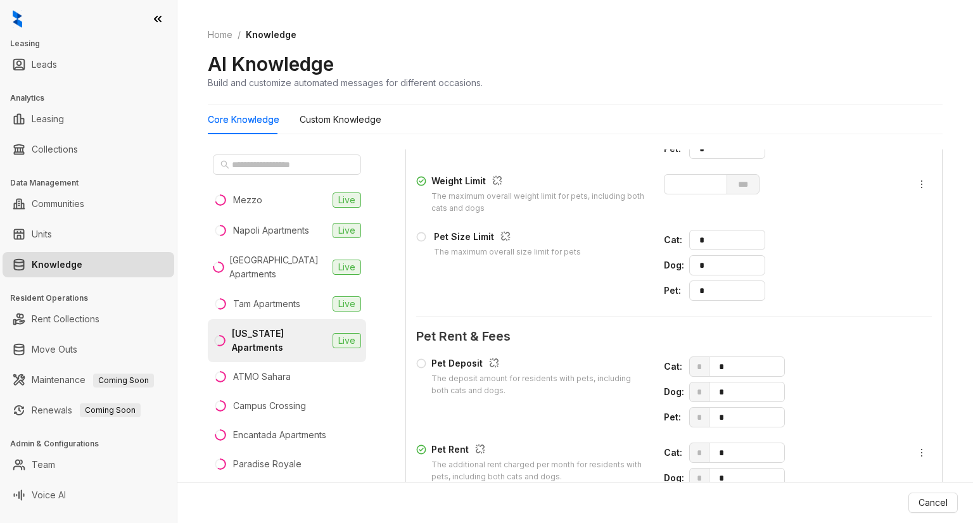
scroll to position [4894, 0]
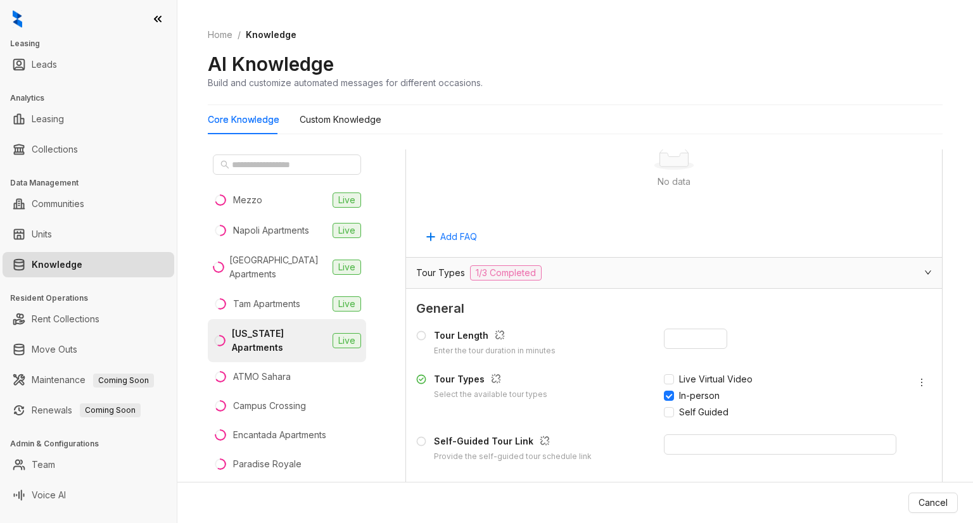
click at [422, 331] on icon at bounding box center [421, 336] width 10 height 10
click at [694, 329] on input "number" at bounding box center [695, 339] width 63 height 20
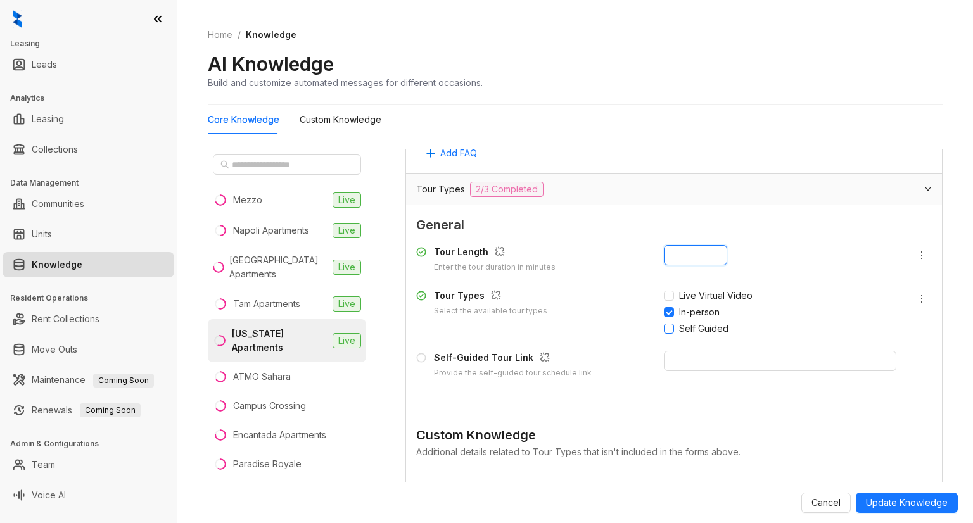
scroll to position [4978, 0]
type input "**"
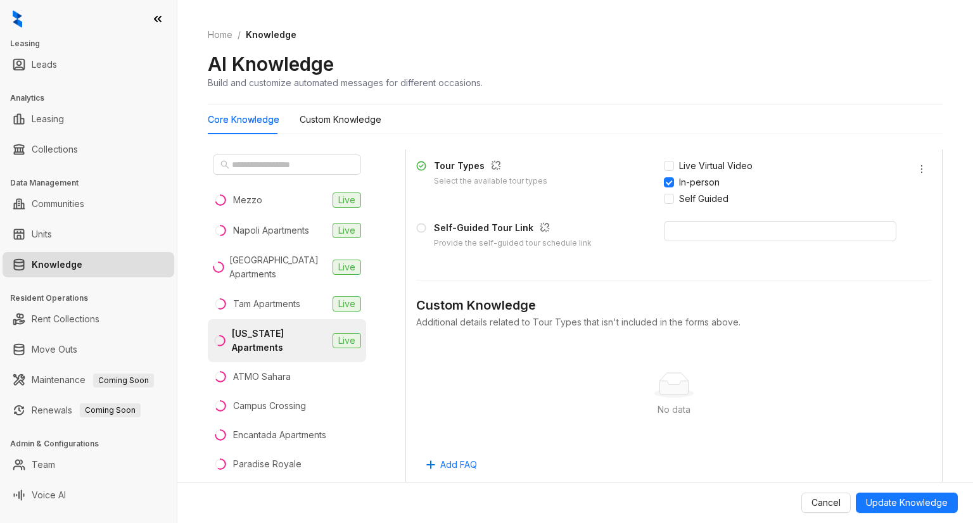
scroll to position [5283, 0]
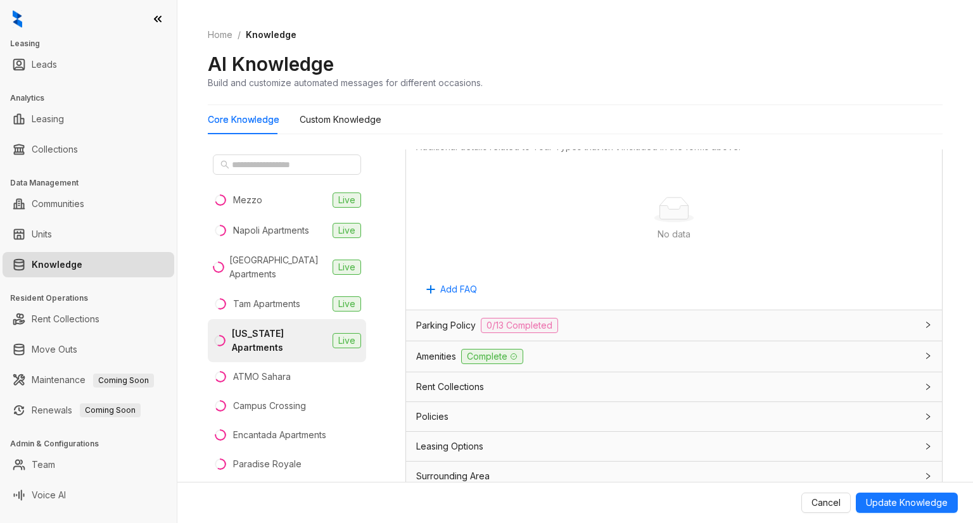
click at [734, 319] on div "Parking Policy 0/13 Completed" at bounding box center [666, 325] width 500 height 15
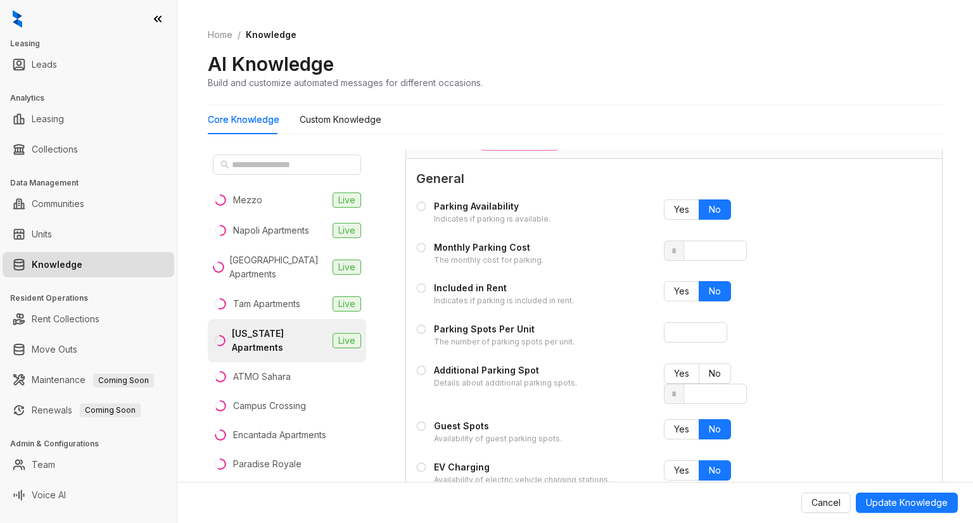
scroll to position [5465, 0]
click at [674, 204] on span "Yes" at bounding box center [681, 209] width 15 height 11
click at [692, 243] on input "number" at bounding box center [714, 251] width 63 height 20
type input "*"
click at [675, 286] on span "Yes" at bounding box center [681, 291] width 15 height 11
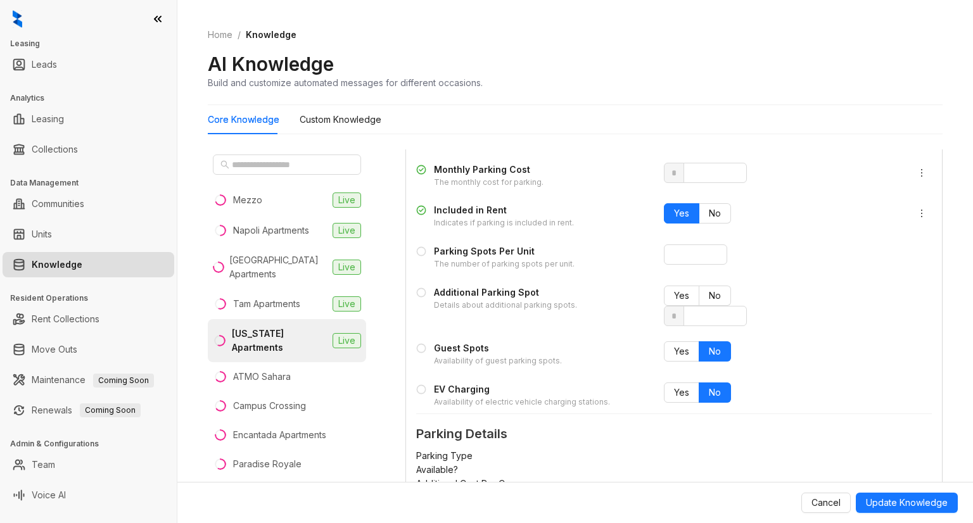
scroll to position [5545, 0]
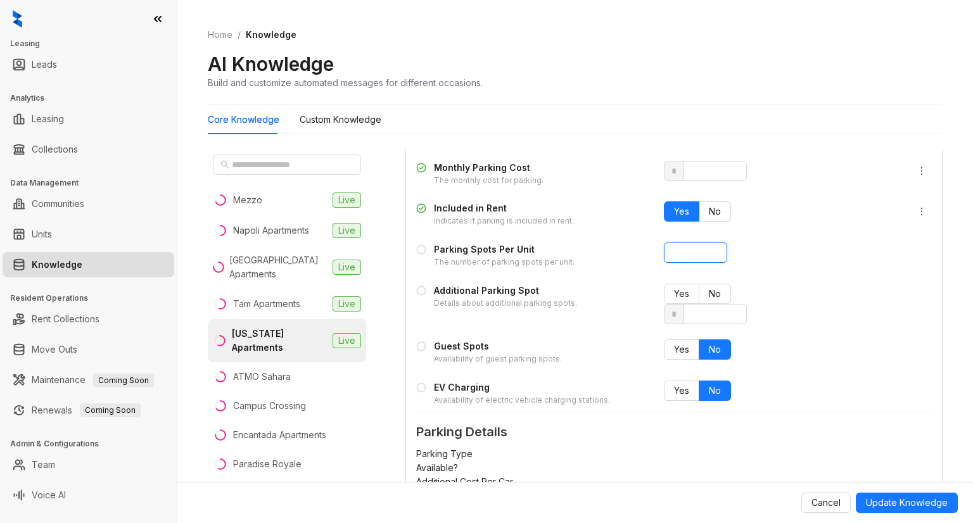
click at [664, 243] on input "number" at bounding box center [695, 253] width 63 height 20
type input "*"
click at [674, 288] on span "Yes" at bounding box center [681, 293] width 15 height 11
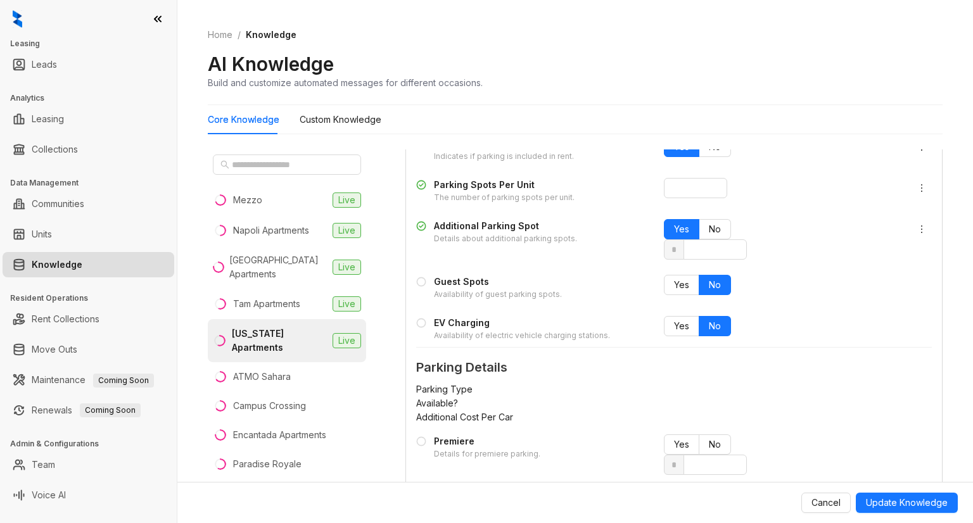
scroll to position [5611, 0]
click at [674, 281] on span "Yes" at bounding box center [681, 283] width 15 height 11
click at [664, 327] on label "Yes" at bounding box center [681, 325] width 35 height 20
click at [709, 328] on span "No" at bounding box center [715, 324] width 12 height 11
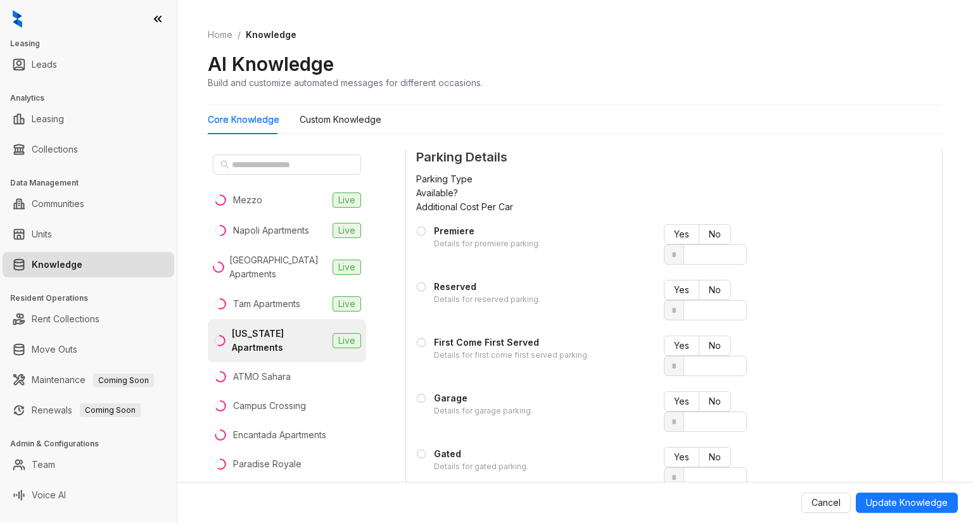
scroll to position [5820, 0]
click at [709, 232] on span "No" at bounding box center [715, 234] width 12 height 11
click at [674, 284] on span "Yes" at bounding box center [681, 289] width 15 height 11
click at [678, 340] on span "Yes" at bounding box center [681, 345] width 15 height 11
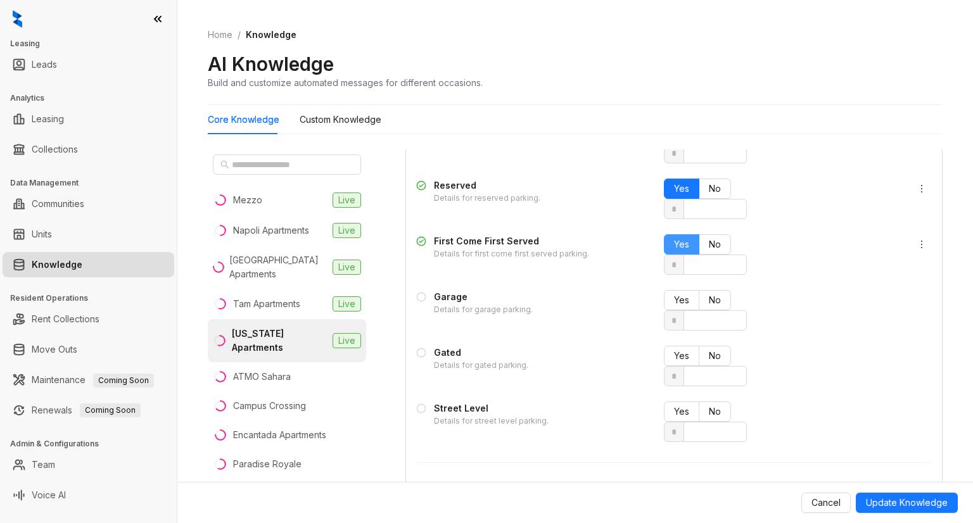
scroll to position [5930, 0]
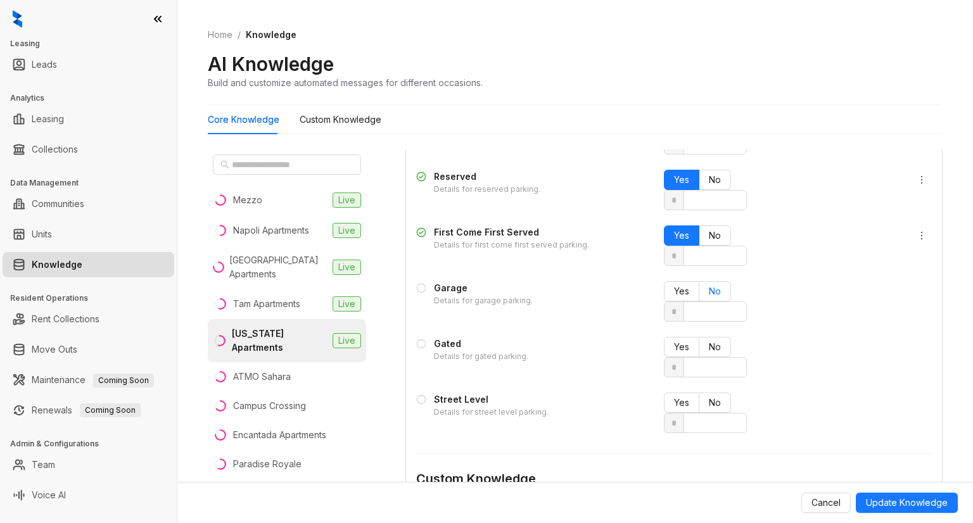
click at [709, 286] on span "No" at bounding box center [715, 291] width 12 height 11
click at [709, 341] on span "No" at bounding box center [715, 346] width 12 height 11
click at [709, 397] on span "No" at bounding box center [715, 402] width 12 height 11
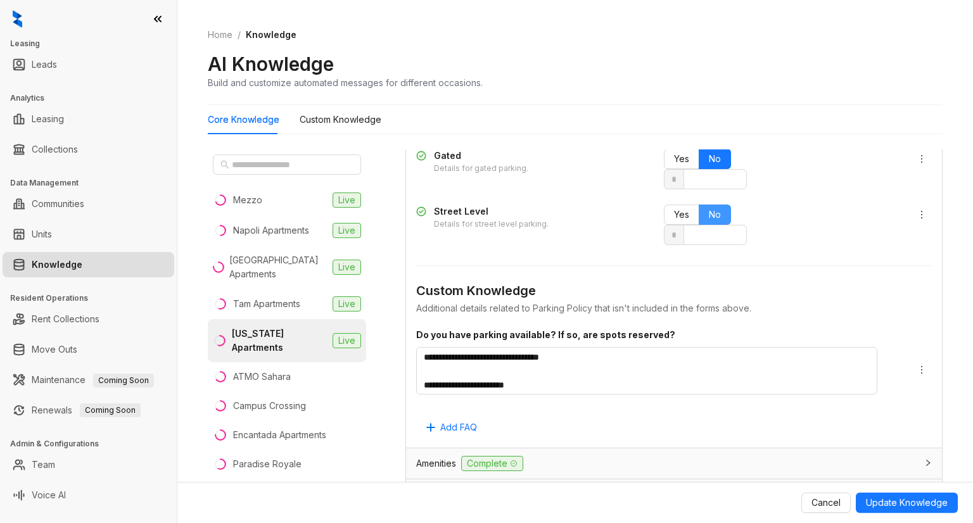
scroll to position [6128, 0]
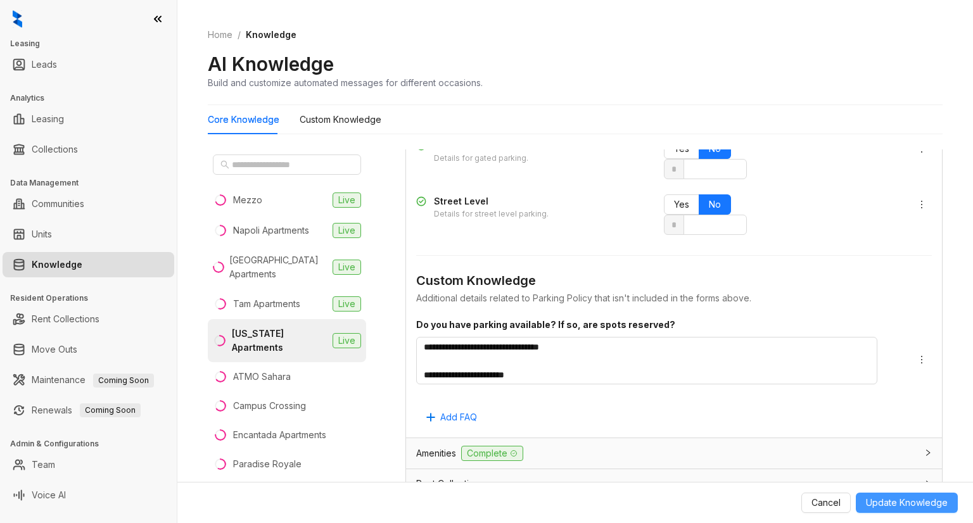
click at [887, 502] on span "Update Knowledge" at bounding box center [907, 503] width 82 height 14
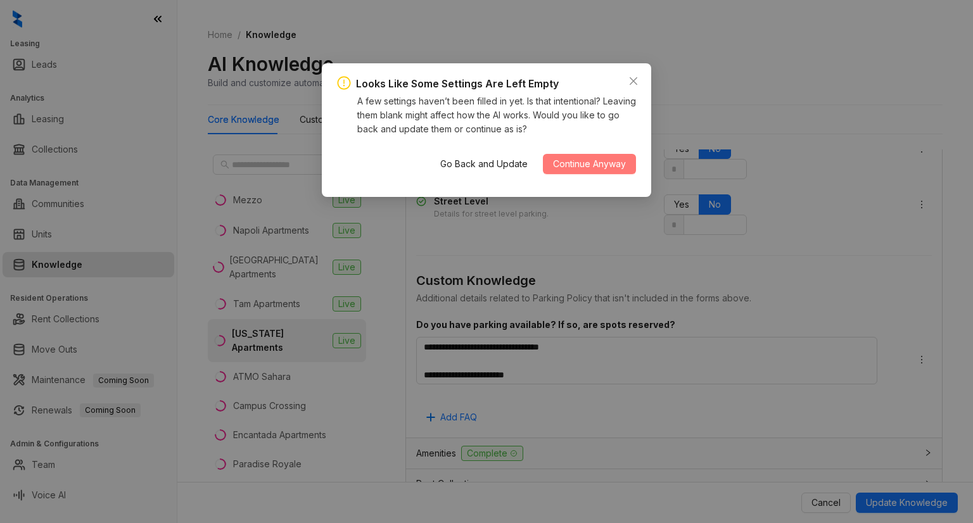
click at [609, 163] on span "Continue Anyway" at bounding box center [589, 164] width 73 height 14
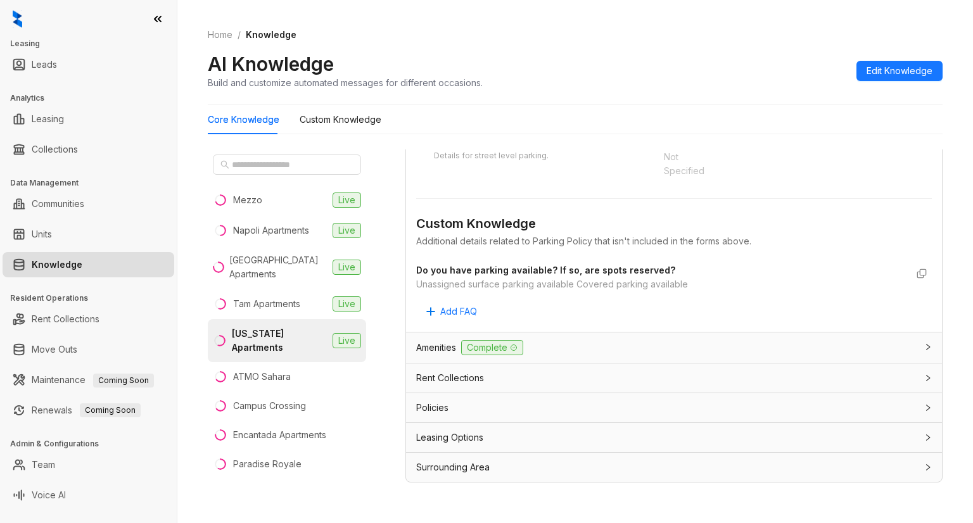
scroll to position [5505, 0]
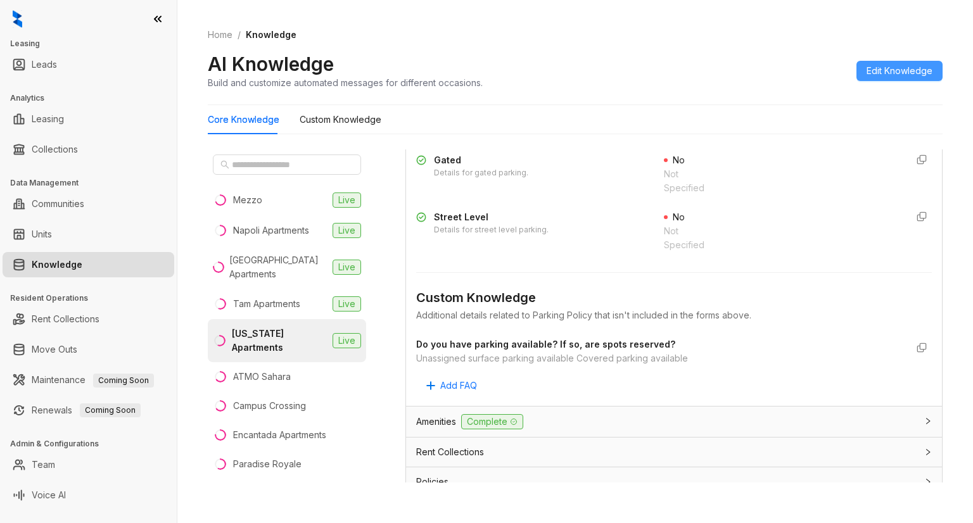
click at [898, 74] on span "Edit Knowledge" at bounding box center [900, 71] width 66 height 14
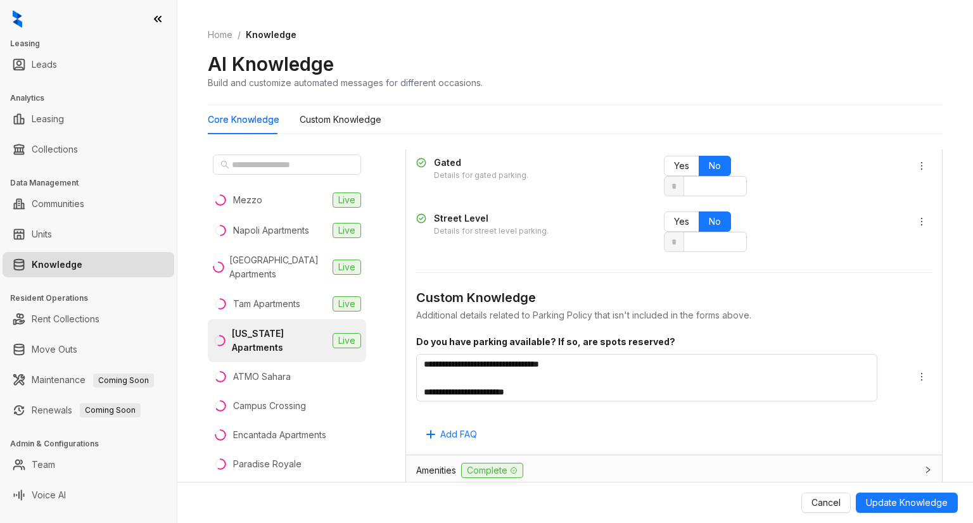
scroll to position [6152, 0]
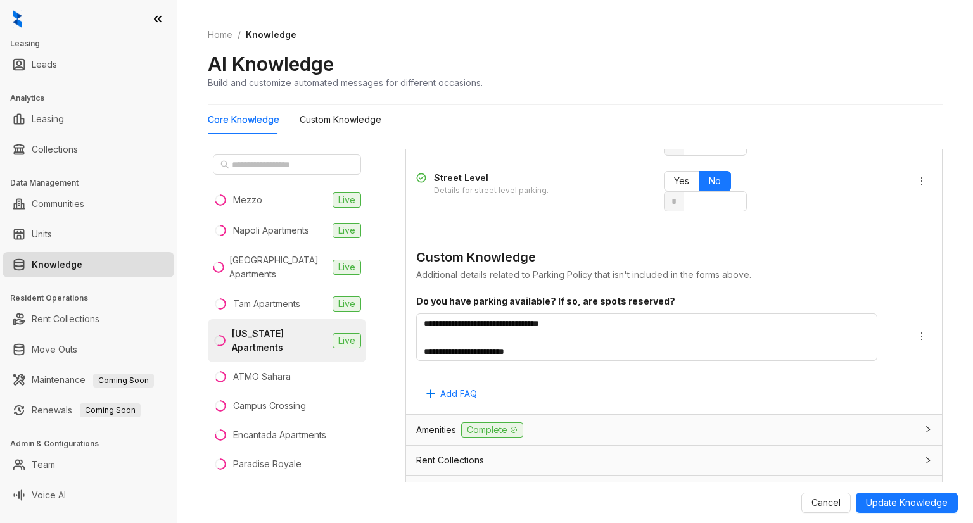
click at [757, 454] on div "Rent Collections" at bounding box center [666, 461] width 500 height 14
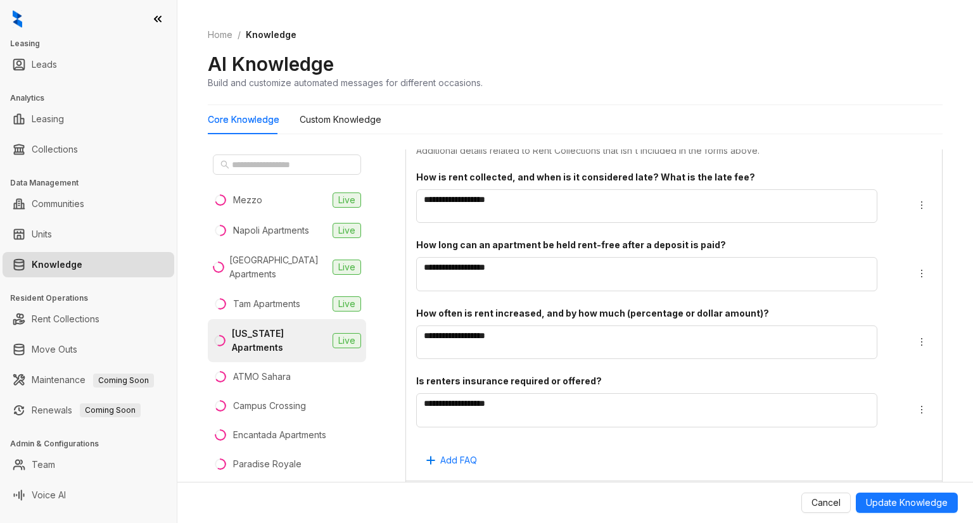
scroll to position [6519, 0]
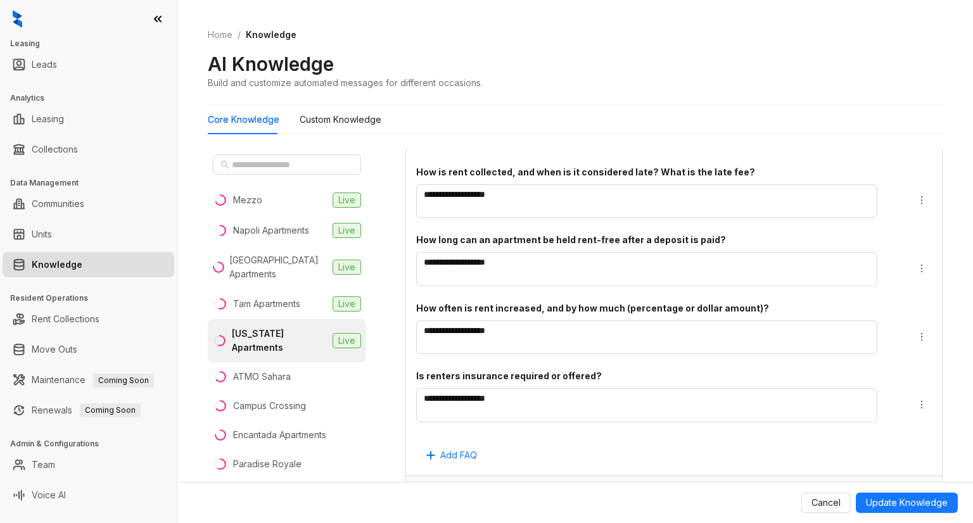
click at [460, 514] on span "Leasing Options" at bounding box center [449, 521] width 67 height 14
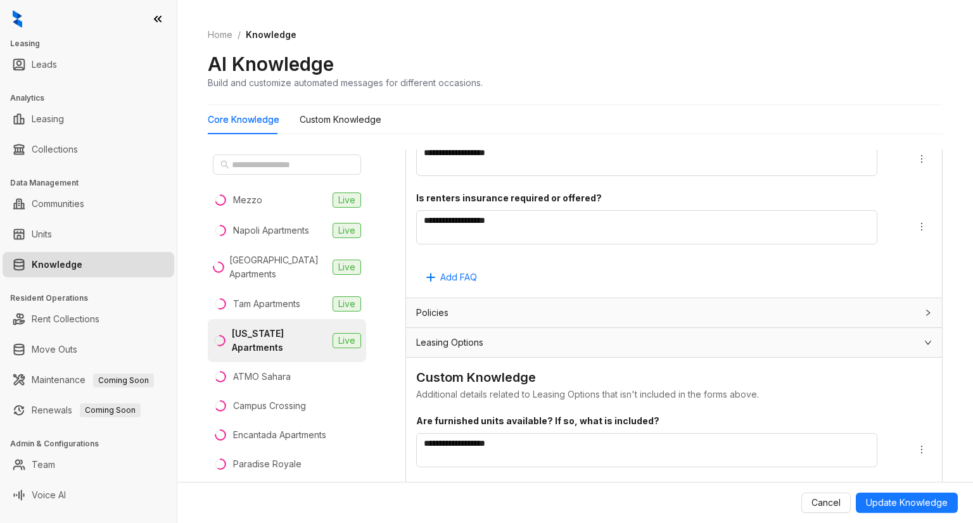
scroll to position [6696, 0]
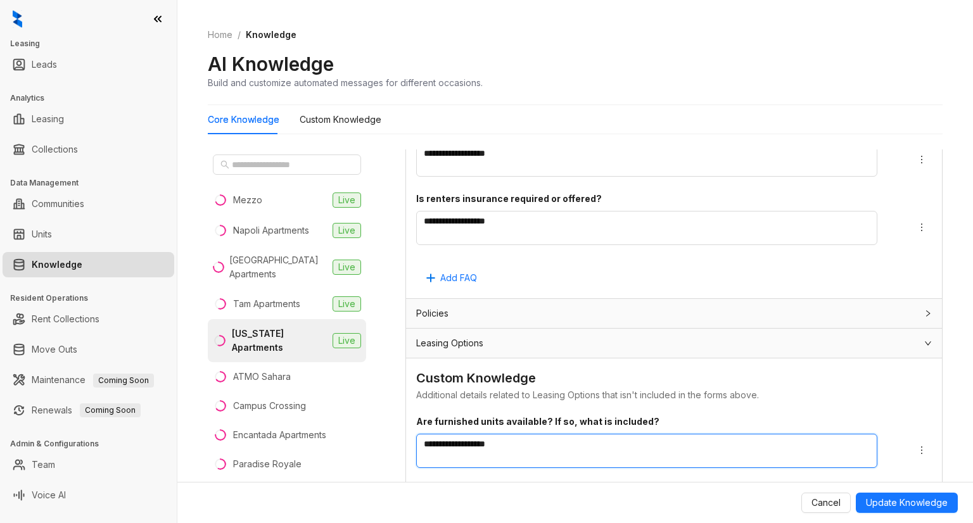
click at [448, 434] on textarea "**********" at bounding box center [646, 451] width 461 height 34
click at [460, 434] on textarea "**********" at bounding box center [646, 451] width 461 height 34
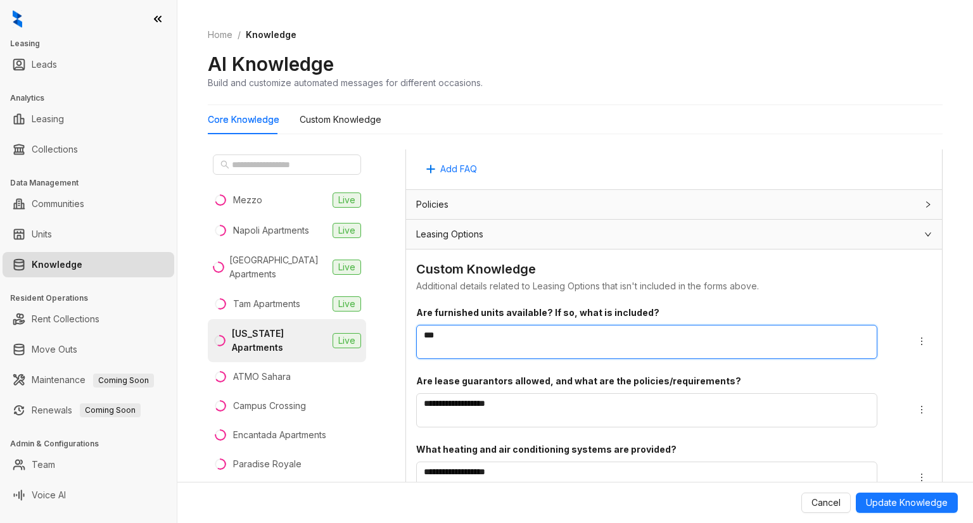
scroll to position [6805, 0]
type textarea "**"
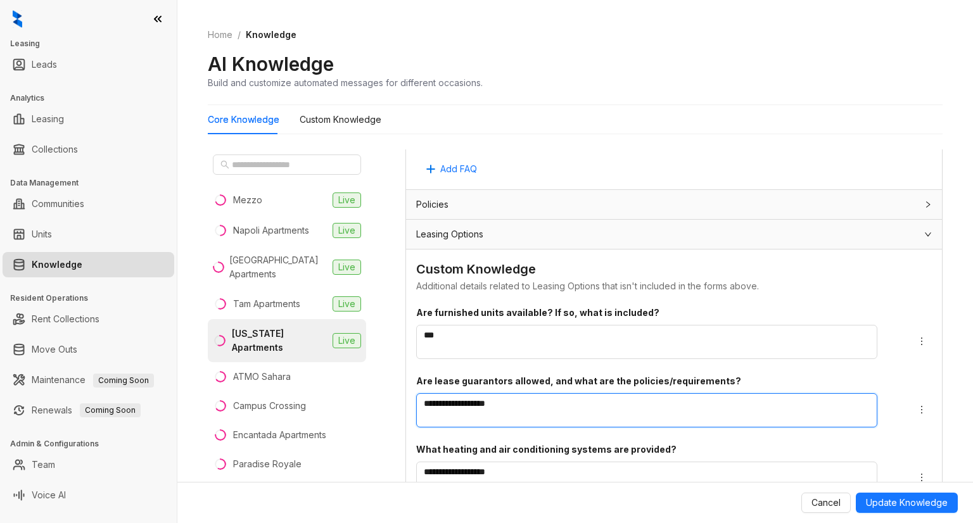
drag, startPoint x: 510, startPoint y: 315, endPoint x: 395, endPoint y: 320, distance: 115.4
click at [395, 320] on div "**********" at bounding box center [575, 318] width 735 height 349
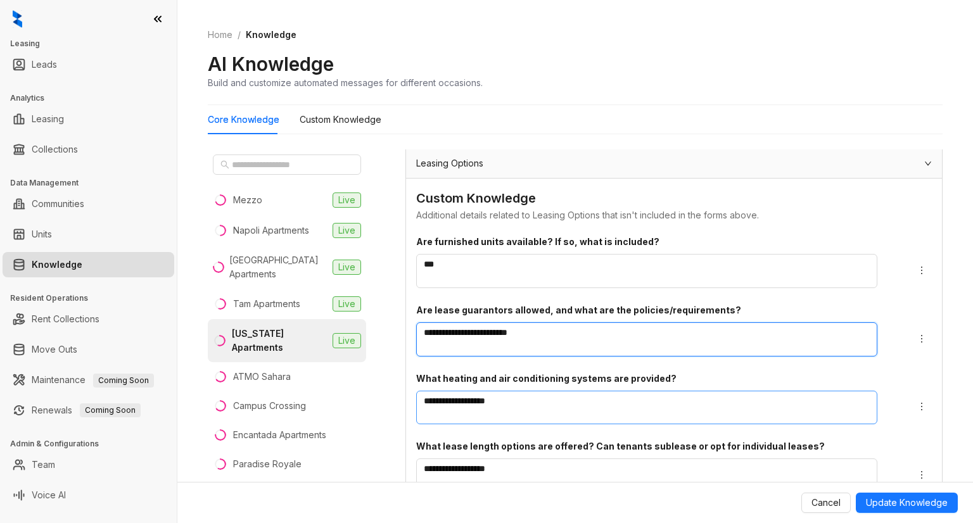
scroll to position [6887, 0]
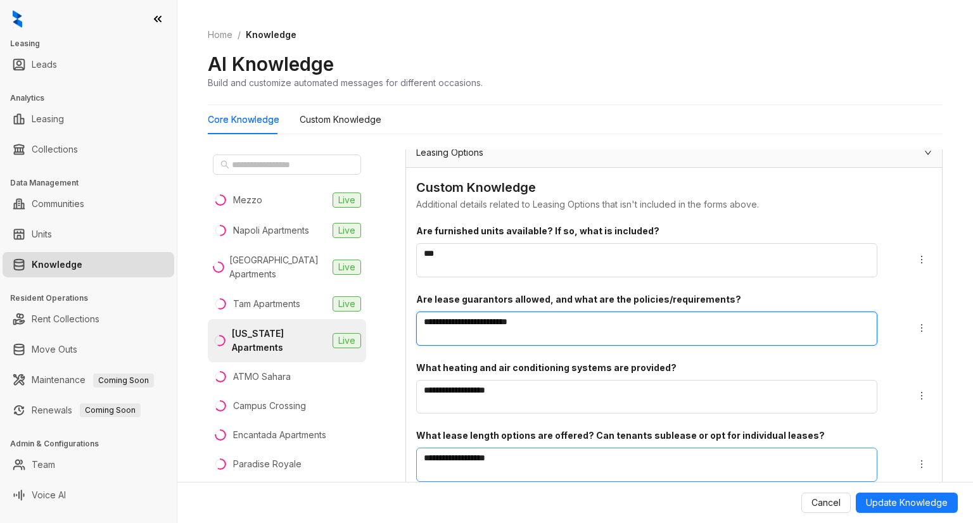
type textarea "**********"
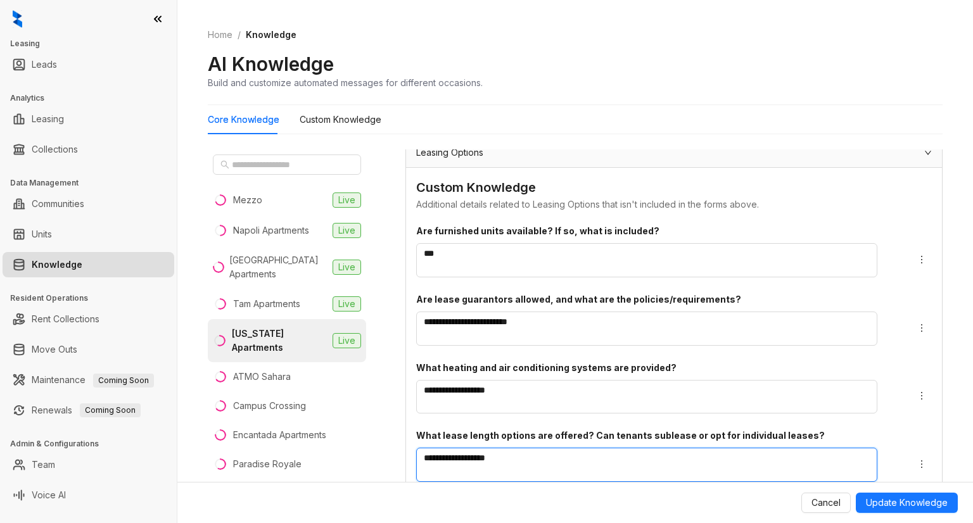
click at [514, 448] on textarea "**********" at bounding box center [646, 465] width 461 height 34
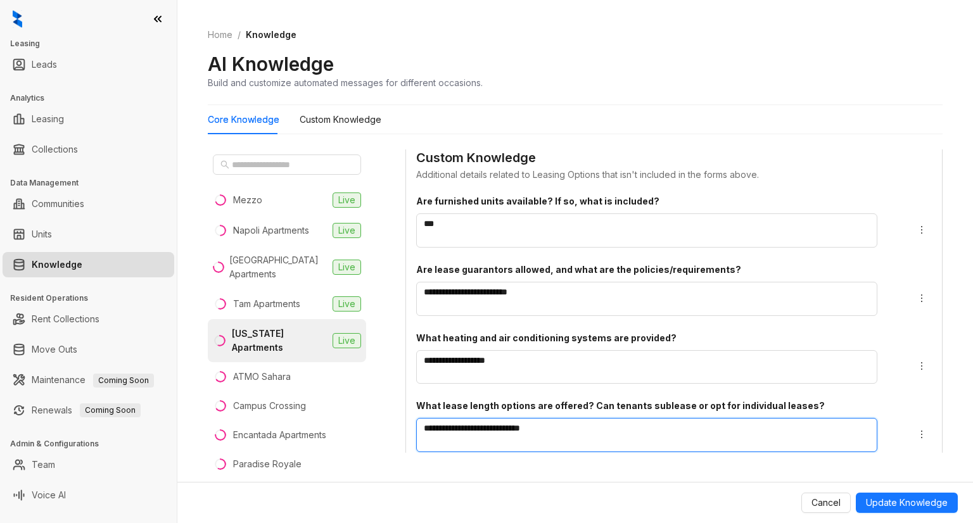
scroll to position [29, 0]
type textarea "**********"
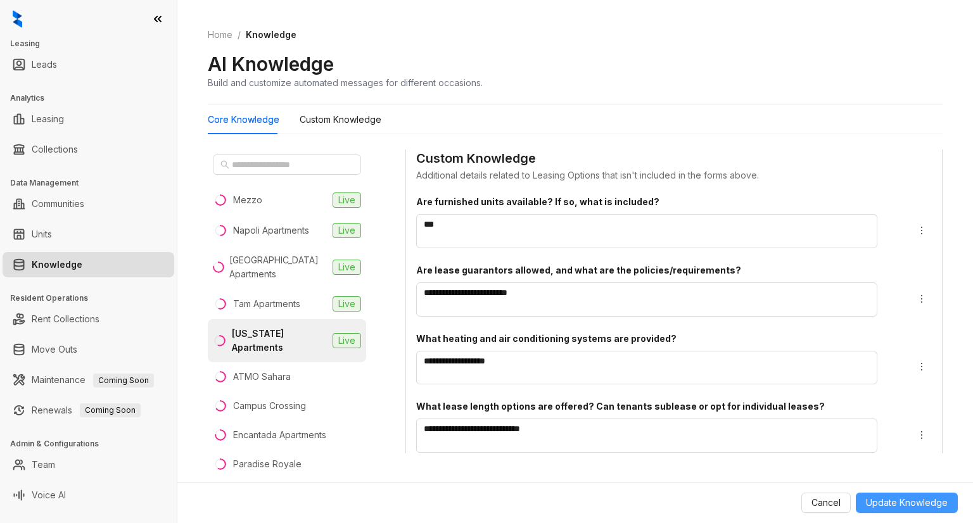
click at [888, 498] on span "Update Knowledge" at bounding box center [907, 503] width 82 height 14
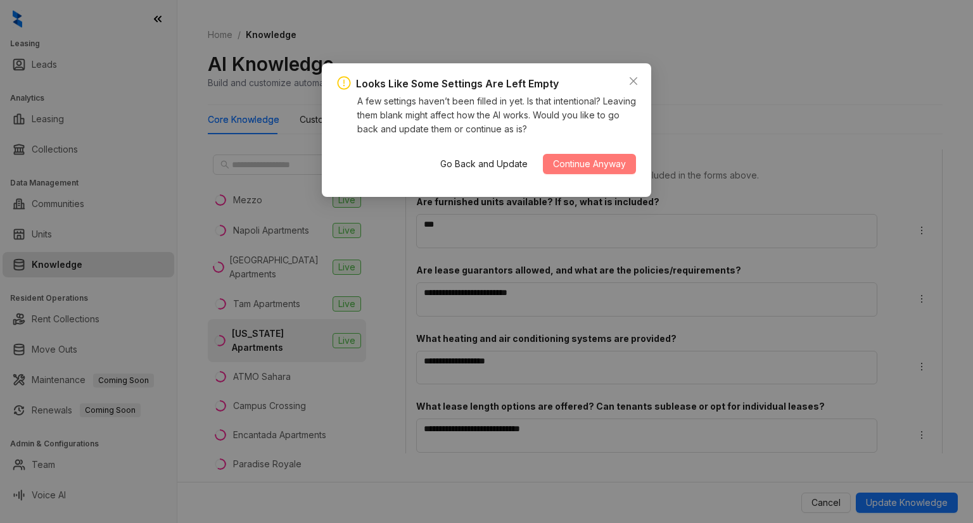
click at [563, 158] on span "Continue Anyway" at bounding box center [589, 164] width 73 height 14
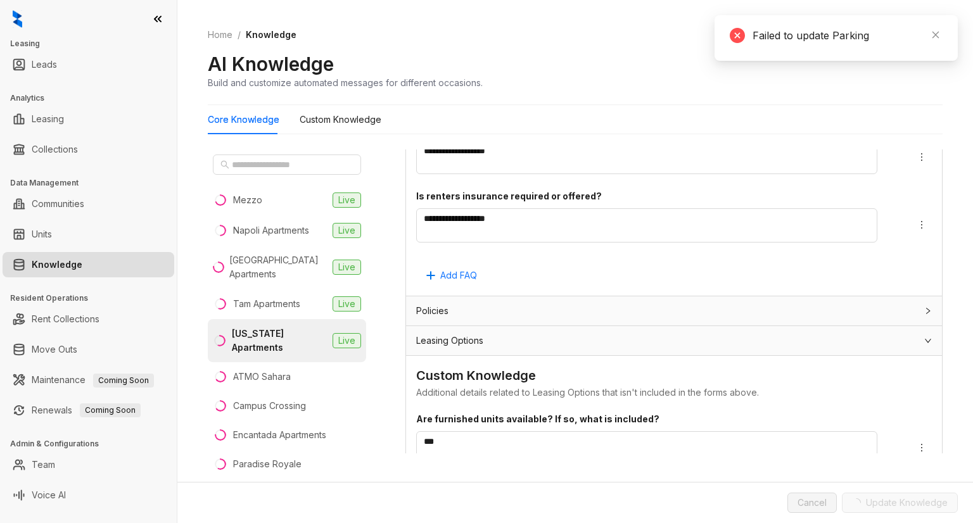
scroll to position [6669, 0]
click at [445, 334] on span "Leasing Options" at bounding box center [449, 341] width 67 height 14
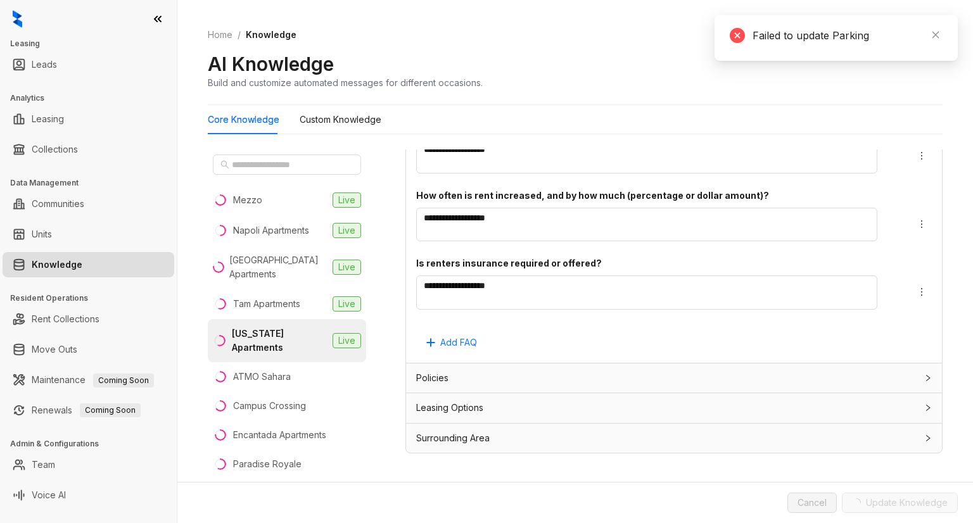
scroll to position [40, 0]
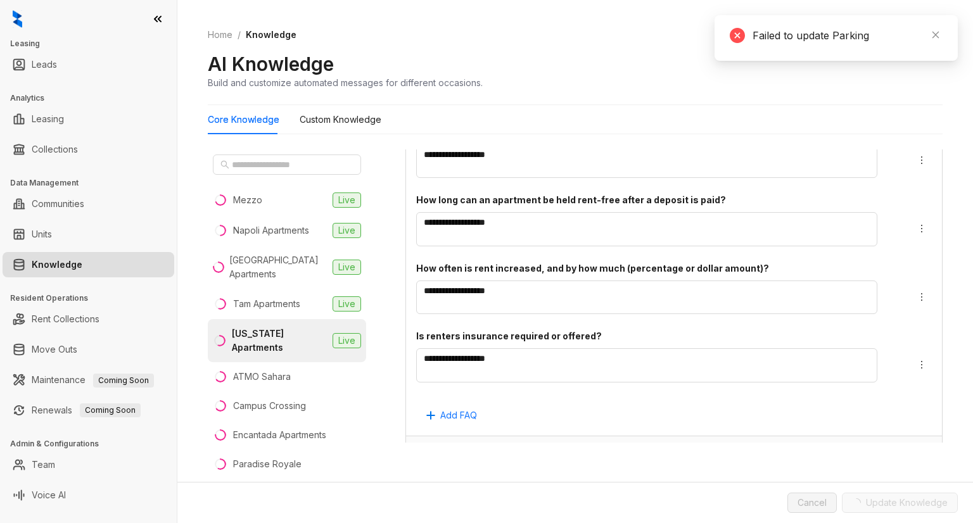
click at [451, 504] on span "Surrounding Area" at bounding box center [452, 511] width 73 height 14
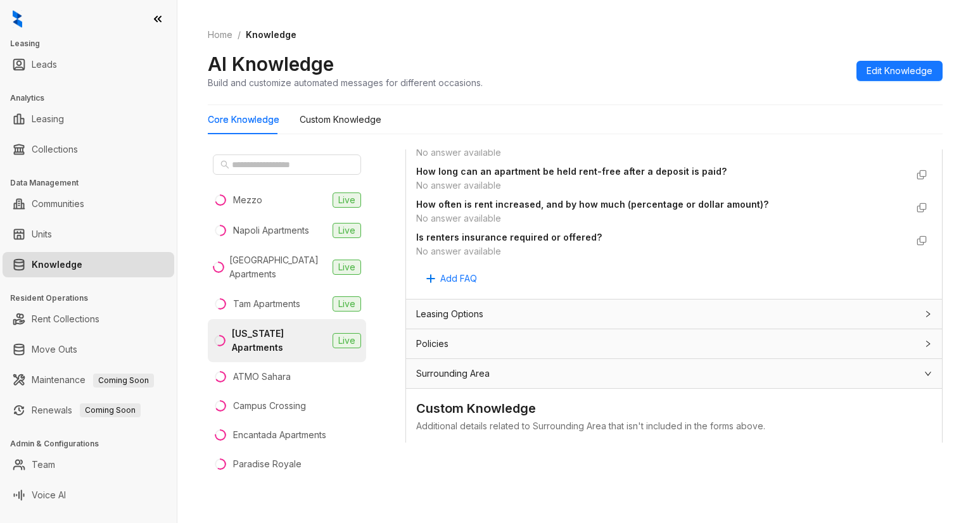
click at [445, 462] on div "No answer available" at bounding box center [661, 469] width 490 height 14
click at [895, 75] on span "Edit Knowledge" at bounding box center [900, 71] width 66 height 14
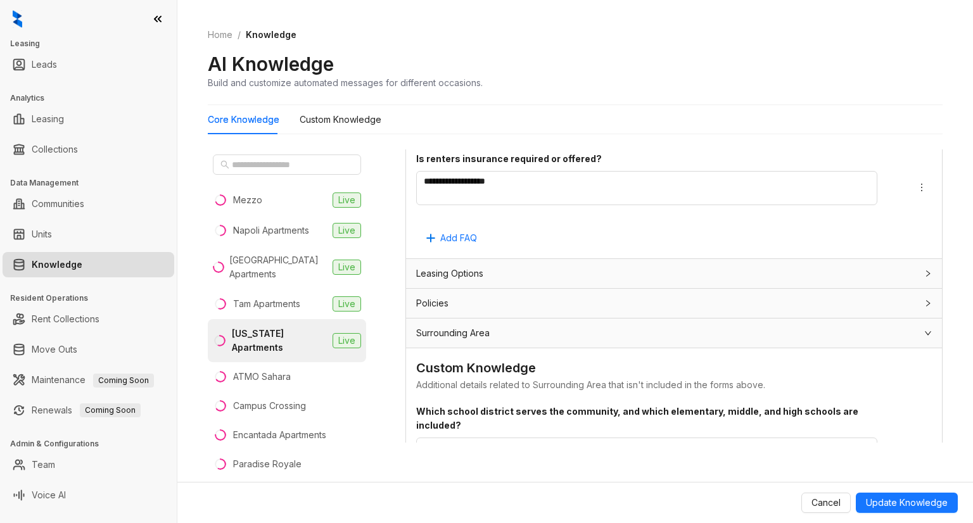
scroll to position [6696, 0]
click at [465, 438] on textarea "**********" at bounding box center [646, 455] width 461 height 34
paste textarea "**********"
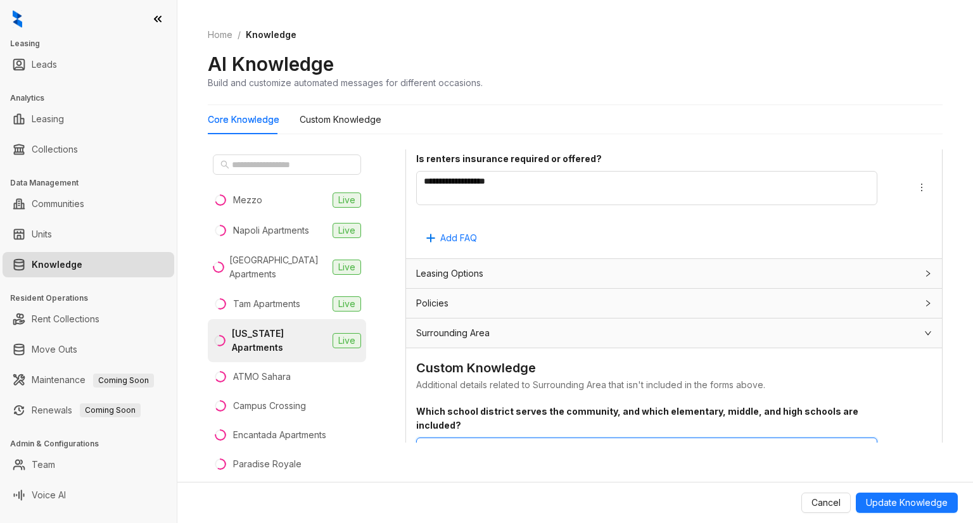
paste textarea "**********"
click at [589, 438] on textarea "**********" at bounding box center [646, 476] width 461 height 76
paste textarea "**********"
paste textarea "********"
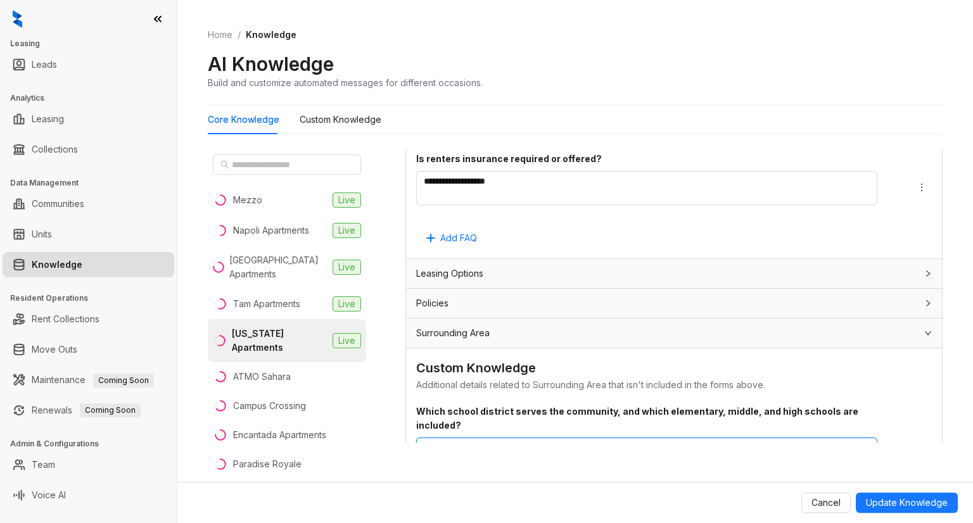
click at [809, 438] on textarea "**********" at bounding box center [646, 476] width 461 height 76
paste textarea "**********"
type textarea "**********"
click at [879, 500] on span "Update Knowledge" at bounding box center [907, 503] width 82 height 14
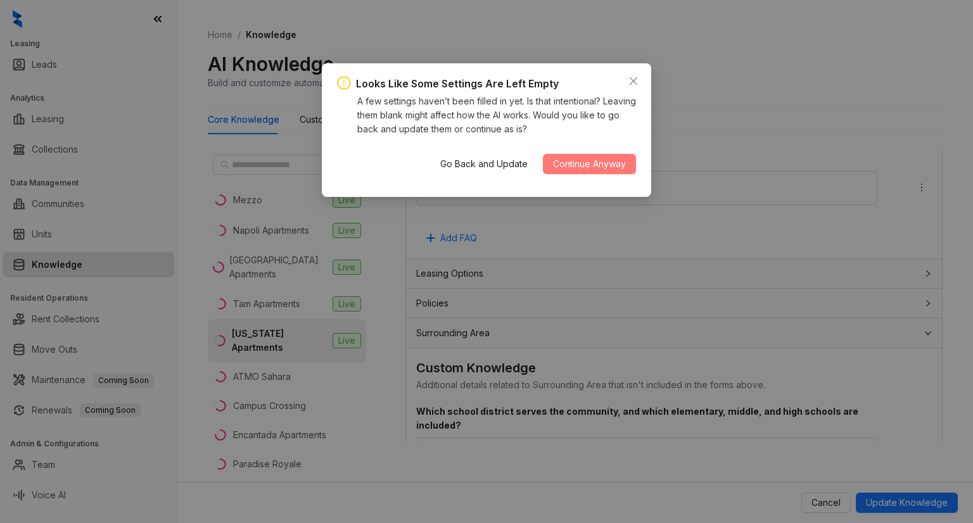
click at [578, 163] on span "Continue Anyway" at bounding box center [589, 164] width 73 height 14
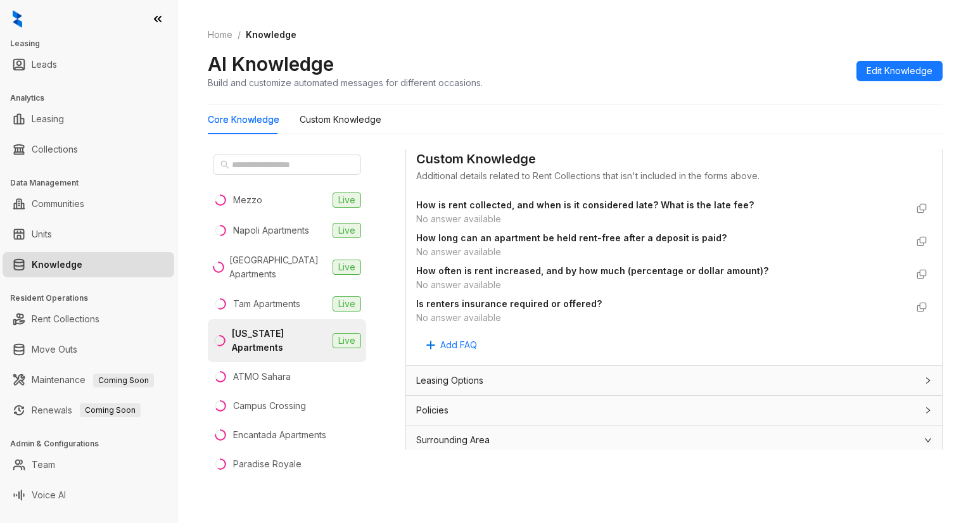
scroll to position [5800, 0]
drag, startPoint x: 617, startPoint y: 377, endPoint x: 534, endPoint y: 269, distance: 135.9
click at [534, 269] on div "How is rent collected, and when is it considered late? What is the late fee? No…" at bounding box center [674, 276] width 516 height 160
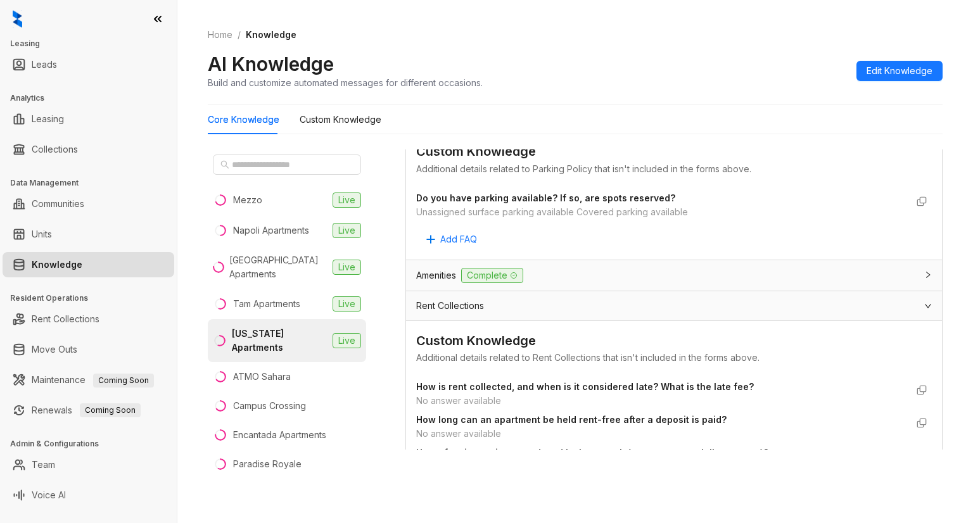
scroll to position [5619, 0]
click at [887, 79] on button "Edit Knowledge" at bounding box center [899, 71] width 86 height 20
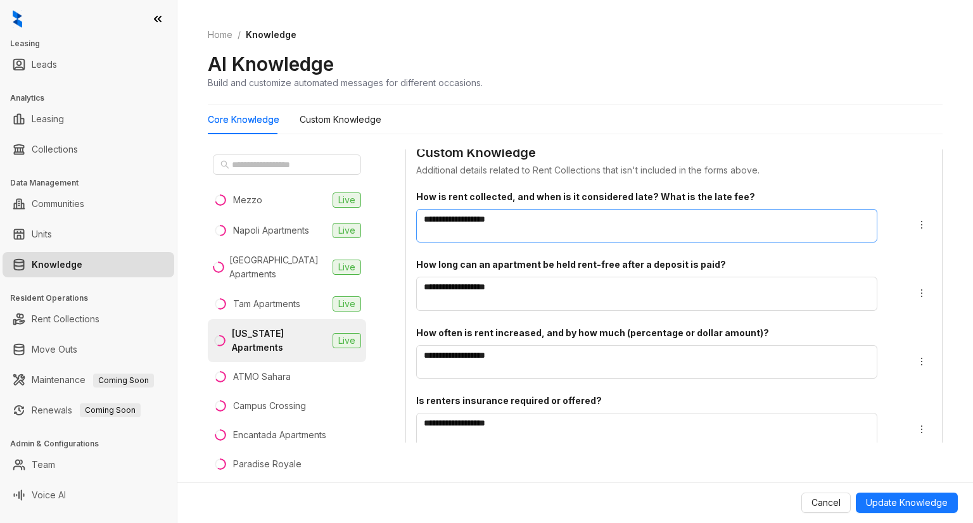
scroll to position [6453, 0]
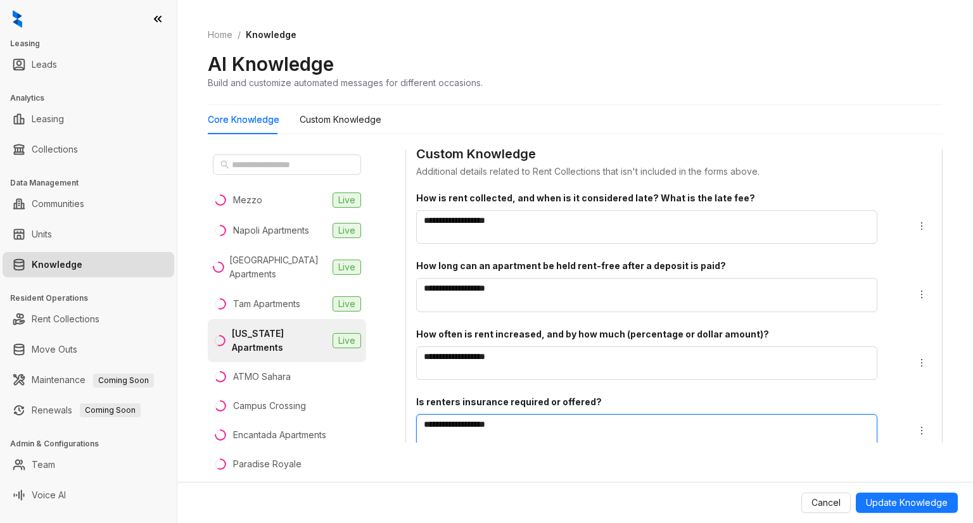
click at [542, 414] on textarea "**********" at bounding box center [646, 431] width 461 height 34
click at [440, 414] on textarea "**********" at bounding box center [646, 431] width 461 height 34
click at [522, 414] on textarea "**********" at bounding box center [646, 431] width 461 height 34
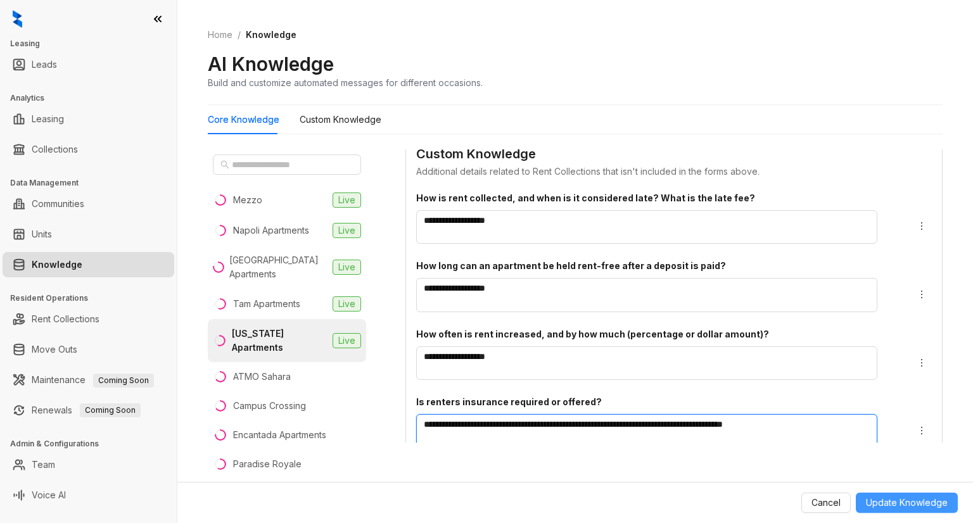
type textarea "**********"
click at [872, 502] on span "Update Knowledge" at bounding box center [907, 503] width 82 height 14
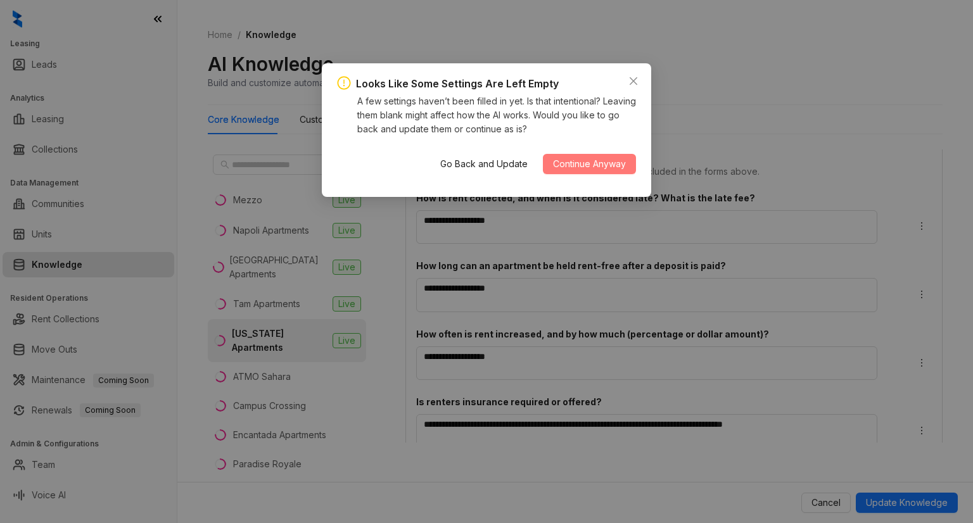
click at [591, 168] on span "Continue Anyway" at bounding box center [589, 164] width 73 height 14
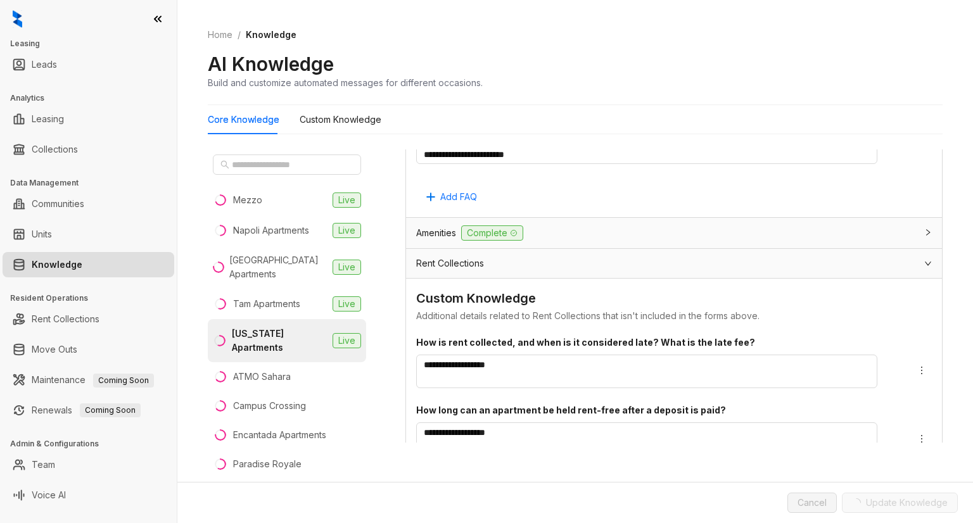
scroll to position [6311, 0]
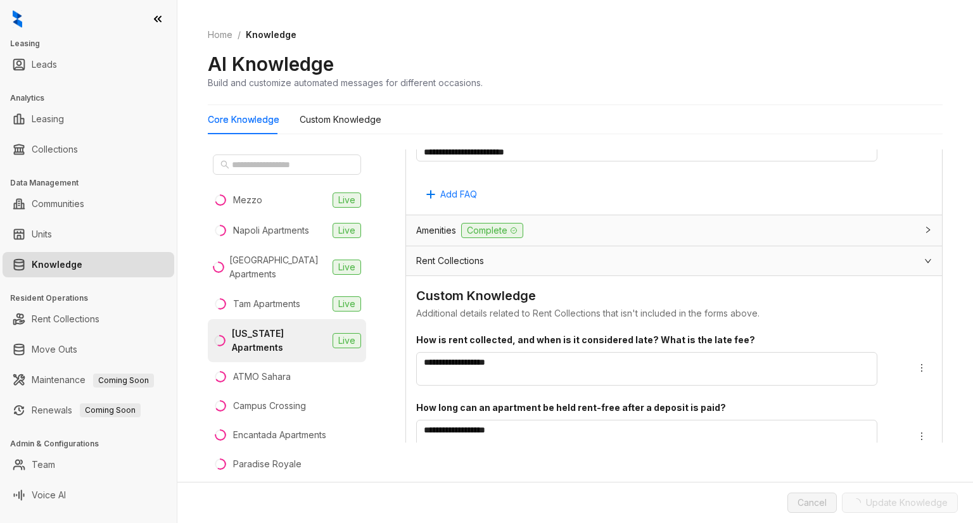
click at [420, 461] on div "**********" at bounding box center [673, 321] width 537 height 344
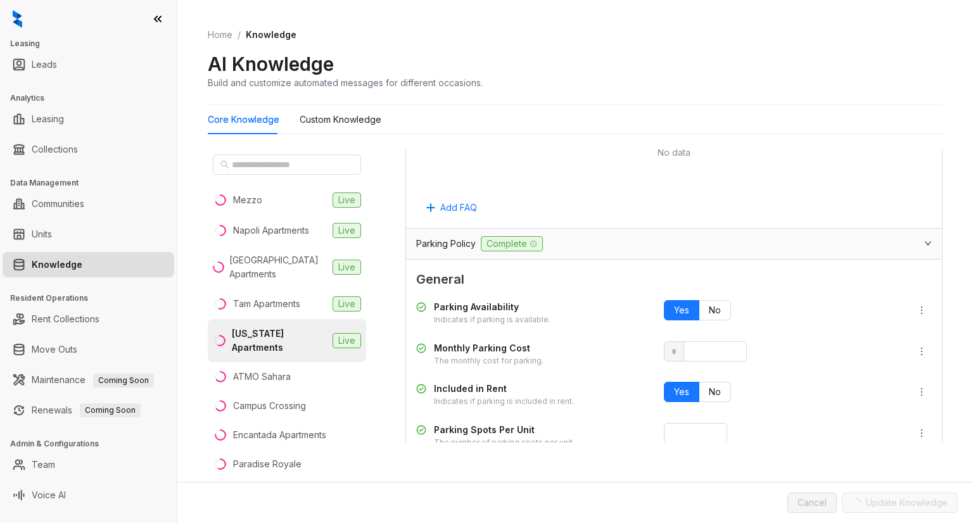
scroll to position [5323, 0]
click at [924, 241] on icon "expanded" at bounding box center [928, 245] width 8 height 8
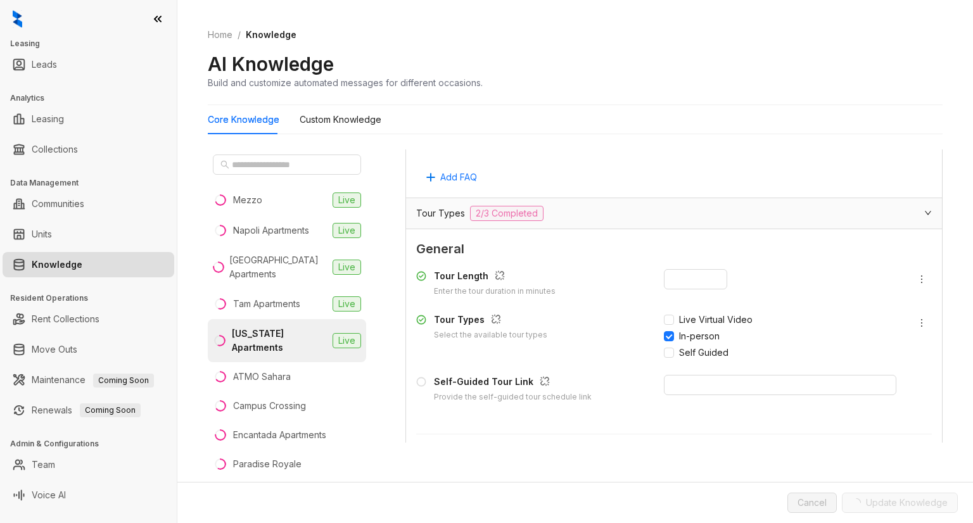
scroll to position [4910, 0]
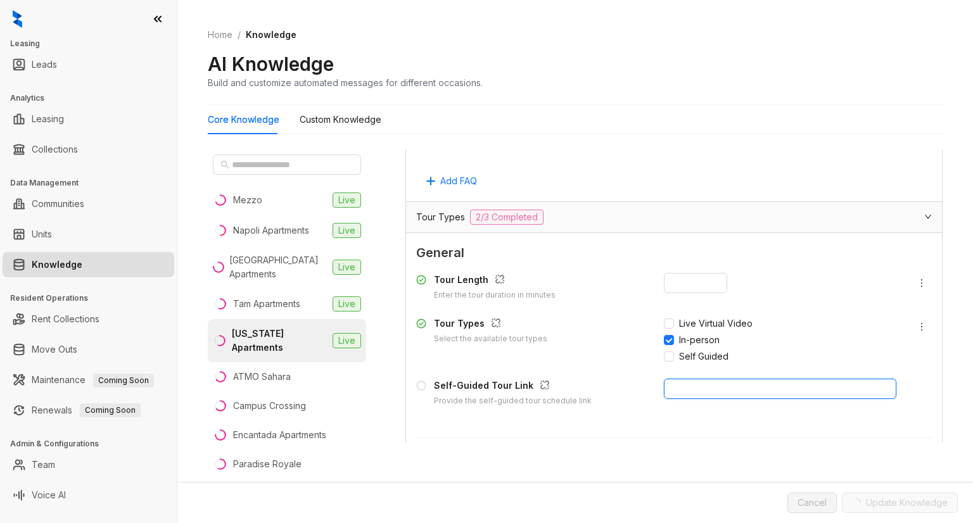
click at [693, 379] on input "text" at bounding box center [780, 389] width 232 height 20
type input "**"
click at [925, 215] on icon "expanded" at bounding box center [928, 217] width 6 height 4
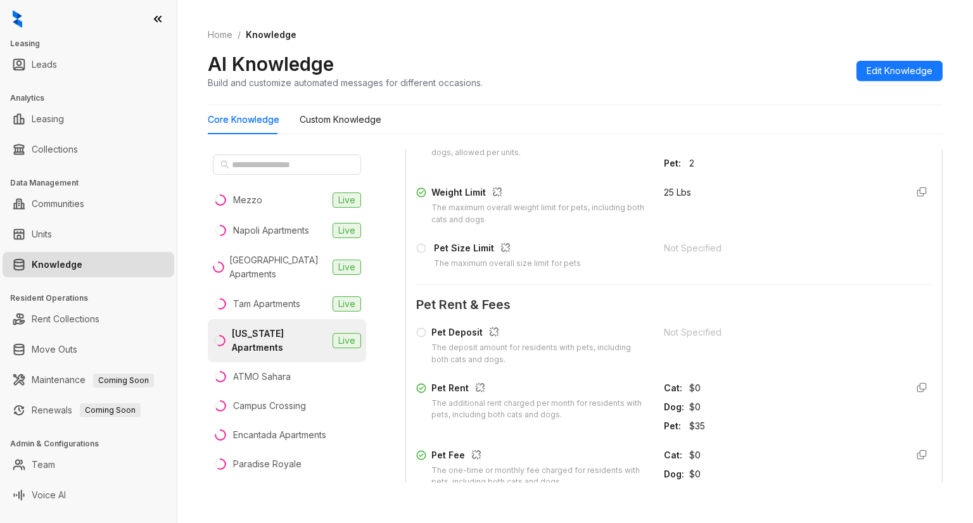
scroll to position [3835, 0]
click at [685, 325] on div "Not Specified" at bounding box center [780, 330] width 232 height 14
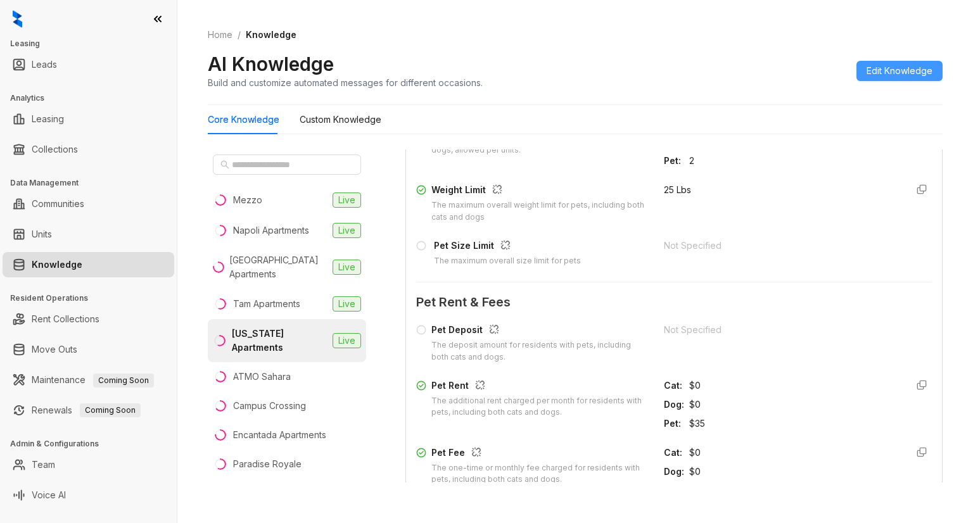
click at [906, 72] on span "Edit Knowledge" at bounding box center [900, 71] width 66 height 14
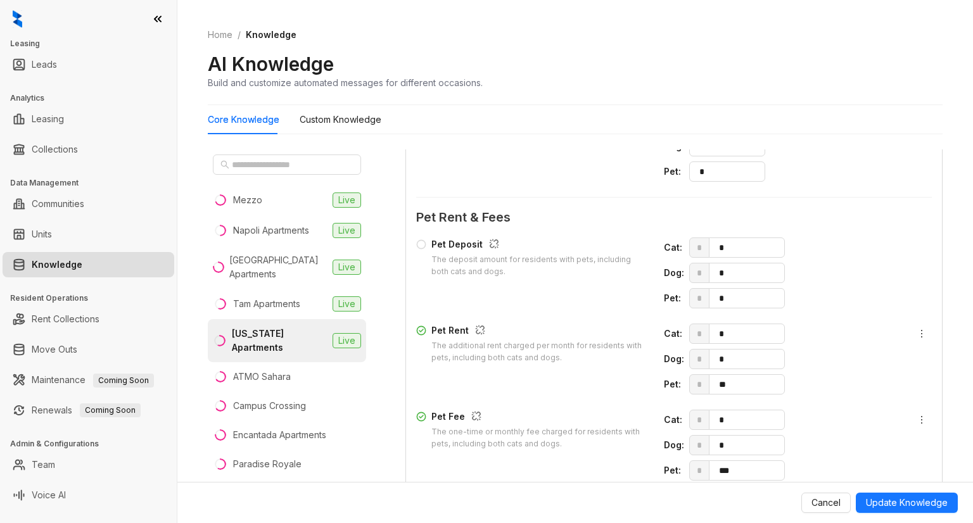
scroll to position [4434, 0]
click at [716, 243] on input "*" at bounding box center [748, 247] width 72 height 19
type input "*"
click at [717, 294] on input "*" at bounding box center [748, 298] width 72 height 19
type input "*"
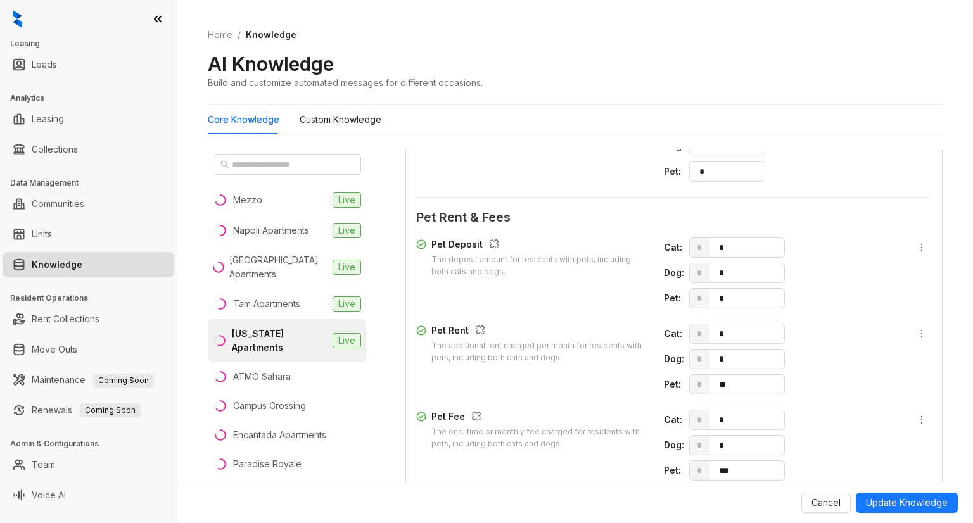
click at [824, 309] on div "Pet Deposit The deposit amount for residents with pets, including both cats and…" at bounding box center [674, 358] width 516 height 253
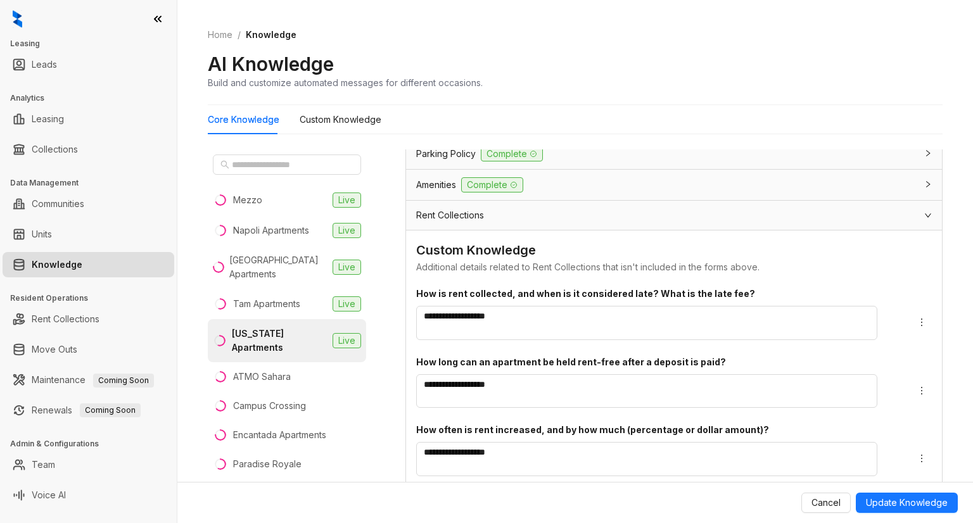
scroll to position [5041, 0]
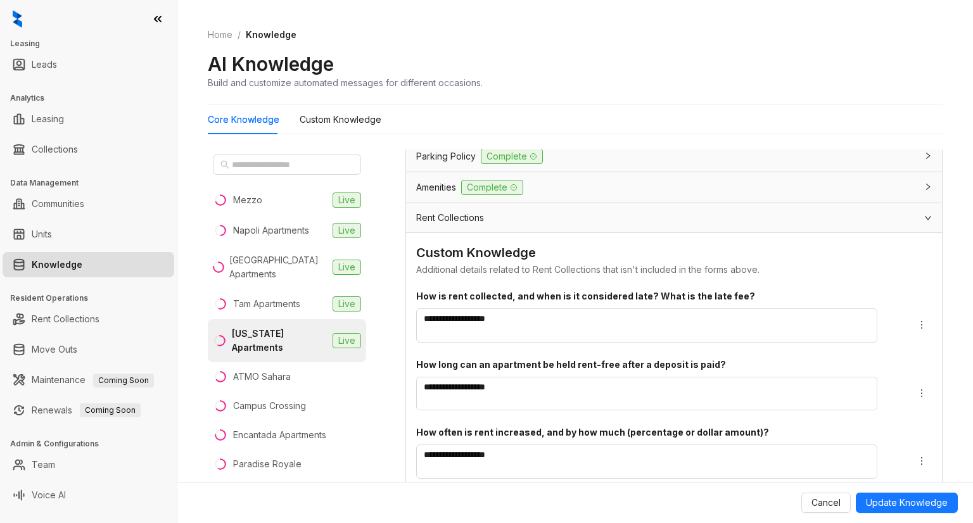
click at [924, 214] on icon "expanded" at bounding box center [928, 218] width 8 height 8
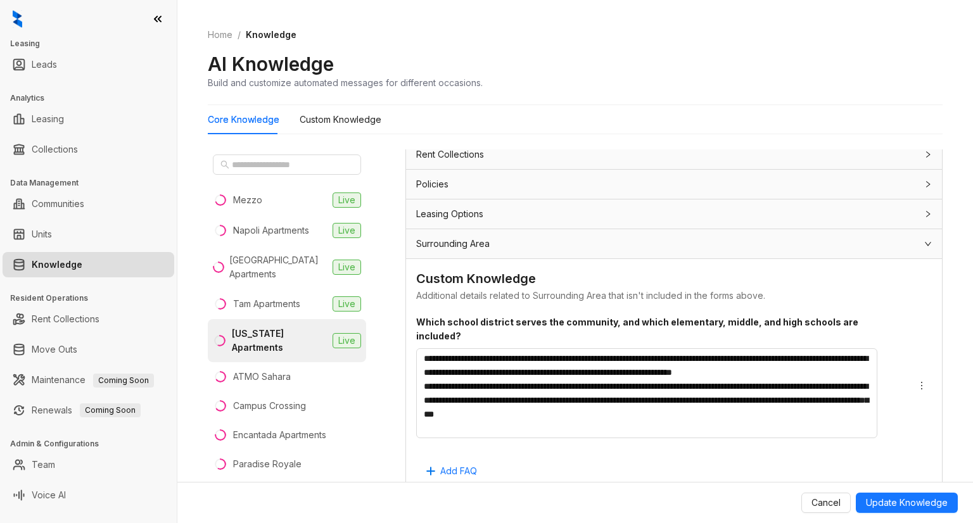
scroll to position [5104, 0]
click at [917, 238] on div at bounding box center [924, 245] width 15 height 14
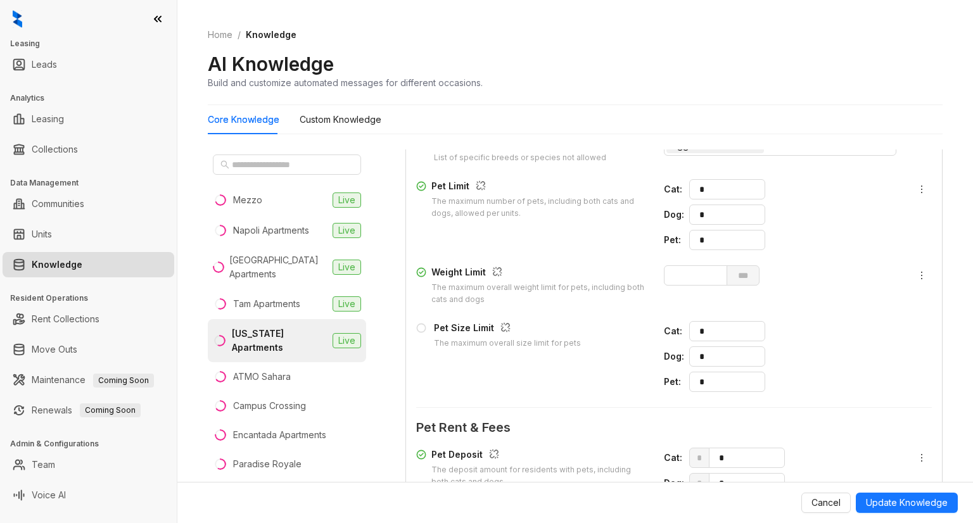
scroll to position [4224, 0]
click at [694, 374] on input "*" at bounding box center [728, 381] width 72 height 19
type input "**"
click at [894, 498] on span "Update Knowledge" at bounding box center [907, 503] width 82 height 14
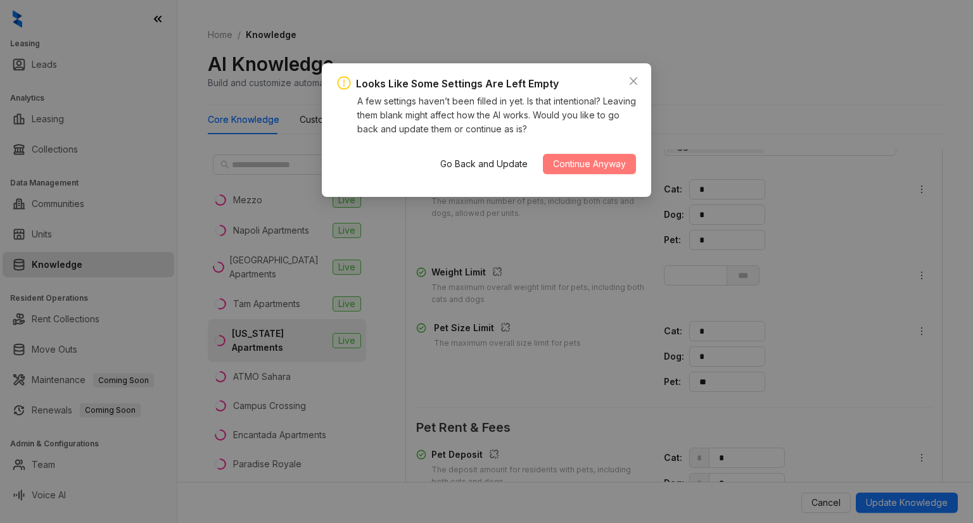
click at [571, 158] on span "Continue Anyway" at bounding box center [589, 164] width 73 height 14
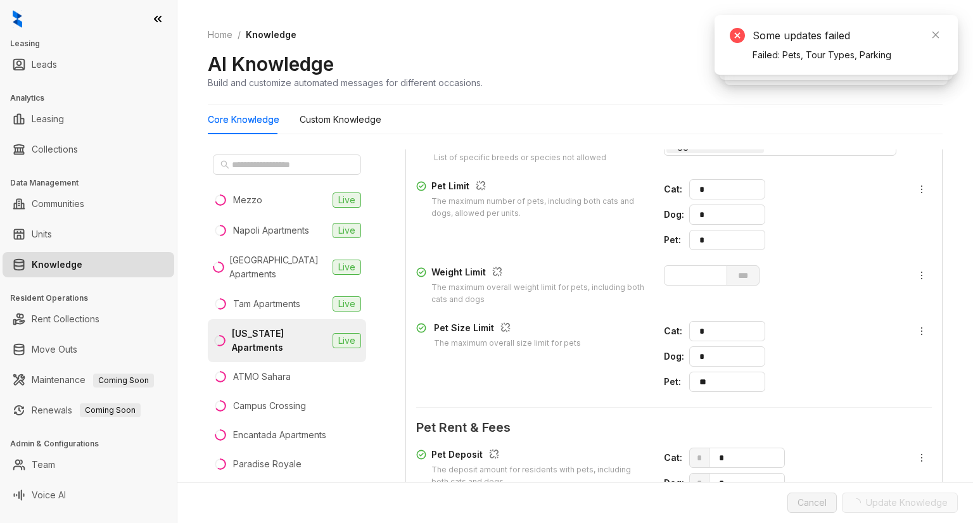
click at [803, 330] on span "*" at bounding box center [792, 331] width 207 height 20
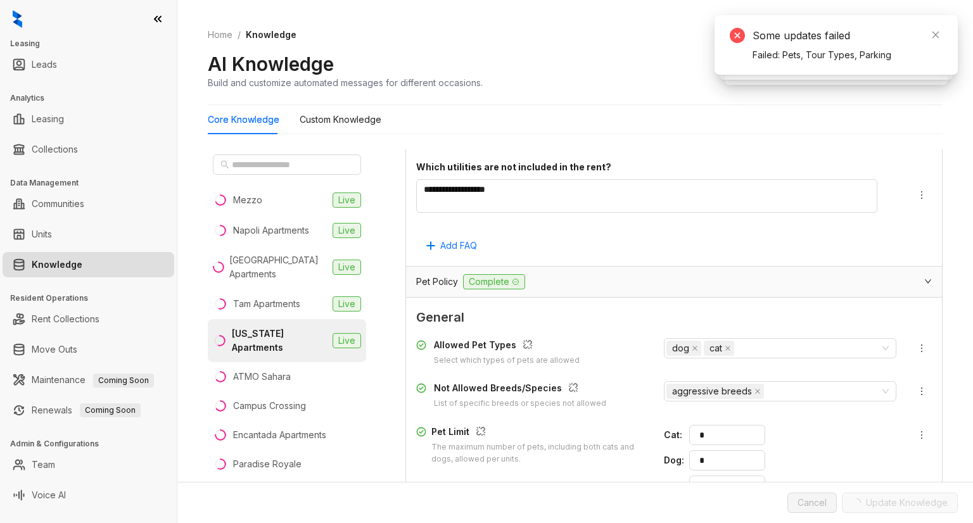
scroll to position [3977, 0]
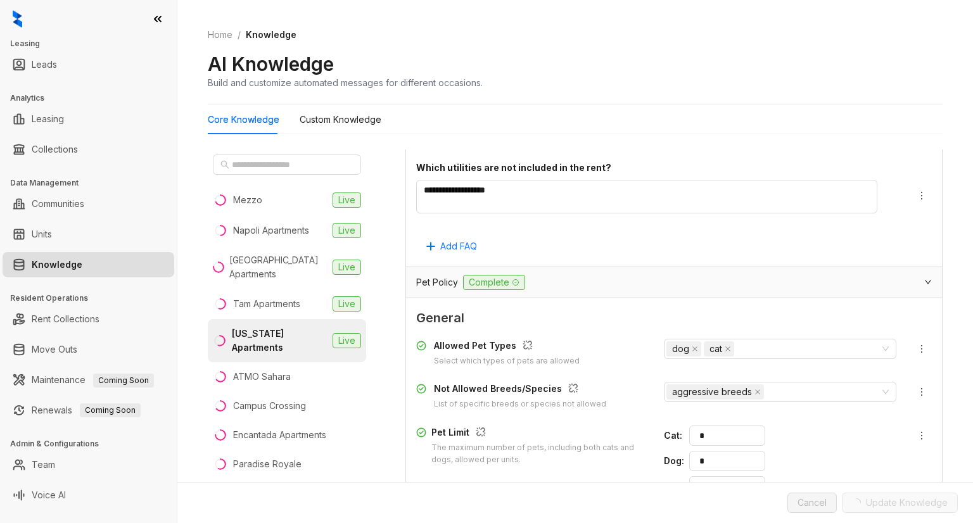
click at [917, 277] on div at bounding box center [924, 282] width 15 height 14
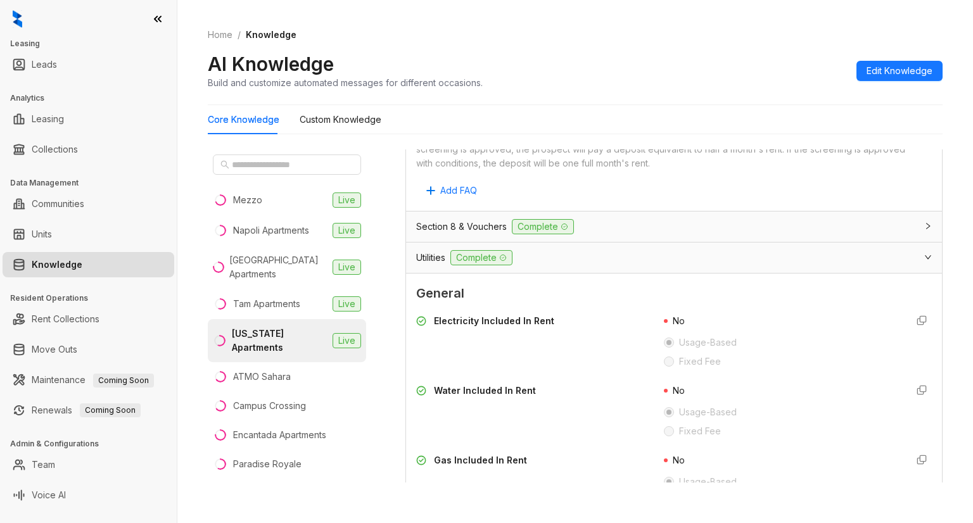
scroll to position [2962, 0]
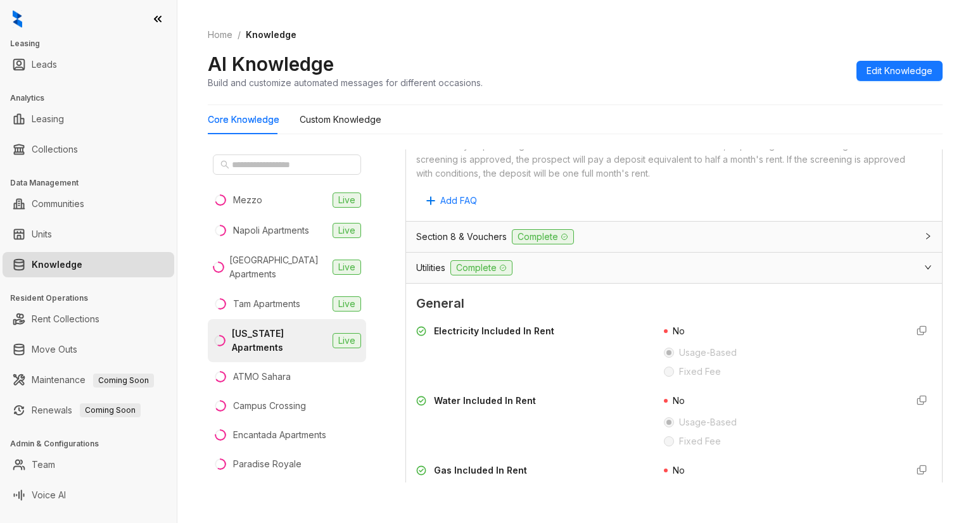
click at [925, 266] on icon "expanded" at bounding box center [928, 267] width 6 height 4
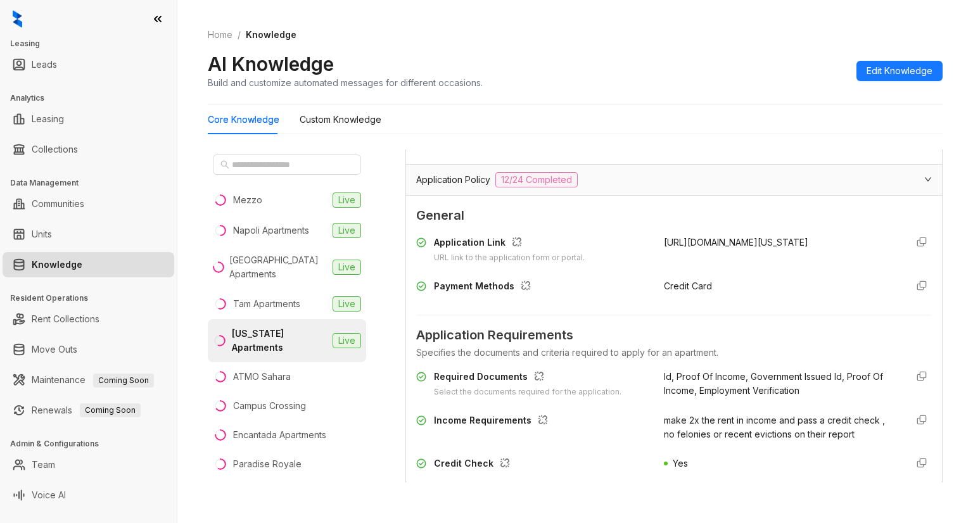
scroll to position [1371, 0]
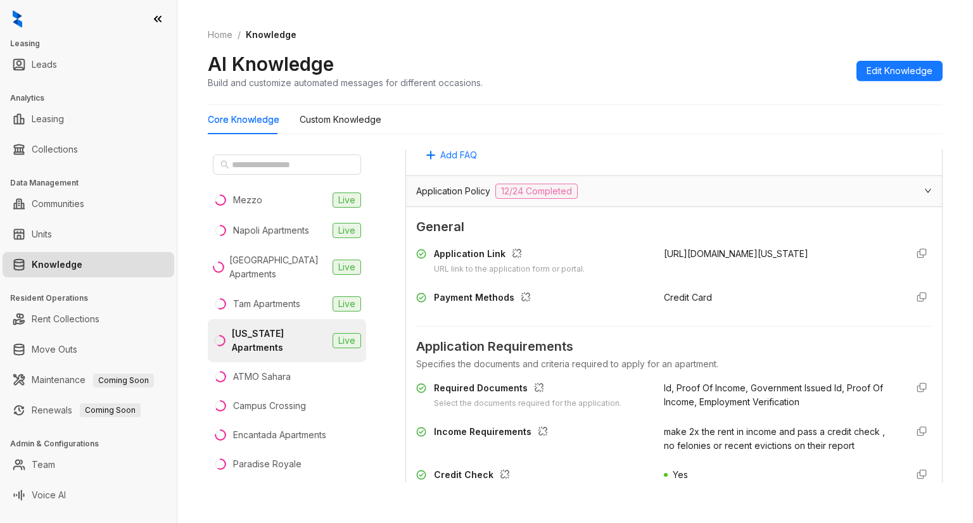
click at [924, 187] on icon "expanded" at bounding box center [928, 191] width 8 height 8
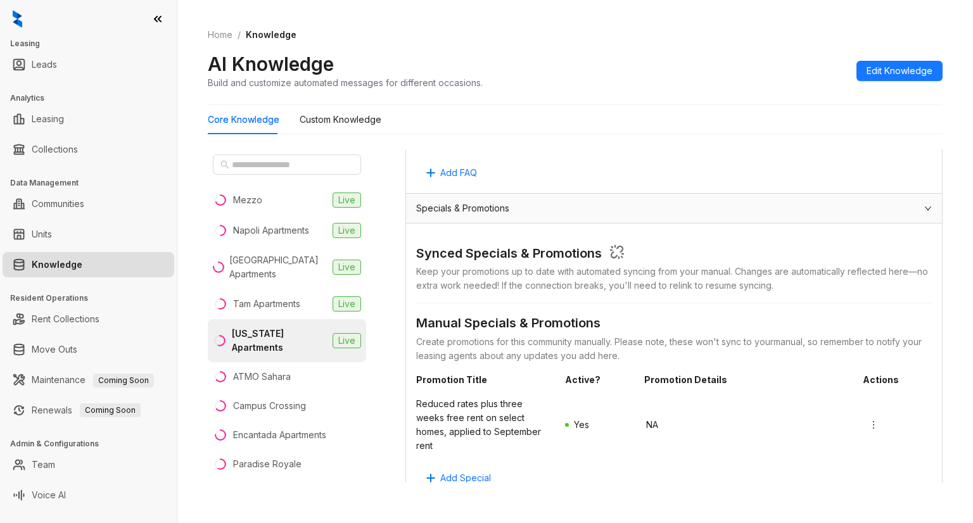
scroll to position [825, 0]
click at [924, 208] on icon "expanded" at bounding box center [928, 210] width 8 height 8
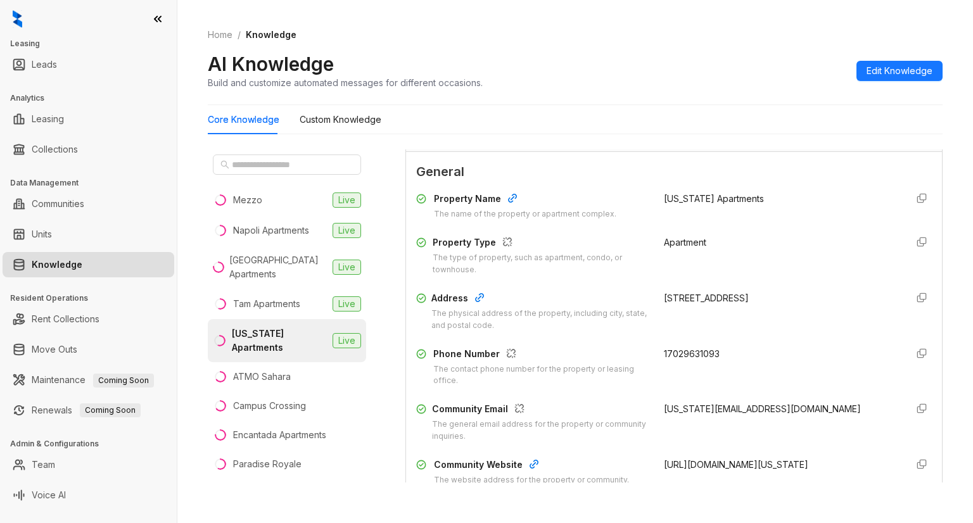
scroll to position [0, 0]
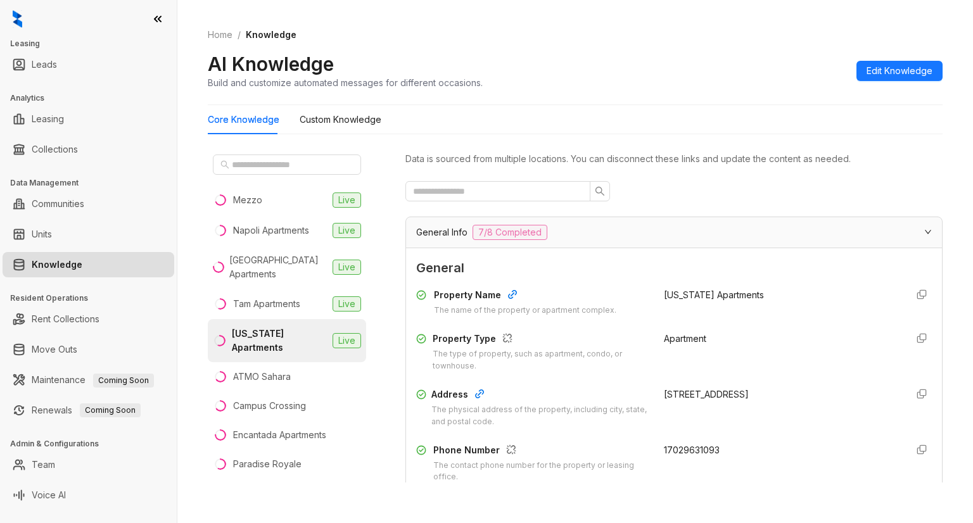
click at [924, 229] on icon "expanded" at bounding box center [928, 232] width 8 height 8
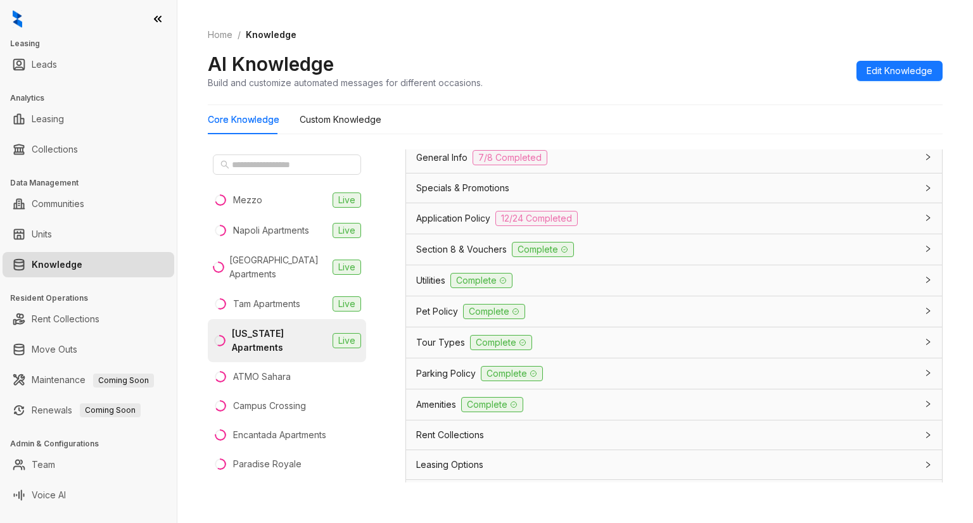
scroll to position [128, 0]
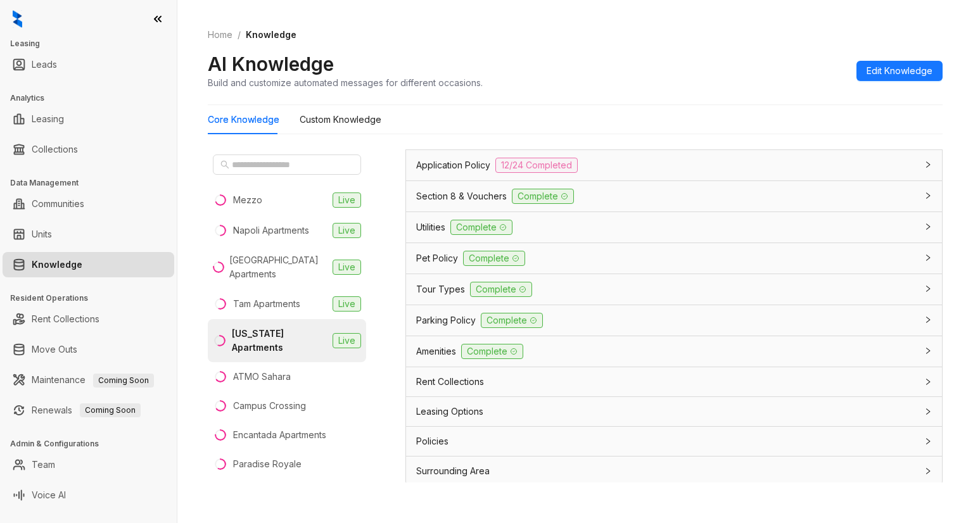
click at [576, 378] on div "Rent Collections" at bounding box center [666, 382] width 500 height 14
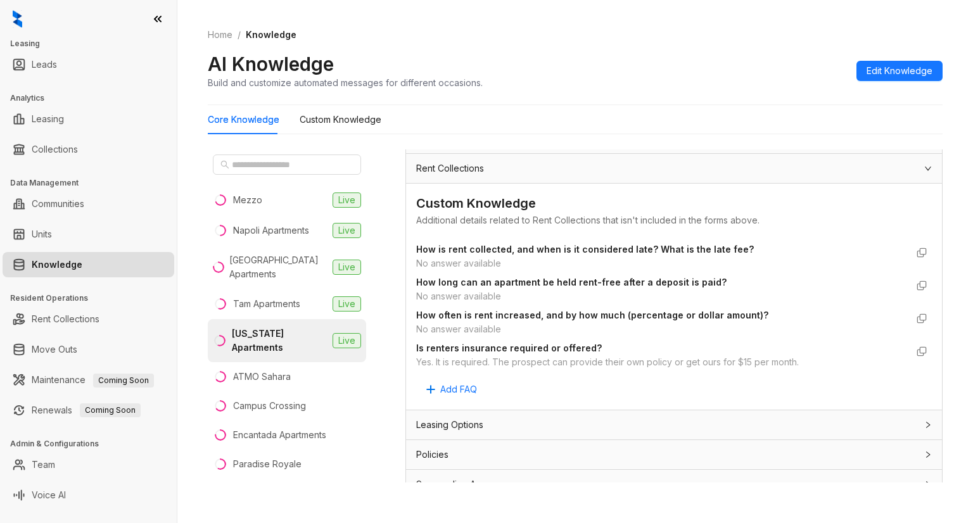
scroll to position [342, 0]
click at [871, 67] on span "Edit Knowledge" at bounding box center [900, 71] width 66 height 14
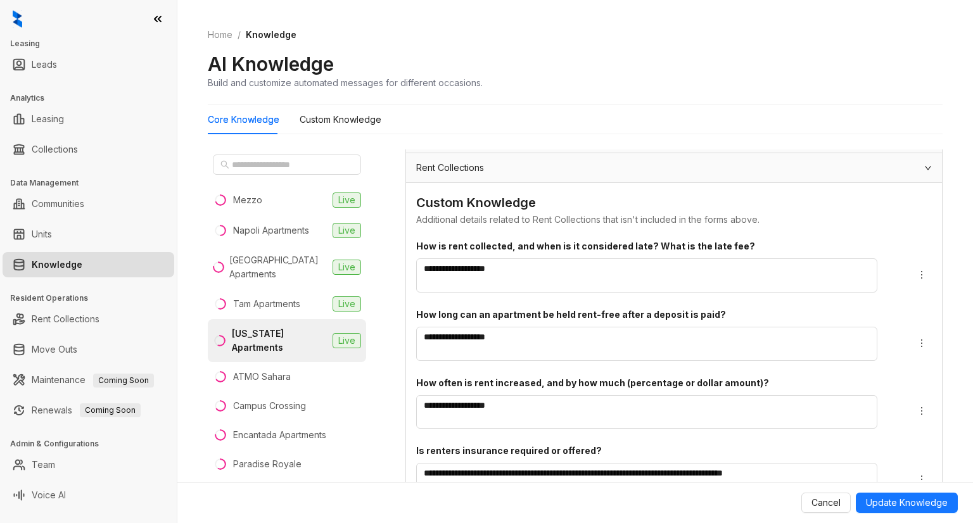
click at [382, 439] on div "Mezzo Live Napoli Apartments Live Ridge Falls Apartments Live Tam Apartments Li…" at bounding box center [296, 321] width 177 height 344
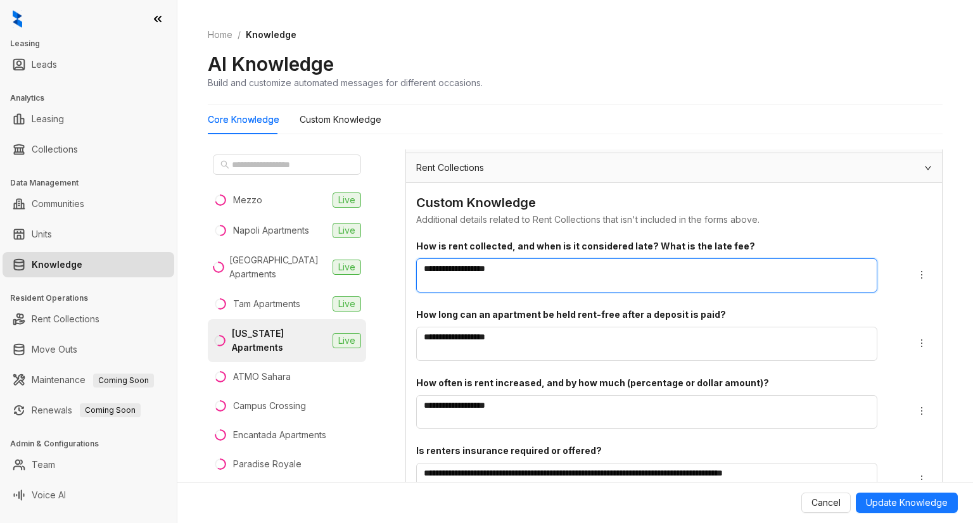
click at [474, 272] on textarea "**********" at bounding box center [646, 275] width 461 height 34
paste textarea "**********"
type textarea "**********"
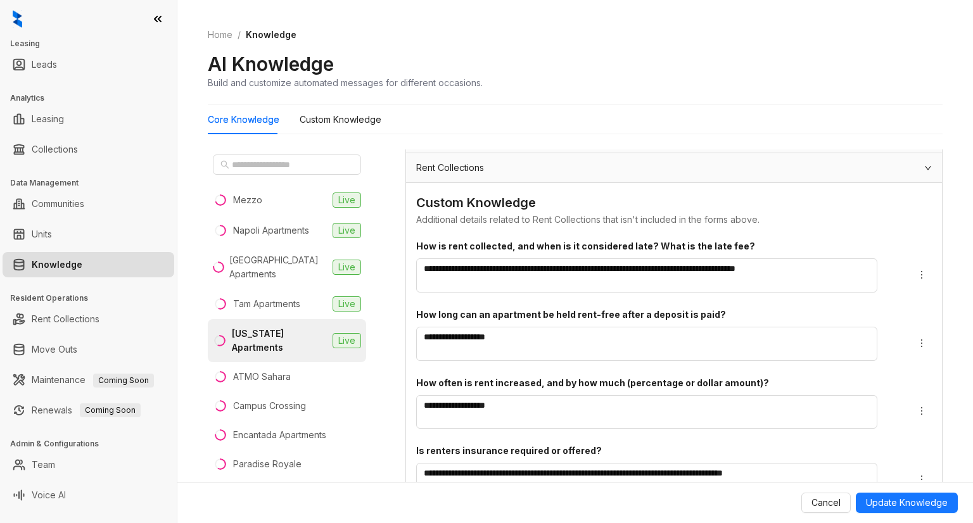
click at [403, 500] on div "Cancel Update Knowledge" at bounding box center [575, 502] width 796 height 41
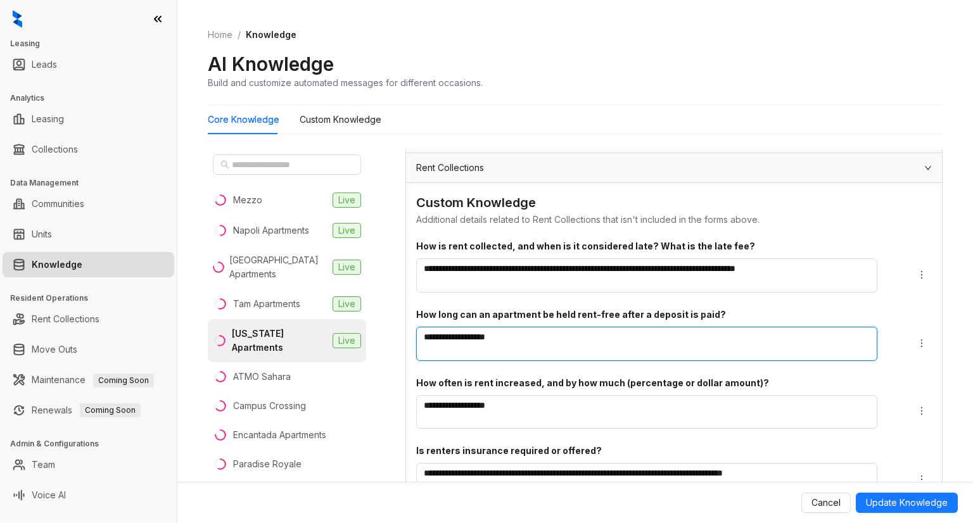
click at [472, 329] on textarea "**********" at bounding box center [646, 344] width 461 height 34
paste textarea "**********"
type textarea "**********"
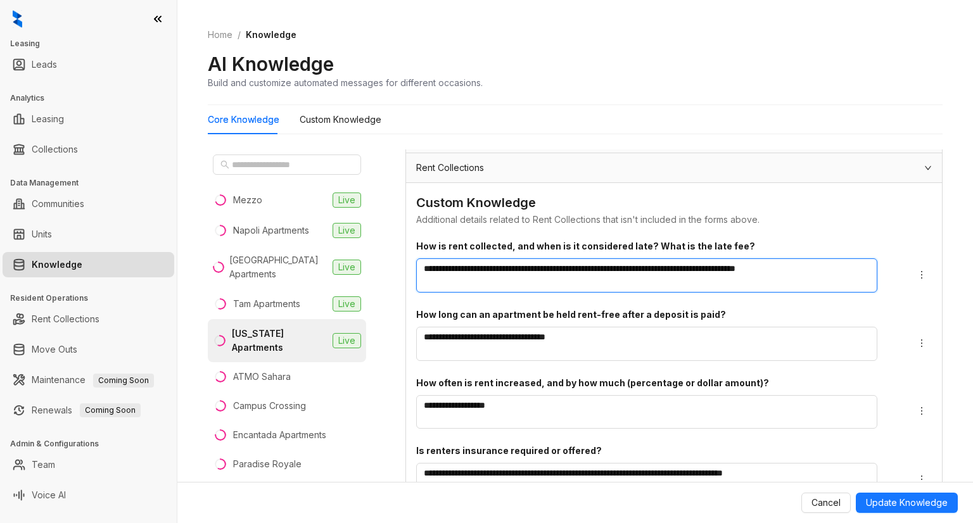
click at [594, 277] on textarea "**********" at bounding box center [646, 275] width 461 height 34
click at [598, 263] on textarea "**********" at bounding box center [646, 275] width 461 height 34
type textarea "**********"
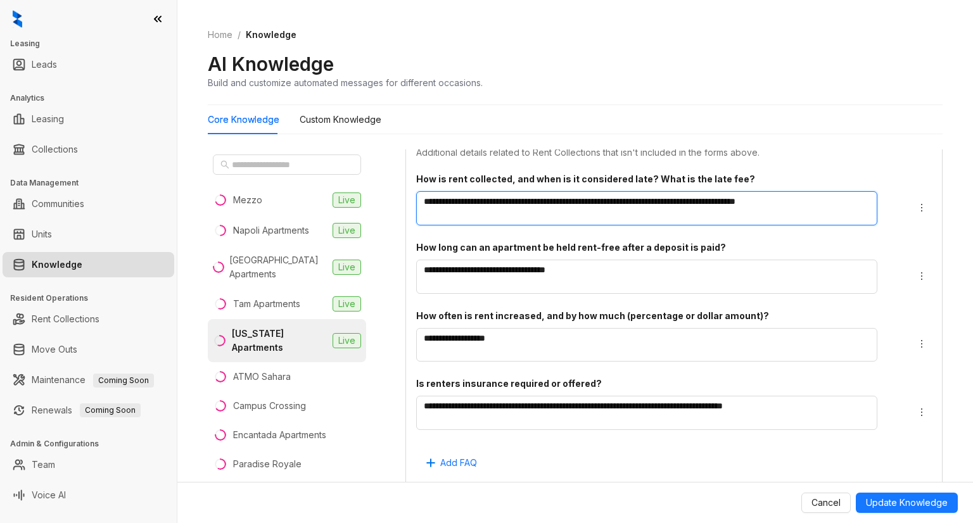
scroll to position [426, 0]
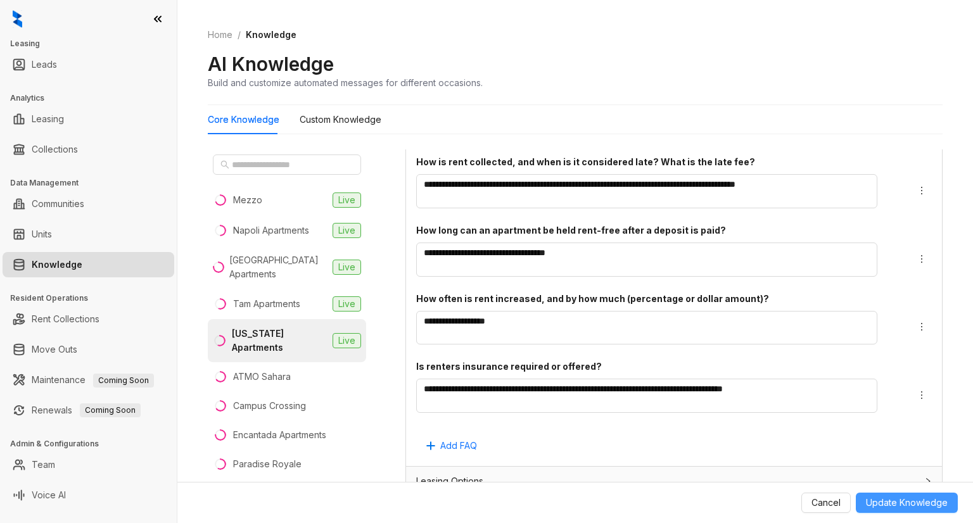
click at [892, 506] on span "Update Knowledge" at bounding box center [907, 503] width 82 height 14
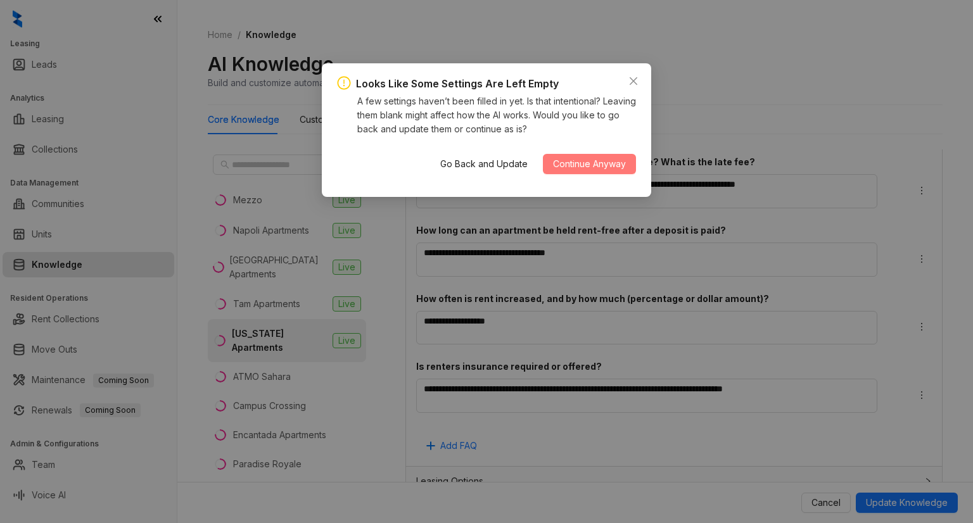
click at [571, 160] on span "Continue Anyway" at bounding box center [589, 164] width 73 height 14
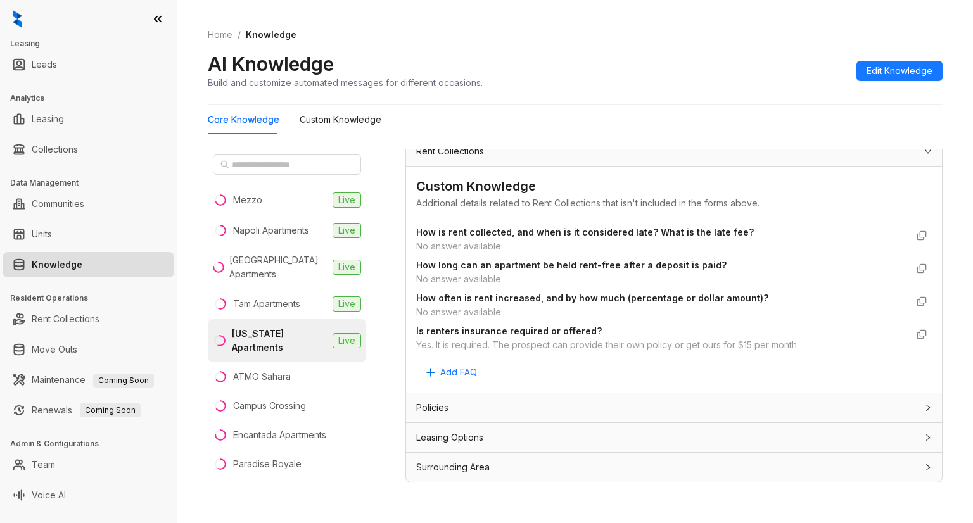
scroll to position [355, 0]
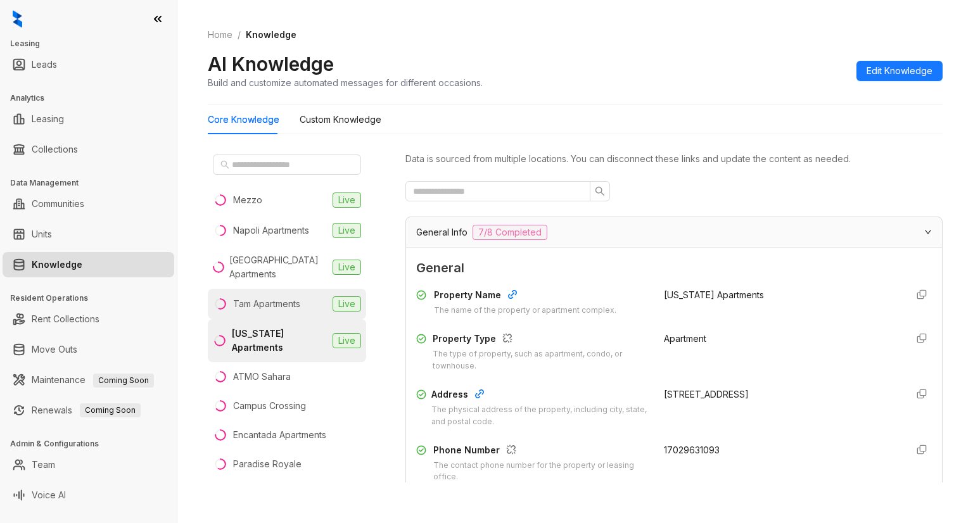
click at [249, 302] on div "Tam Apartments" at bounding box center [266, 304] width 67 height 14
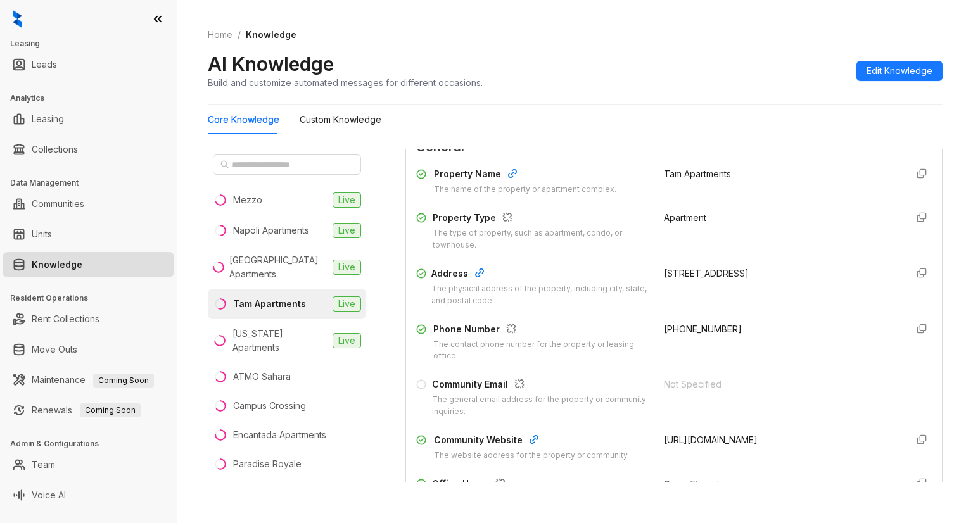
scroll to position [122, 0]
click at [907, 68] on span "Edit Knowledge" at bounding box center [900, 71] width 66 height 14
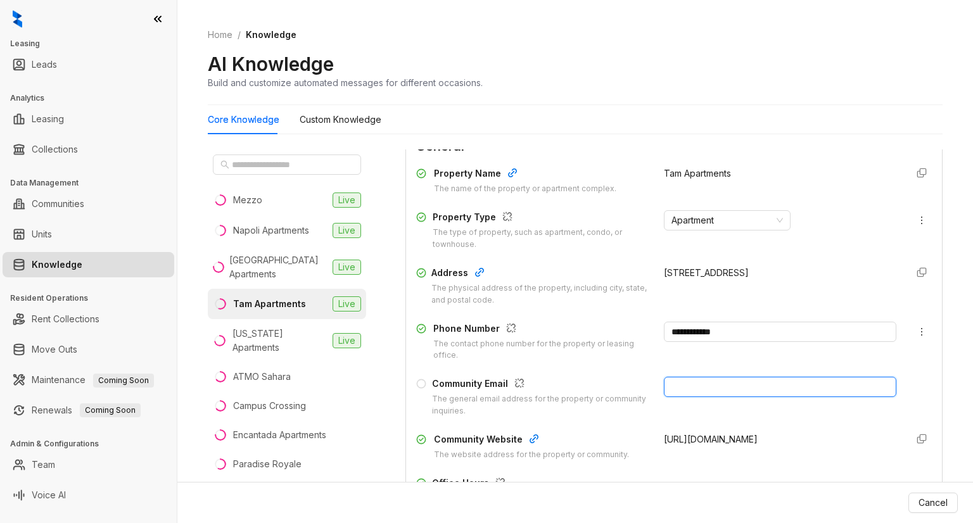
click at [684, 391] on input "text" at bounding box center [780, 387] width 232 height 20
paste input "**********"
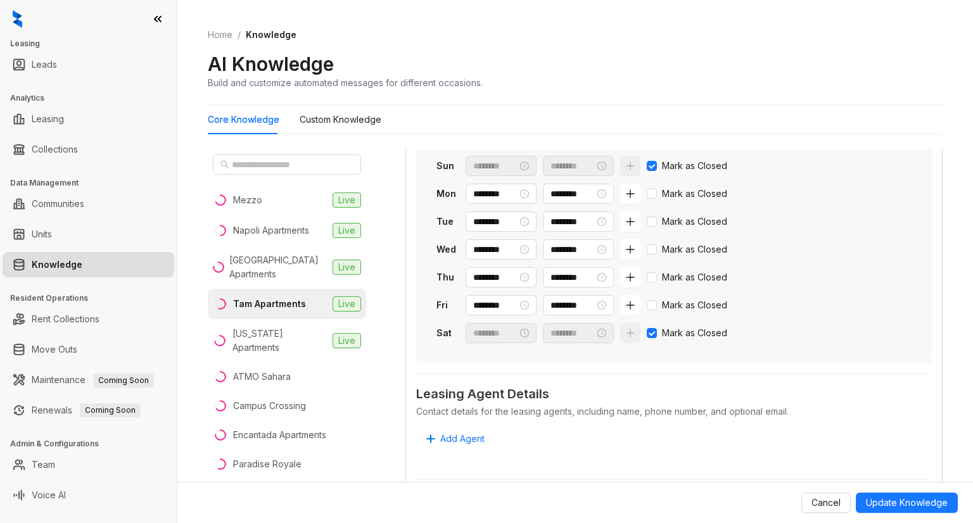
scroll to position [534, 0]
click at [887, 505] on span "Update Knowledge" at bounding box center [907, 503] width 82 height 14
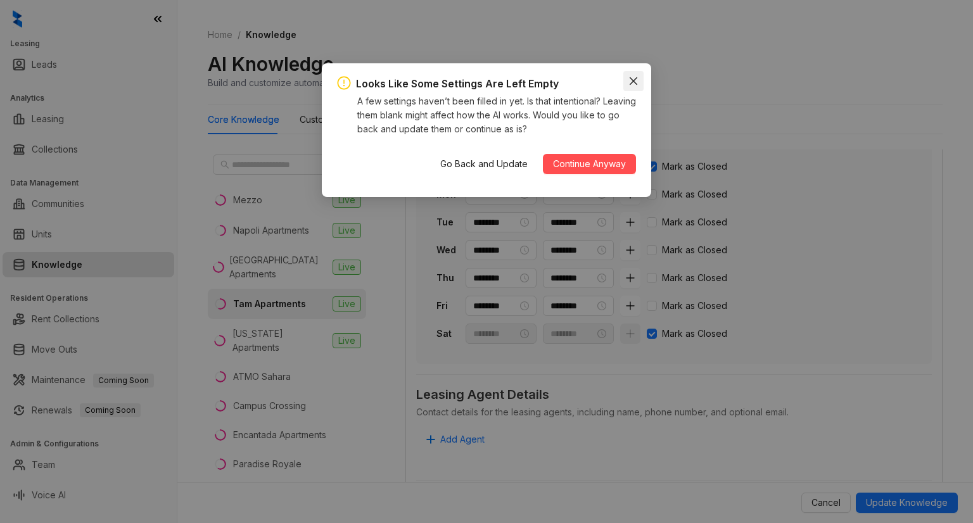
click at [631, 77] on icon "close" at bounding box center [633, 81] width 10 height 10
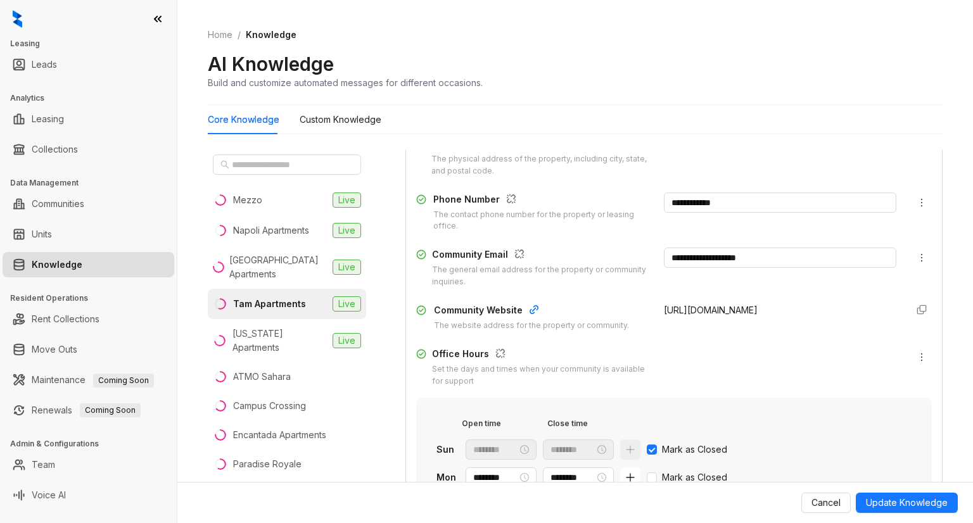
scroll to position [250, 0]
drag, startPoint x: 686, startPoint y: 255, endPoint x: 615, endPoint y: 262, distance: 71.2
click at [615, 262] on div "**********" at bounding box center [674, 268] width 516 height 41
type input "**********"
click at [906, 500] on span "Update Knowledge" at bounding box center [907, 503] width 82 height 14
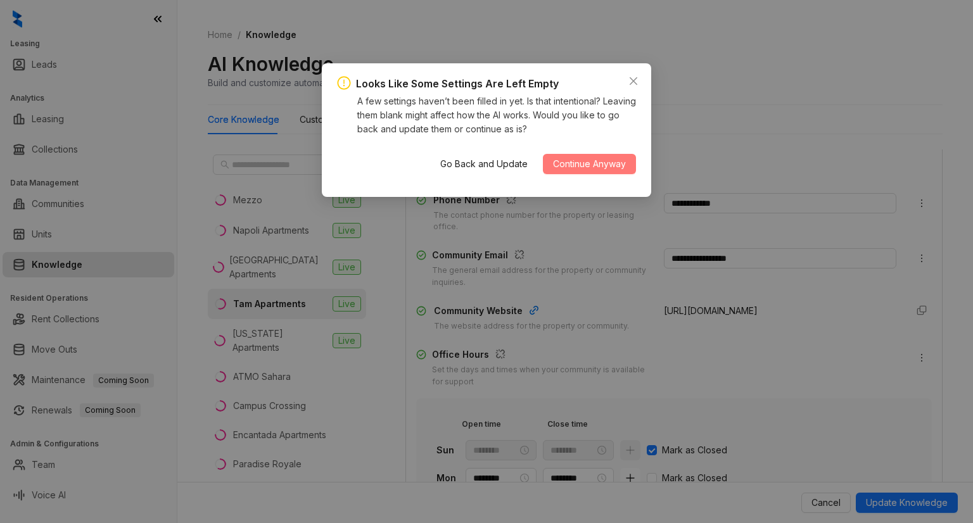
click at [572, 163] on span "Continue Anyway" at bounding box center [589, 164] width 73 height 14
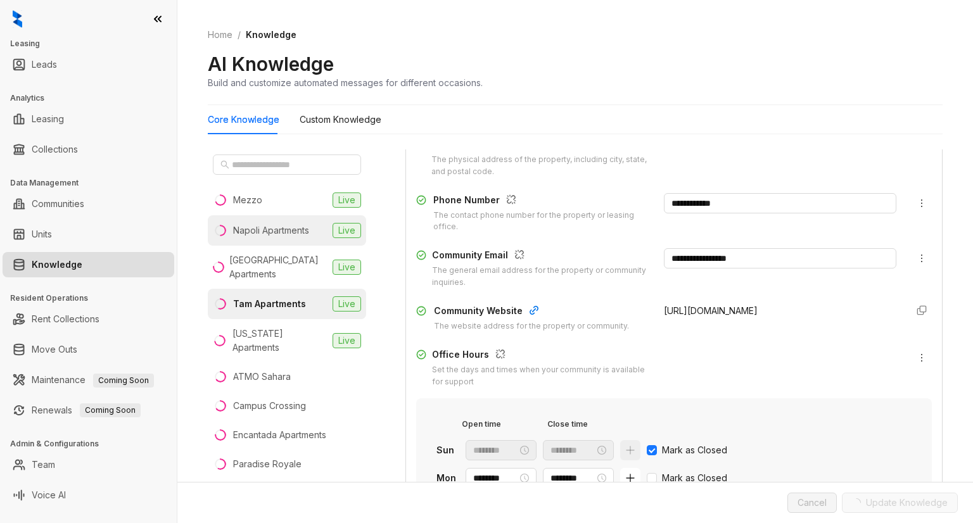
click at [246, 231] on div "Napoli Apartments" at bounding box center [271, 231] width 76 height 14
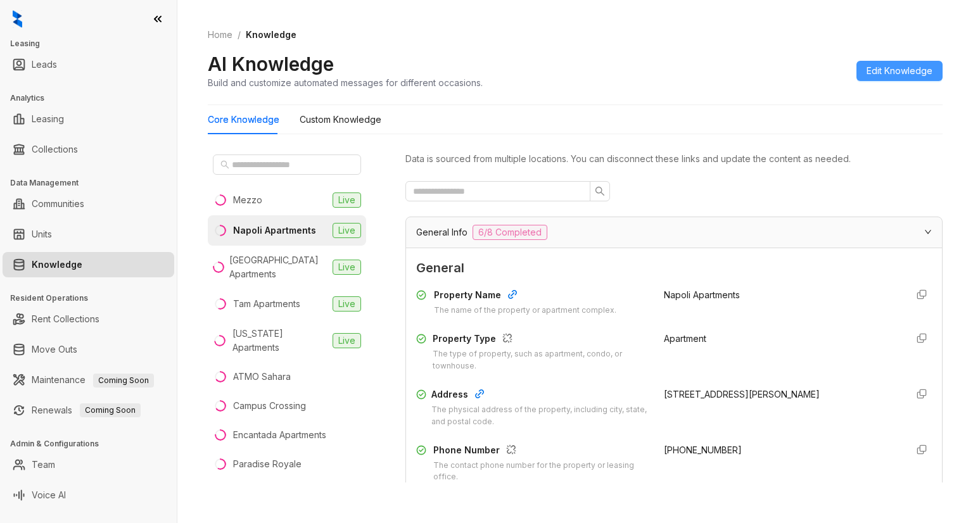
click at [873, 66] on span "Edit Knowledge" at bounding box center [900, 71] width 66 height 14
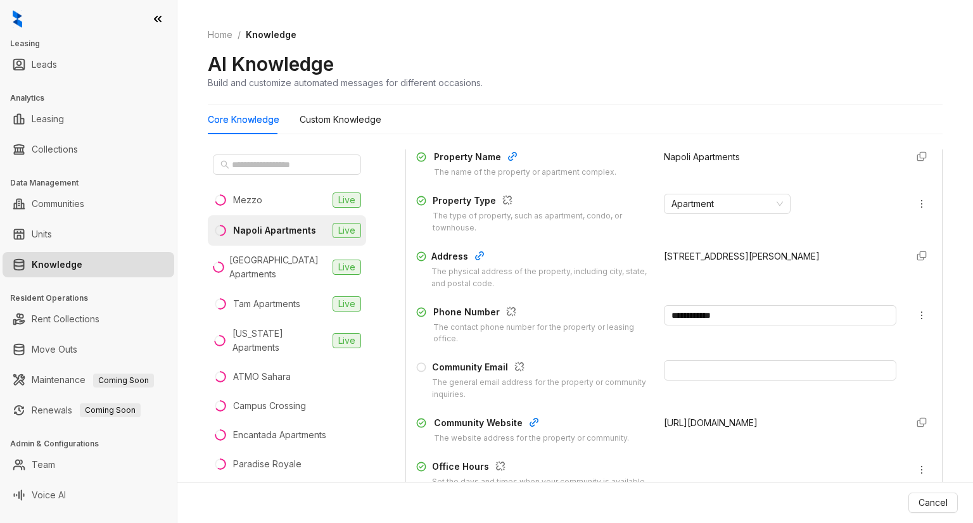
scroll to position [139, 0]
click at [692, 371] on input "text" at bounding box center [780, 369] width 232 height 20
paste input "**********"
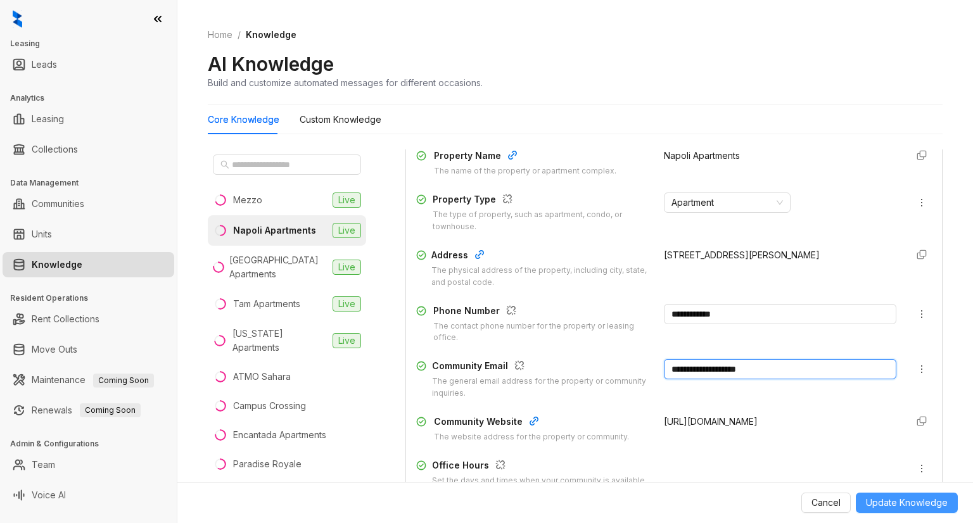
type input "**********"
click at [886, 505] on span "Update Knowledge" at bounding box center [907, 503] width 82 height 14
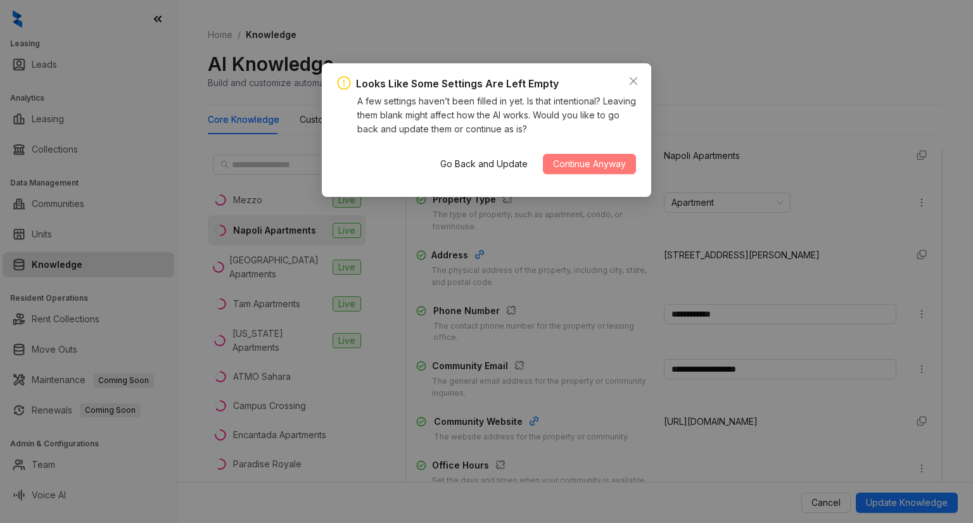
click at [580, 166] on span "Continue Anyway" at bounding box center [589, 164] width 73 height 14
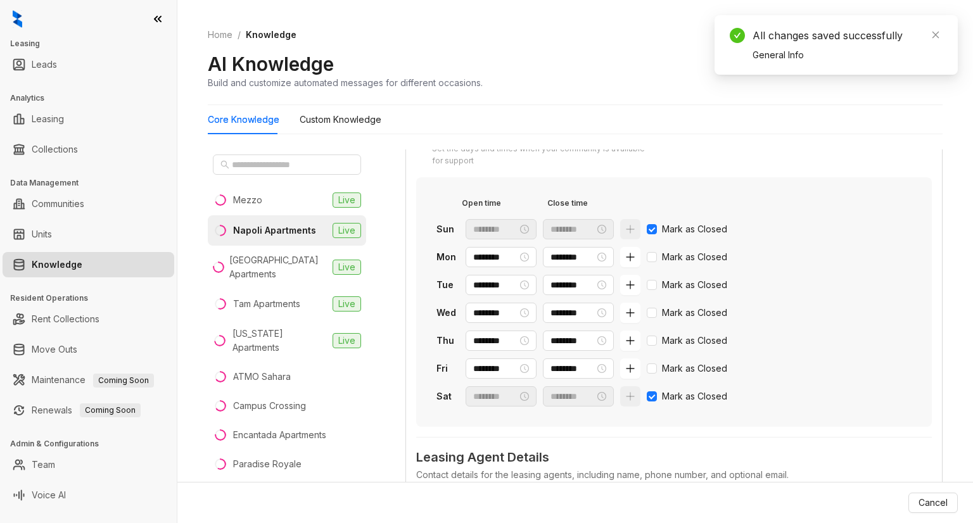
scroll to position [471, 0]
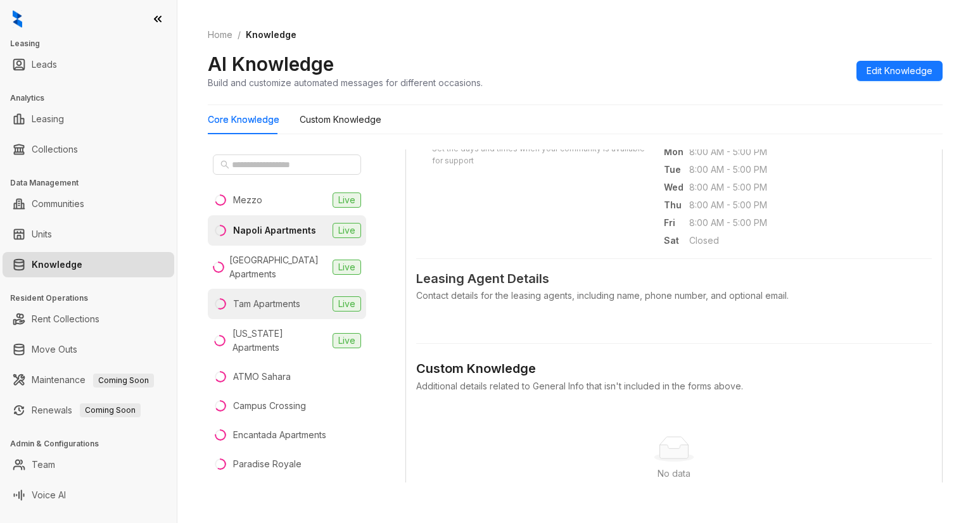
click at [245, 302] on div "Tam Apartments" at bounding box center [266, 304] width 67 height 14
